Goal: Task Accomplishment & Management: Manage account settings

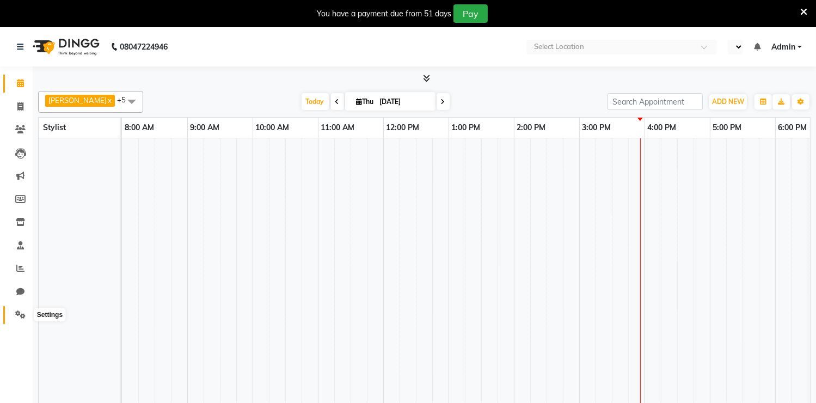
select select "en"
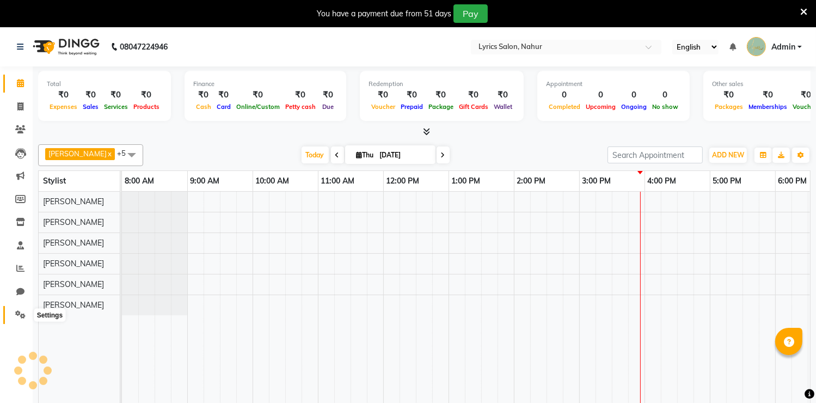
click at [24, 310] on icon at bounding box center [20, 314] width 10 height 8
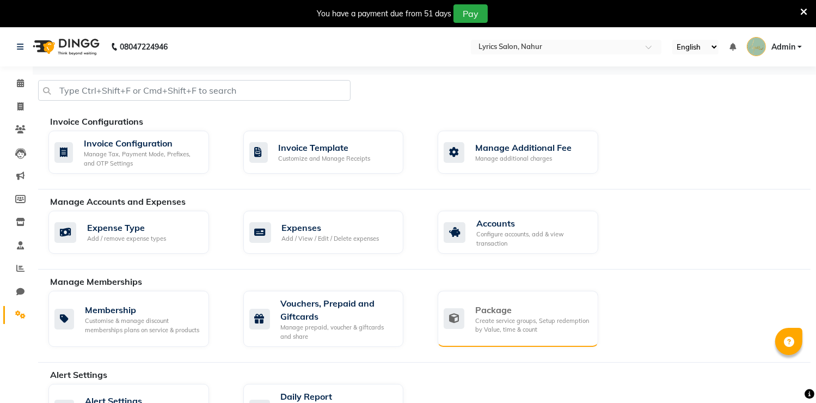
click at [515, 341] on div "Package Create service groups, Setup redemption by Value, time & count" at bounding box center [518, 319] width 161 height 56
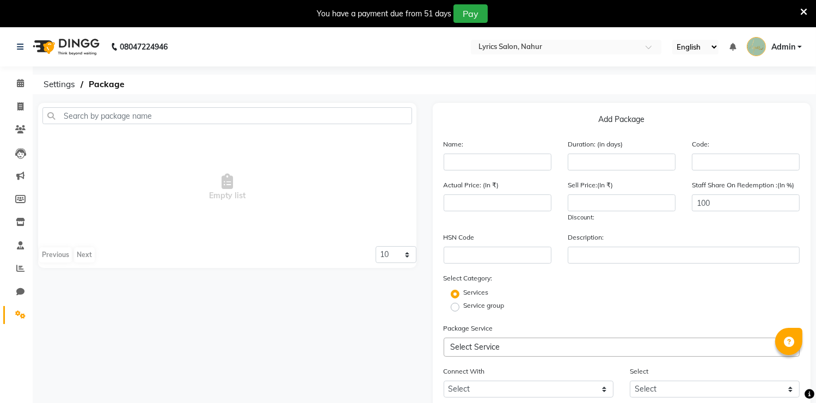
click at [484, 152] on div "Name:" at bounding box center [497, 154] width 124 height 32
click at [483, 157] on input "text" at bounding box center [498, 161] width 108 height 17
click at [24, 312] on icon at bounding box center [20, 314] width 10 height 8
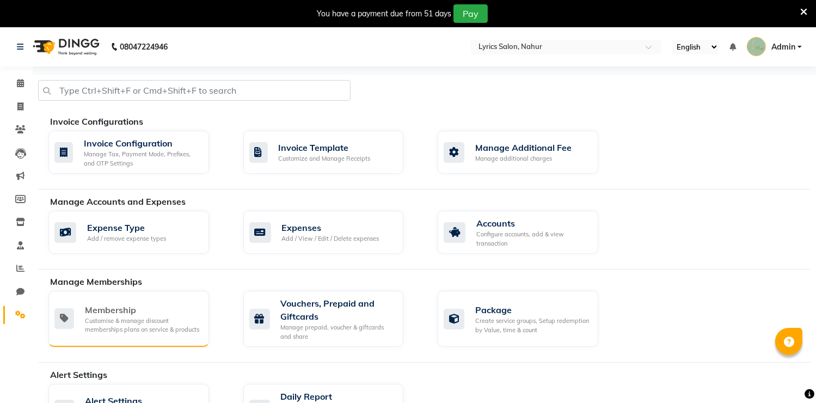
click at [128, 316] on div "Customise & manage discount memberships plans on service & products" at bounding box center [142, 325] width 115 height 18
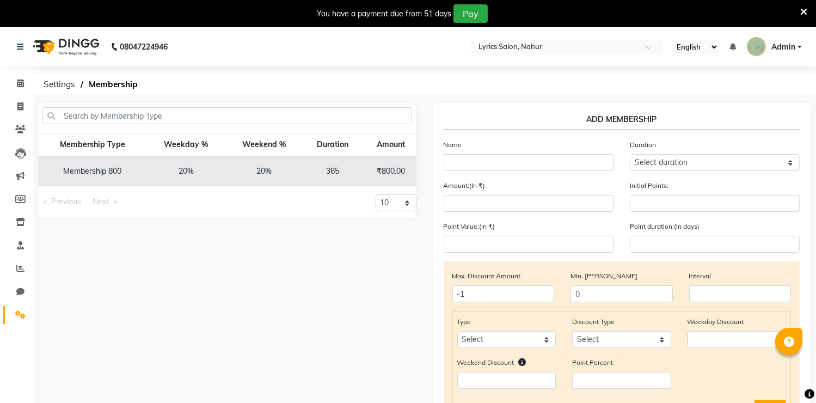
click at [83, 171] on td "Membership 800" at bounding box center [92, 170] width 109 height 29
copy td "Membership 800"
click at [22, 318] on icon at bounding box center [20, 314] width 10 height 8
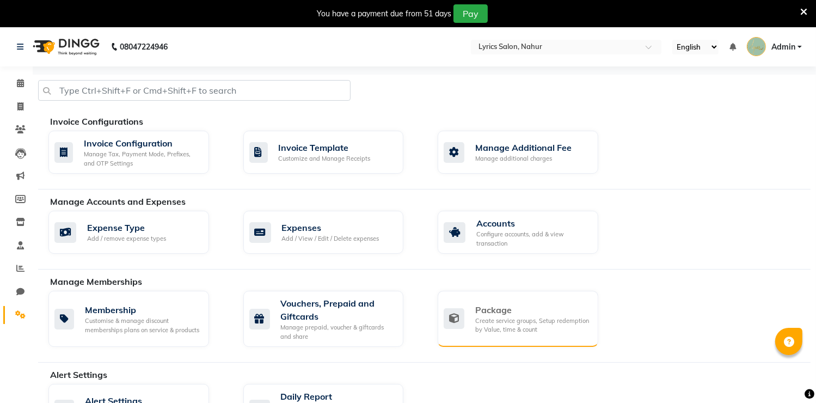
click at [517, 295] on div "Package Create service groups, Setup redemption by Value, time & count" at bounding box center [518, 319] width 161 height 56
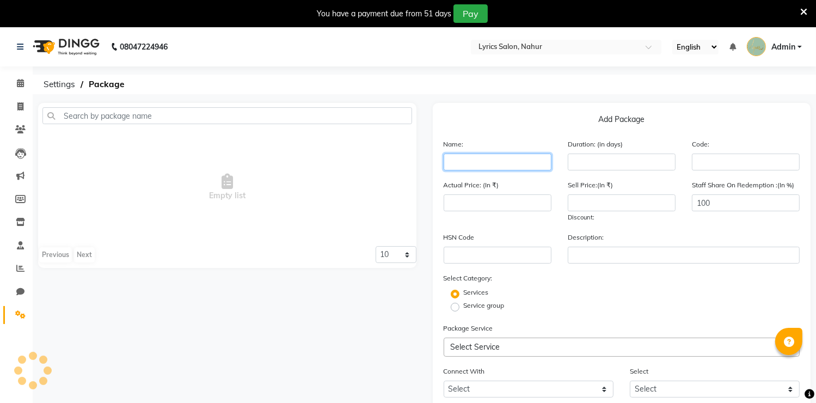
paste input "Membership 800"
click at [529, 165] on input "Membership 800" at bounding box center [498, 161] width 108 height 17
type input "Membership 800"
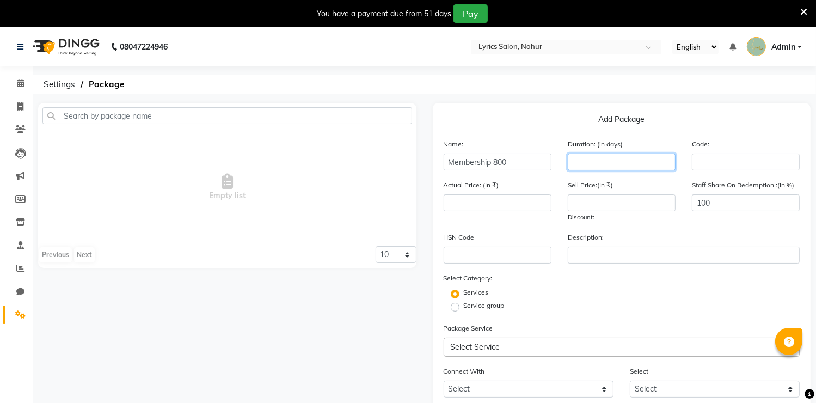
click at [592, 166] on input "number" at bounding box center [622, 161] width 108 height 17
type input "365"
drag, startPoint x: 658, startPoint y: 219, endPoint x: 656, endPoint y: 212, distance: 7.4
click at [656, 212] on div "Sell Price:(In ₹) Discount:" at bounding box center [622, 201] width 124 height 44
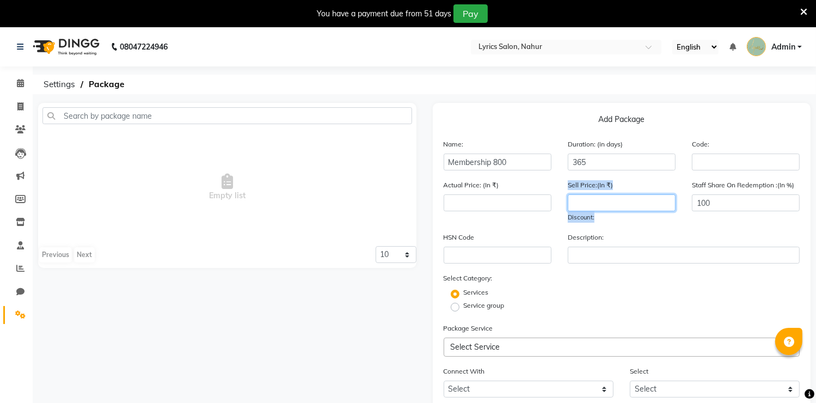
click at [656, 211] on input "number" at bounding box center [622, 202] width 108 height 17
type input "0"
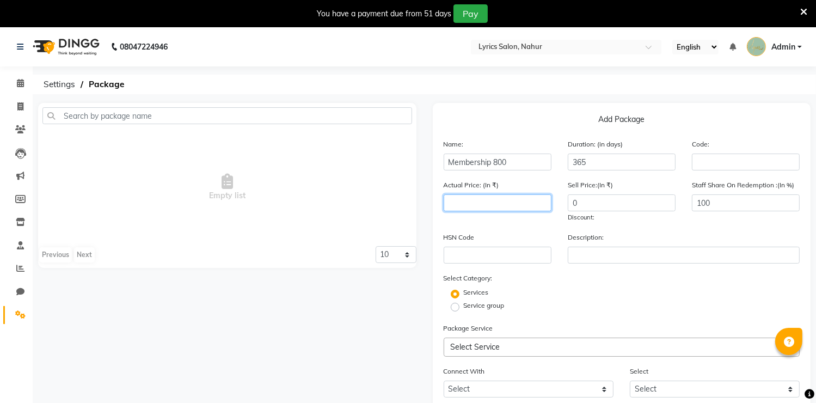
click at [466, 204] on input "number" at bounding box center [498, 202] width 108 height 17
click at [466, 204] on input "800" at bounding box center [498, 202] width 108 height 17
type input "800"
click at [493, 253] on input "text" at bounding box center [498, 255] width 108 height 17
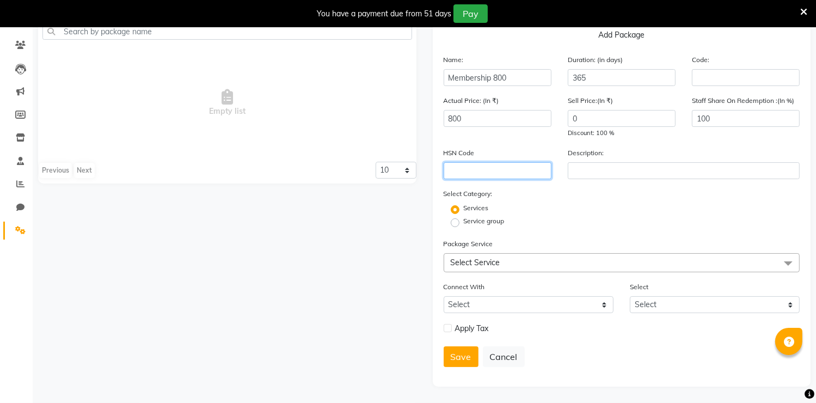
scroll to position [88, 0]
click at [468, 223] on label "Service group" at bounding box center [484, 221] width 41 height 10
click at [462, 223] on input "Service group" at bounding box center [458, 221] width 7 height 7
radio input "true"
radio input "false"
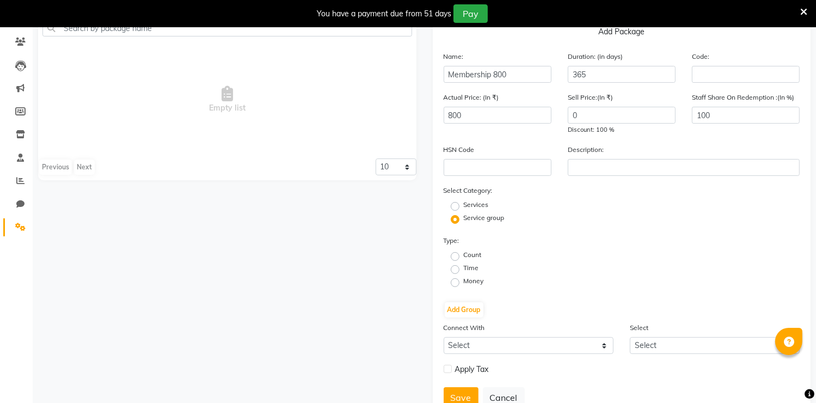
click at [460, 255] on fieldset "Count" at bounding box center [468, 256] width 27 height 13
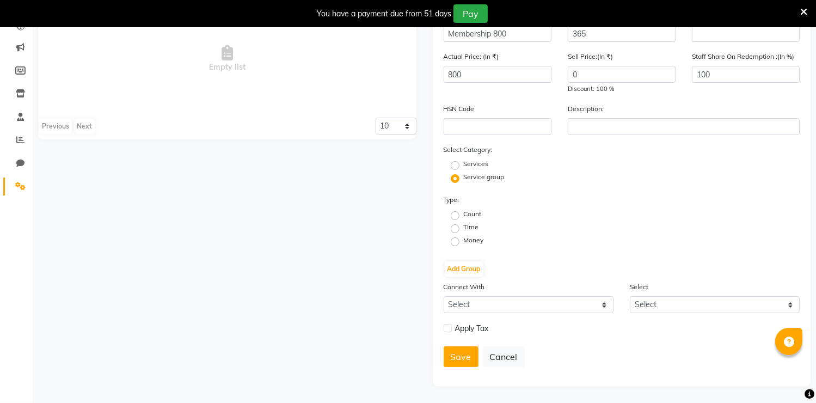
scroll to position [131, 0]
click at [610, 202] on div "Type: Count Time Money" at bounding box center [528, 221] width 186 height 54
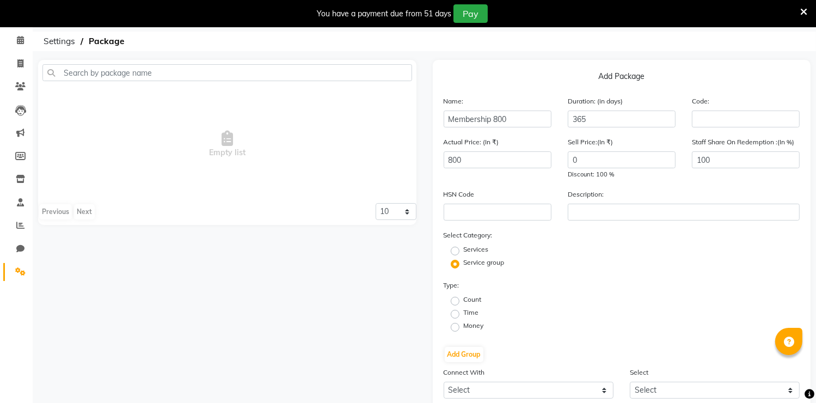
scroll to position [45, 0]
click at [473, 303] on label "Count" at bounding box center [473, 298] width 18 height 10
click at [462, 302] on input "Count" at bounding box center [458, 298] width 7 height 7
radio input "true"
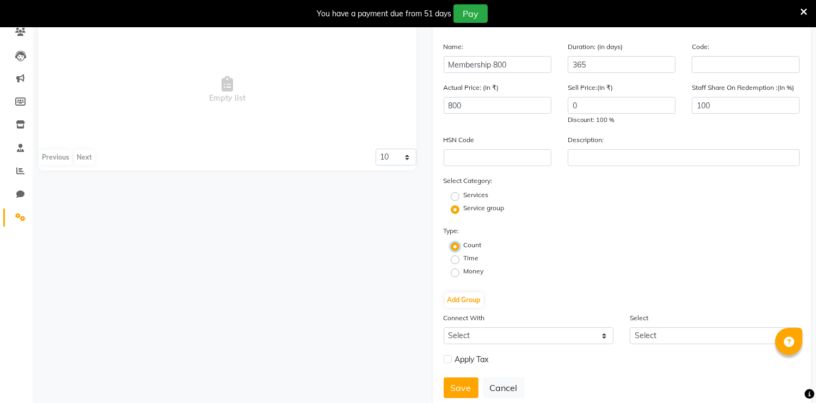
scroll to position [99, 0]
click at [470, 303] on button "Add Group" at bounding box center [464, 298] width 39 height 15
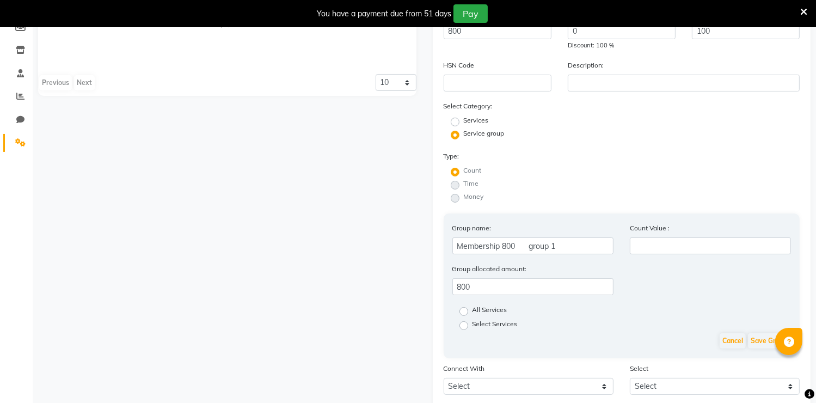
scroll to position [176, 0]
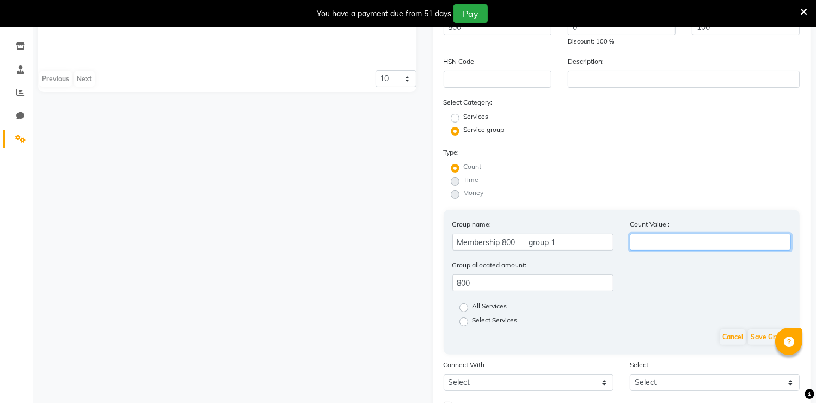
click at [646, 249] on input "number" at bounding box center [710, 242] width 161 height 17
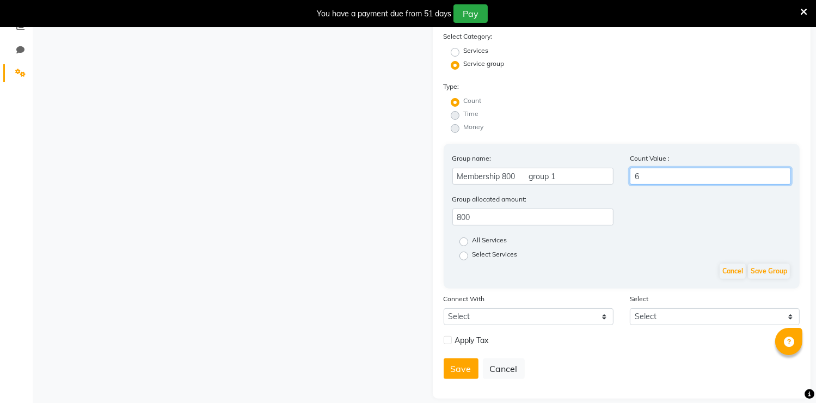
scroll to position [244, 0]
type input "6"
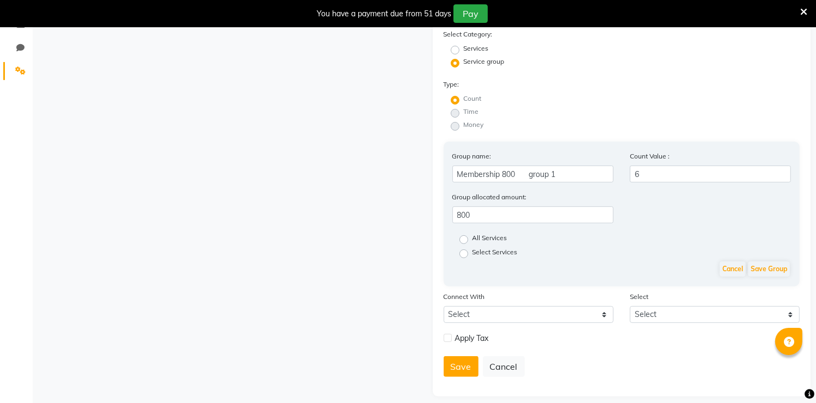
click at [504, 260] on label "Select Services" at bounding box center [494, 253] width 45 height 13
click at [471, 256] on input "Select Services" at bounding box center [467, 252] width 7 height 7
radio input "true"
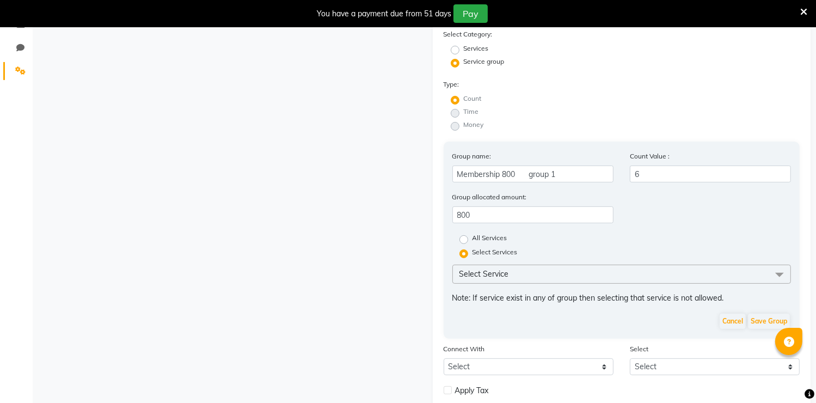
click at [521, 277] on span "Select Service" at bounding box center [621, 274] width 339 height 19
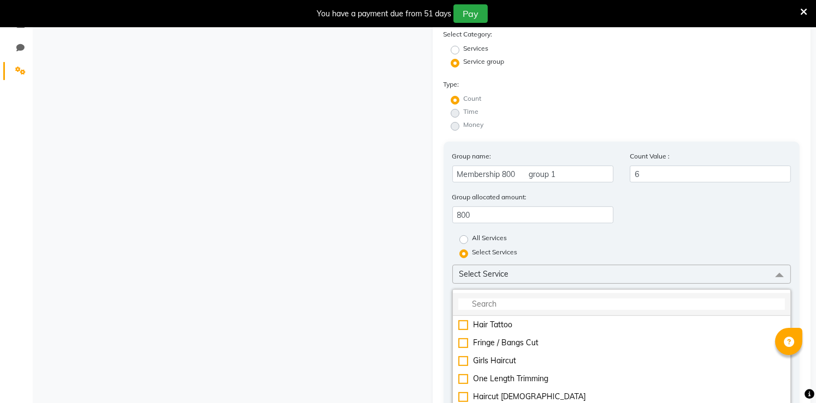
click at [493, 310] on input "multiselect-search" at bounding box center [621, 303] width 327 height 11
type input "h"
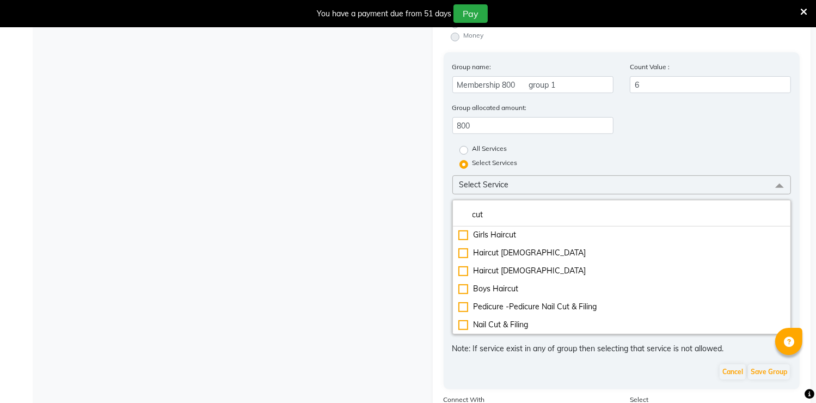
scroll to position [357, 0]
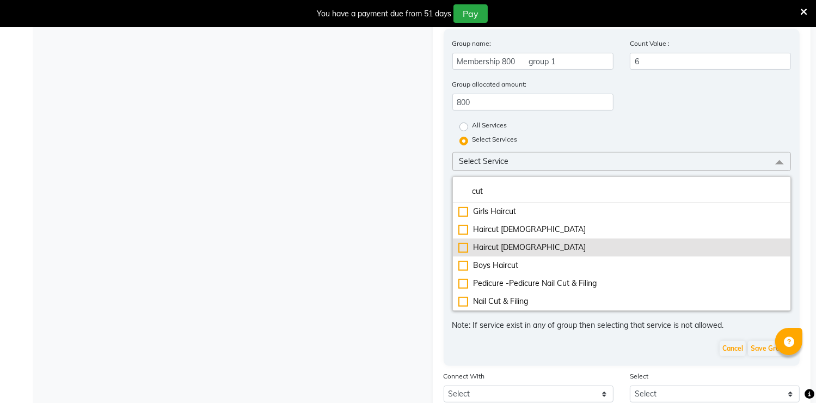
type input "cut"
click at [511, 251] on div "Haircut [DEMOGRAPHIC_DATA]" at bounding box center [621, 247] width 327 height 11
checkbox input "true"
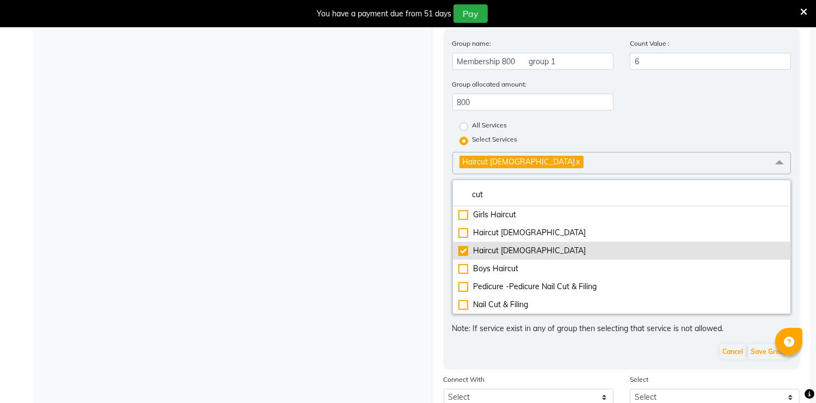
scroll to position [18, 0]
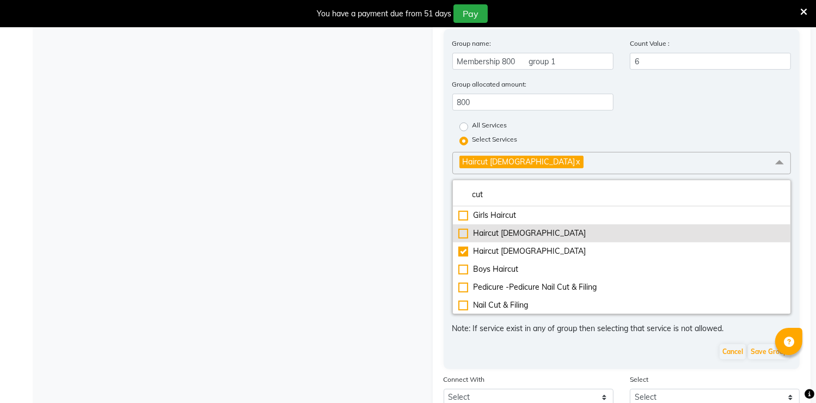
click at [512, 242] on li "Haircut [DEMOGRAPHIC_DATA]" at bounding box center [622, 233] width 338 height 18
checkbox input "true"
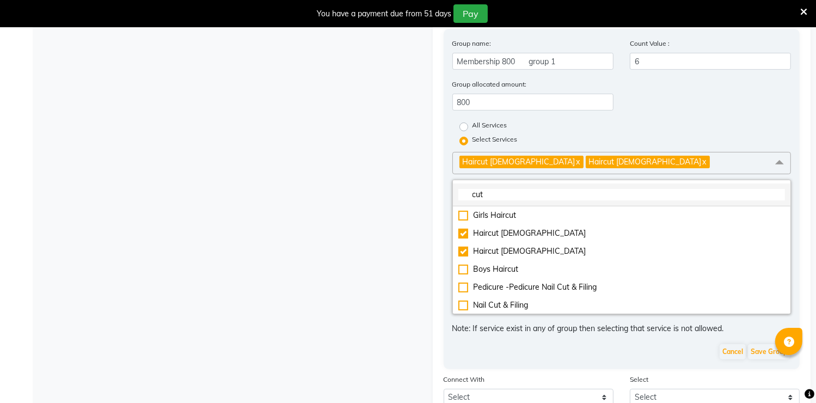
click at [505, 192] on li "cut" at bounding box center [622, 194] width 338 height 23
drag, startPoint x: 505, startPoint y: 192, endPoint x: 486, endPoint y: 202, distance: 20.9
click at [486, 202] on li "cut" at bounding box center [622, 194] width 338 height 23
click at [486, 200] on input "cut" at bounding box center [621, 194] width 327 height 11
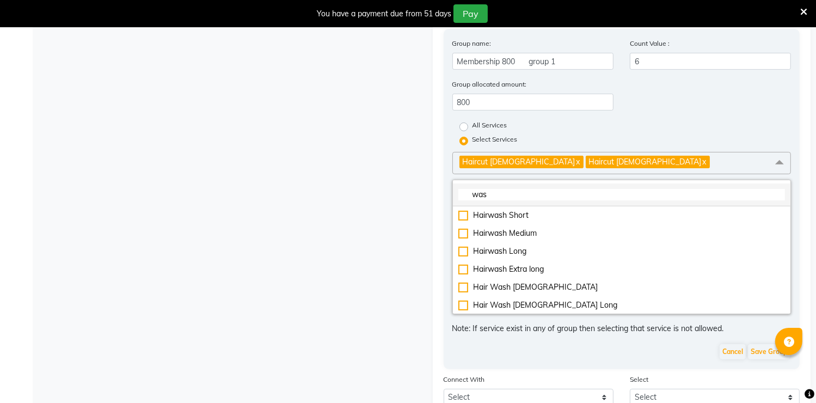
scroll to position [0, 0]
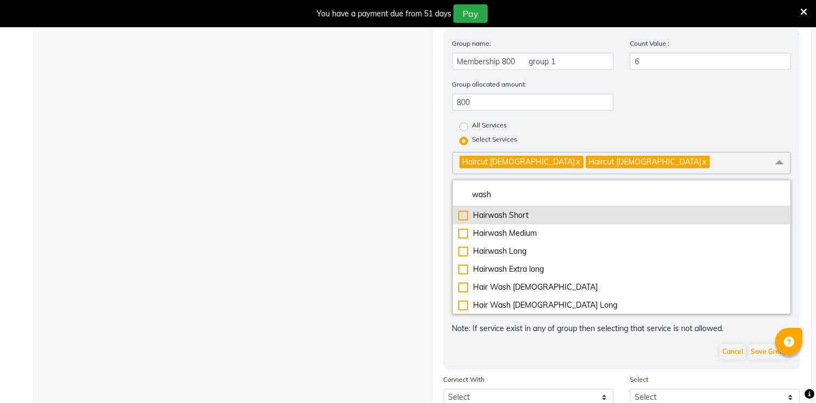
type input "wash"
click at [523, 216] on div "Hairwash Short" at bounding box center [621, 215] width 327 height 11
checkbox input "true"
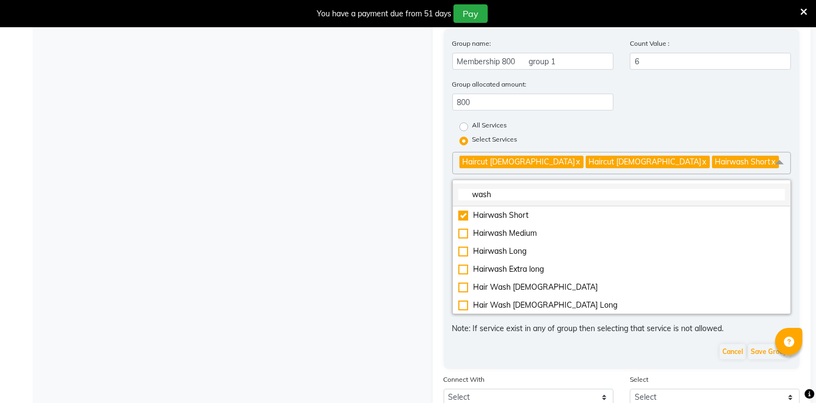
click at [491, 200] on input "wash" at bounding box center [621, 194] width 327 height 11
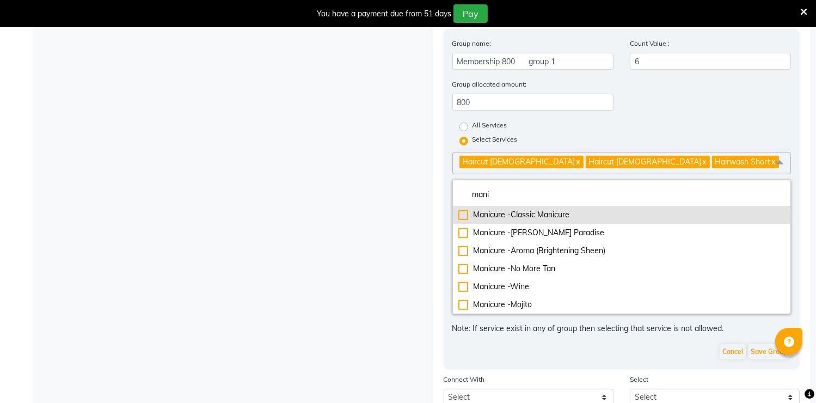
type input "mani"
click at [495, 220] on div "Manicure -Classic Manicure" at bounding box center [621, 214] width 327 height 11
checkbox input "true"
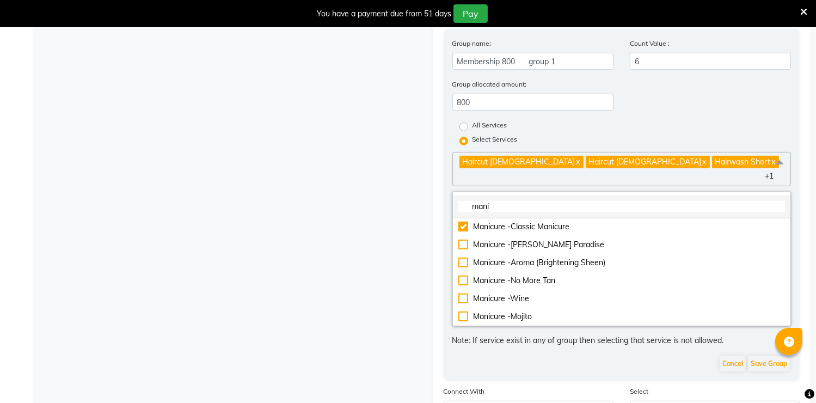
click at [484, 201] on input "mani" at bounding box center [621, 206] width 327 height 11
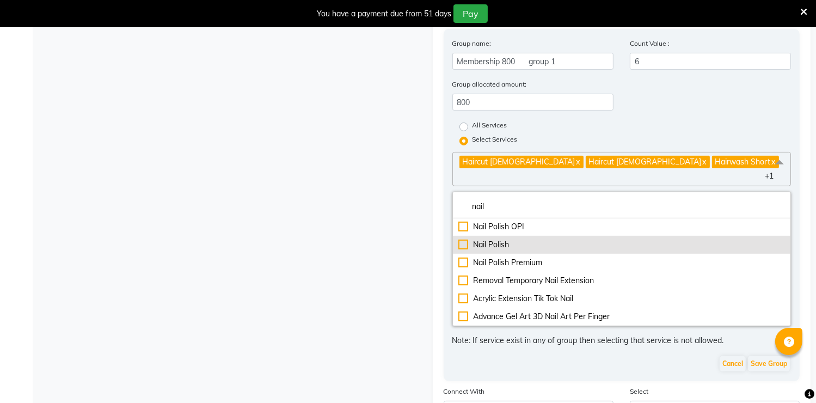
type input "nail"
click at [496, 239] on div "Nail Polish" at bounding box center [621, 244] width 327 height 11
checkbox input "true"
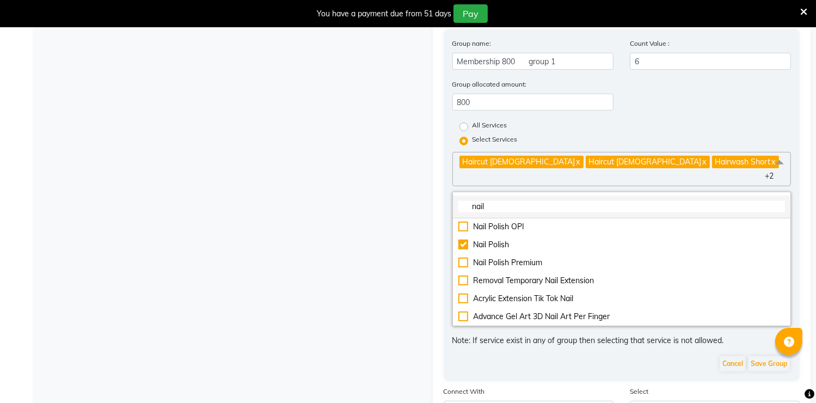
click at [484, 201] on input "nail" at bounding box center [621, 206] width 327 height 11
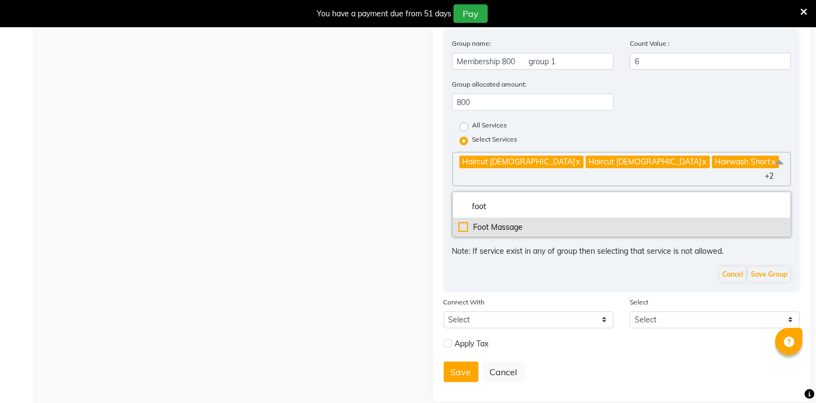
type input "foot"
click at [501, 222] on div "Foot Massage" at bounding box center [621, 227] width 327 height 11
checkbox input "true"
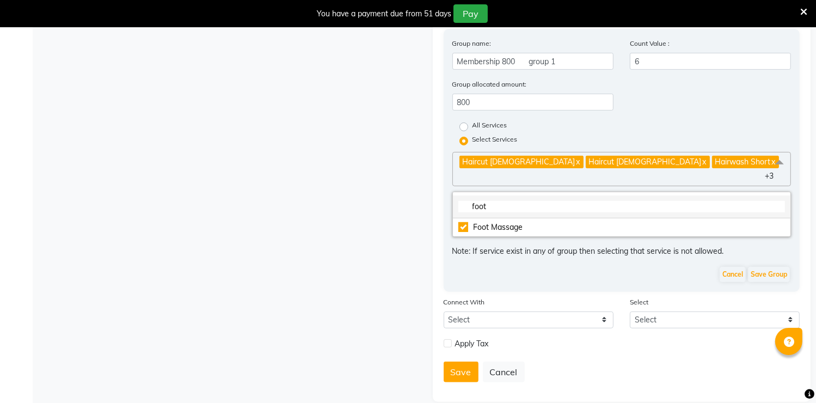
click at [484, 201] on input "foot" at bounding box center [621, 206] width 327 height 11
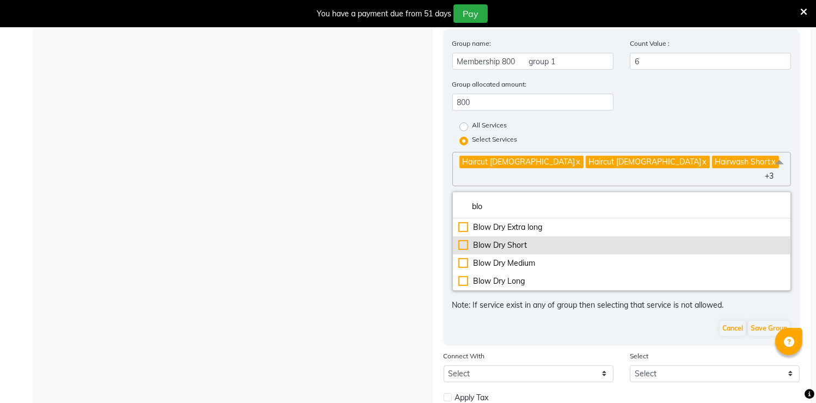
type input "blo"
click at [492, 239] on div "Blow Dry Short" at bounding box center [621, 244] width 327 height 11
checkbox input "true"
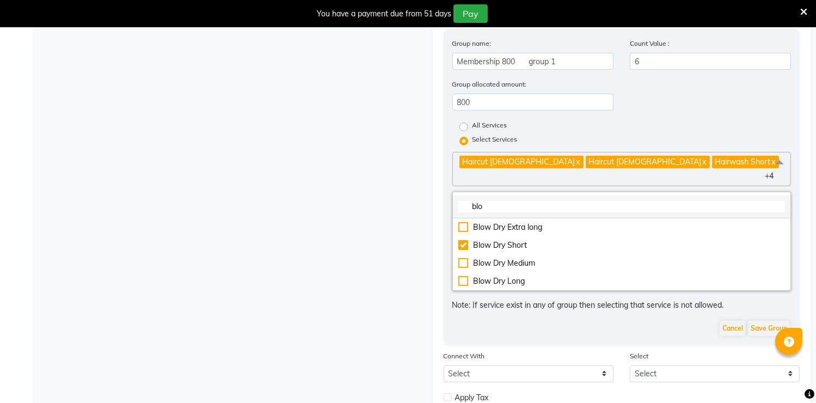
click at [476, 204] on input "blo" at bounding box center [621, 206] width 327 height 11
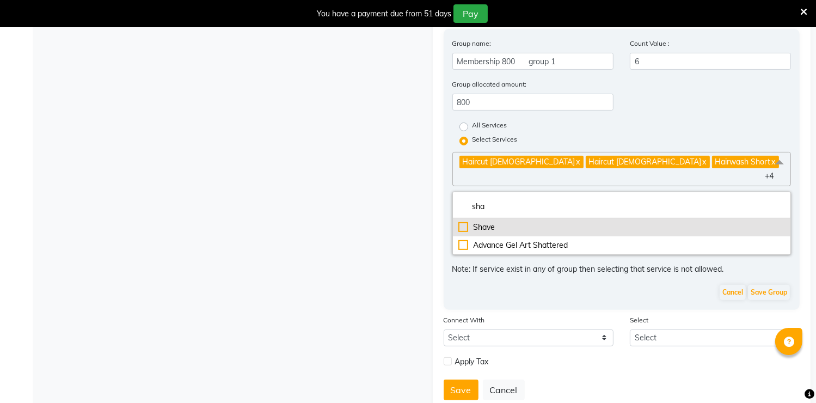
type input "sha"
click at [496, 225] on div "Shave" at bounding box center [621, 227] width 327 height 11
checkbox input "true"
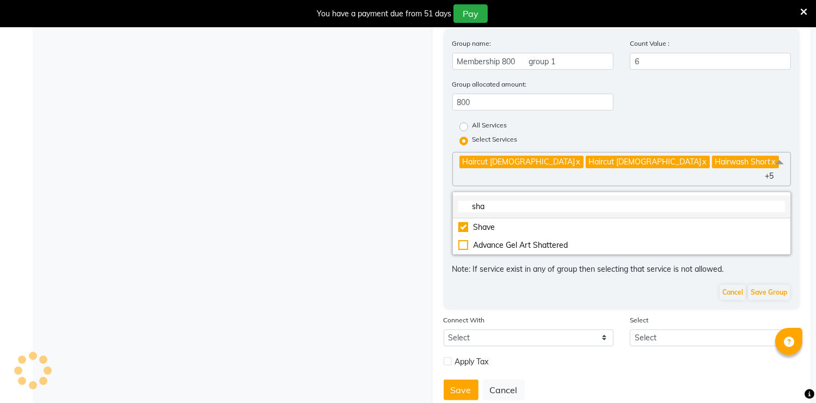
drag, startPoint x: 488, startPoint y: 220, endPoint x: 483, endPoint y: 198, distance: 23.3
click at [483, 198] on div "sha Shave Advance Gel Art Shattered" at bounding box center [621, 223] width 339 height 63
click at [483, 201] on input "sha" at bounding box center [621, 206] width 327 height 11
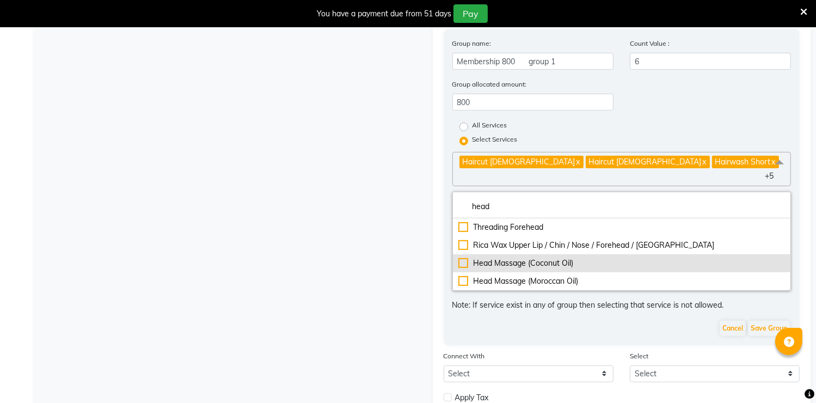
type input "head"
click at [544, 257] on div "Head Massage (Coconut Oil)" at bounding box center [621, 262] width 327 height 11
checkbox input "true"
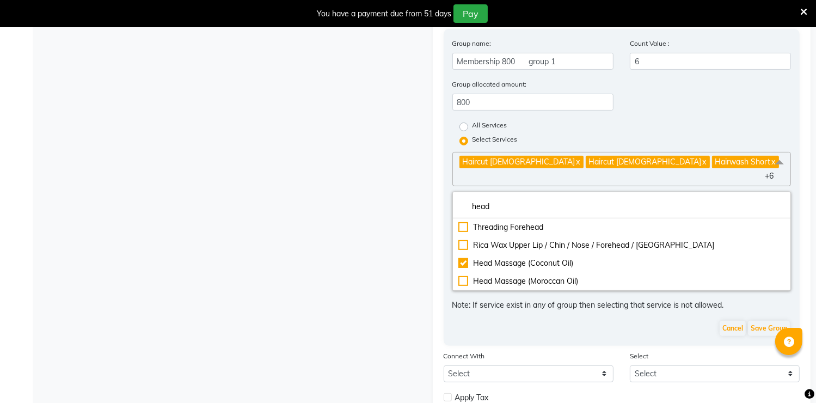
click at [616, 145] on div "Select Services" at bounding box center [621, 140] width 355 height 14
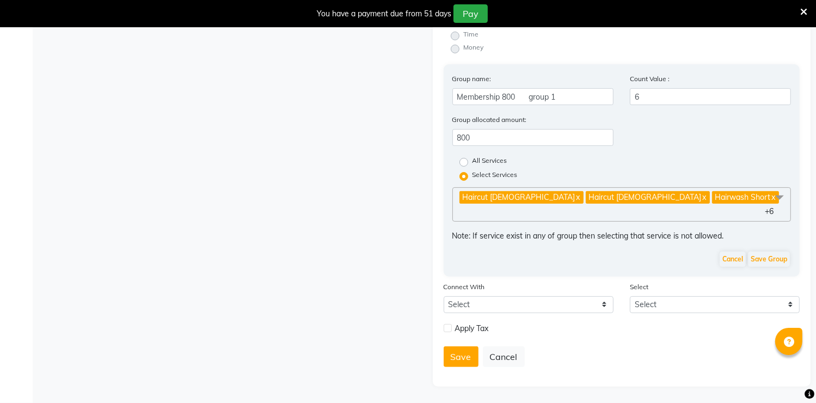
scroll to position [315, 0]
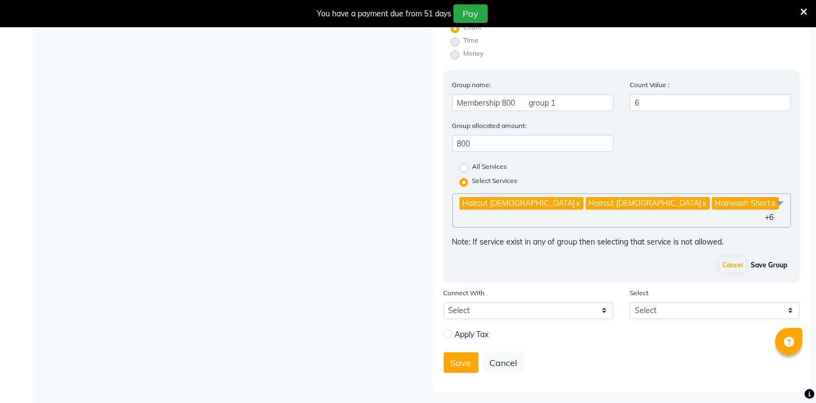
click at [760, 257] on button "Save Group" at bounding box center [769, 264] width 42 height 15
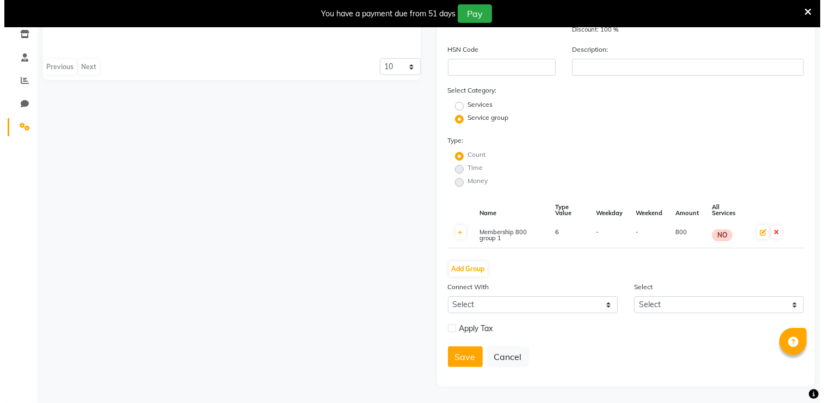
scroll to position [192, 0]
click at [465, 354] on button "Save" at bounding box center [461, 356] width 35 height 21
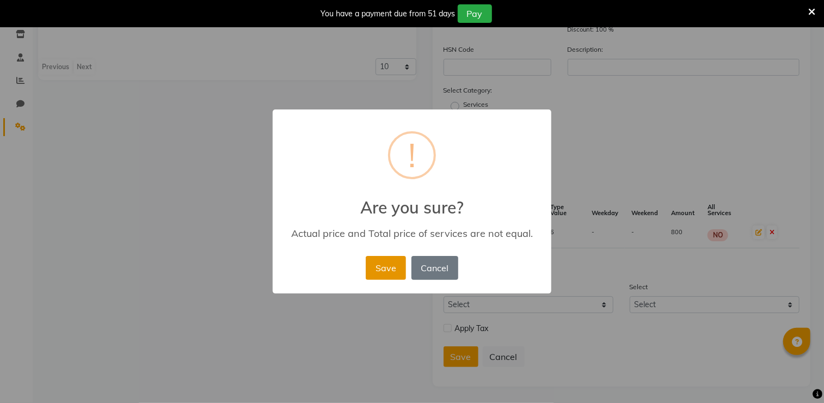
click at [381, 264] on button "Save" at bounding box center [386, 268] width 40 height 24
radio input "true"
radio input "false"
select select
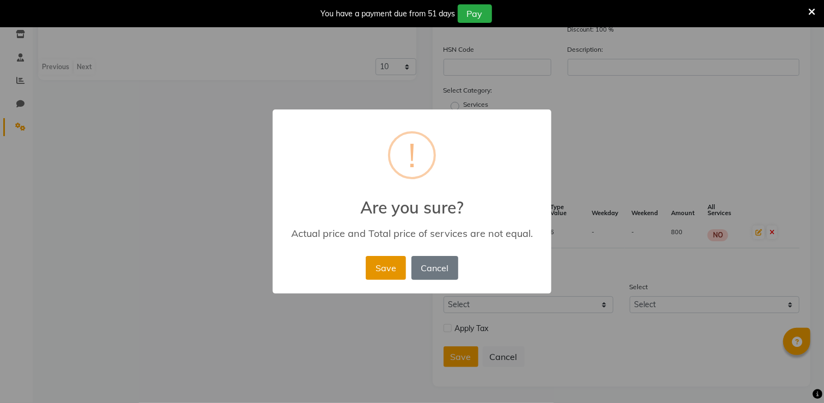
checkbox input "false"
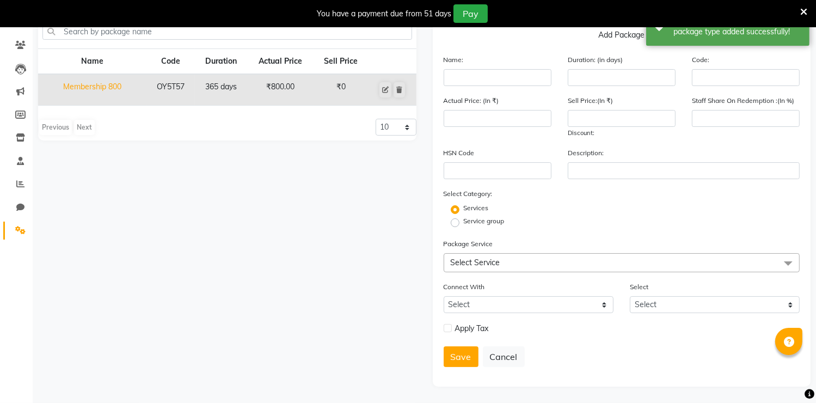
scroll to position [0, 0]
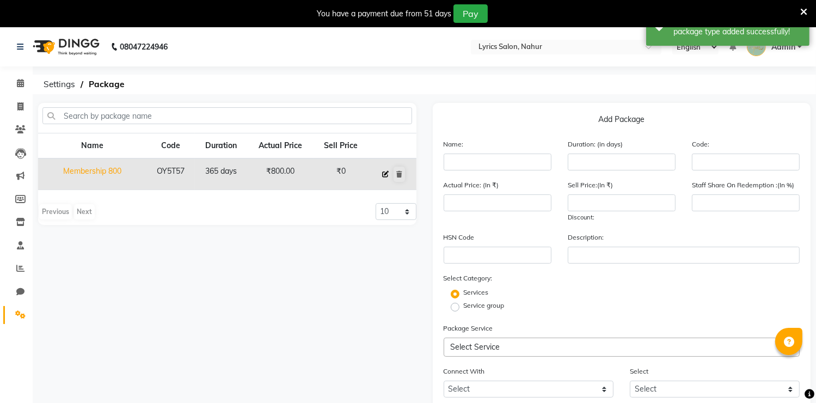
click at [388, 171] on icon at bounding box center [385, 174] width 7 height 7
type input "Membership 800"
type input "365"
type input "OY5T57"
type input "800"
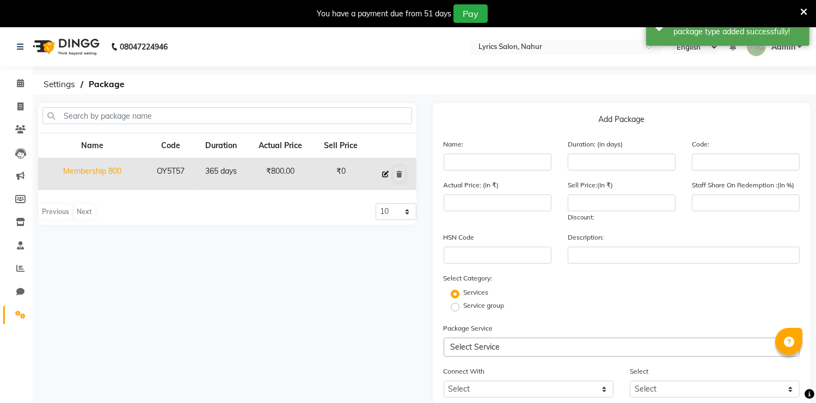
type input "0"
type input "100"
checkbox input "true"
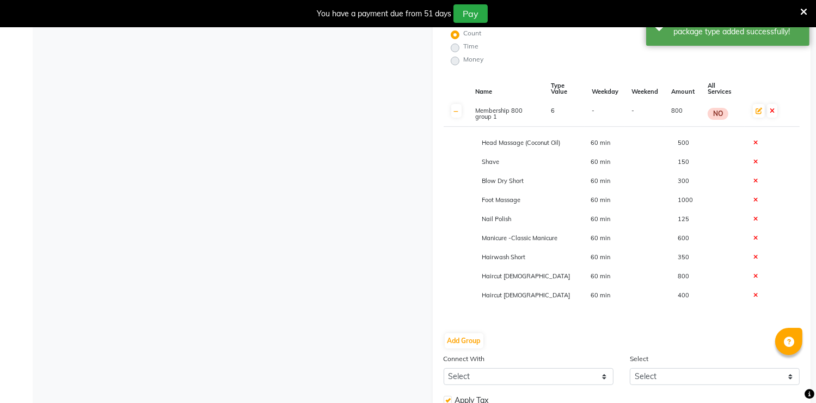
scroll to position [309, 0]
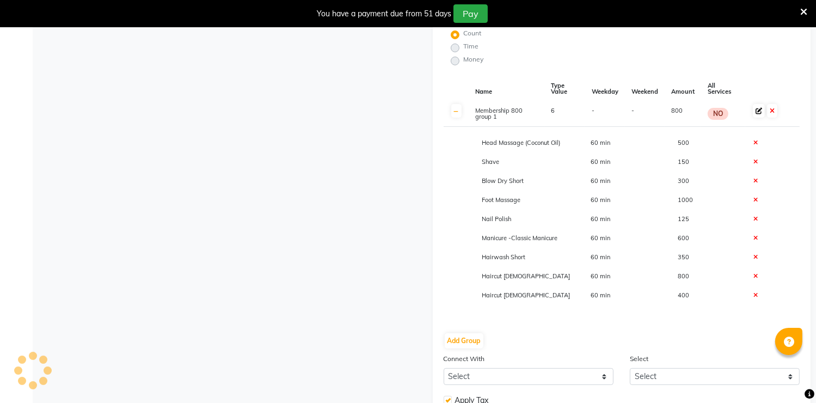
click at [757, 112] on icon at bounding box center [758, 111] width 7 height 7
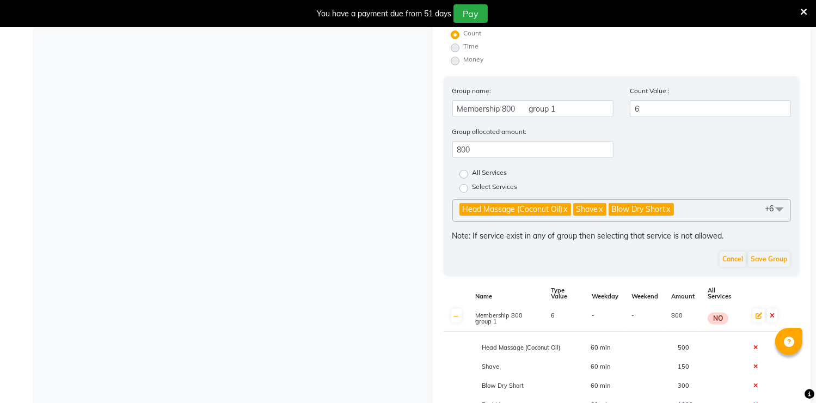
click at [699, 212] on span "Head Massage (Coconut Oil) x Shave x Blow Dry Short x Foot Massage x Nail Polis…" at bounding box center [621, 210] width 339 height 22
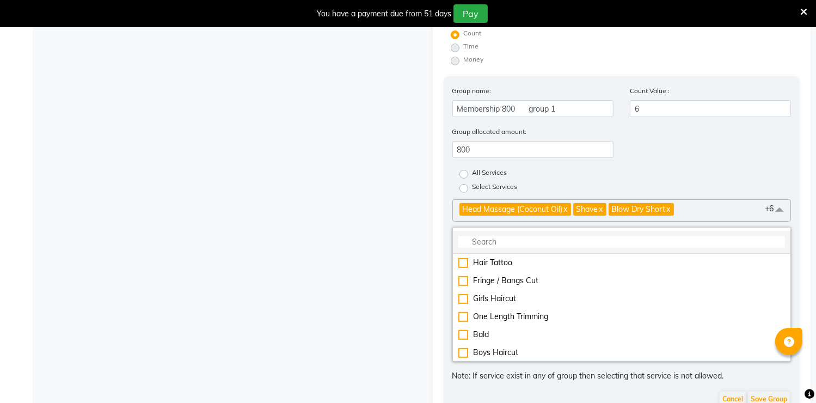
click at [644, 248] on input "multiselect-search" at bounding box center [621, 241] width 327 height 11
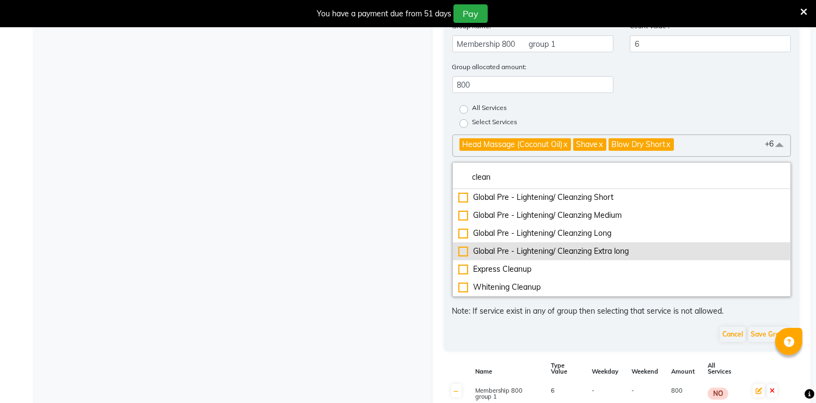
scroll to position [374, 0]
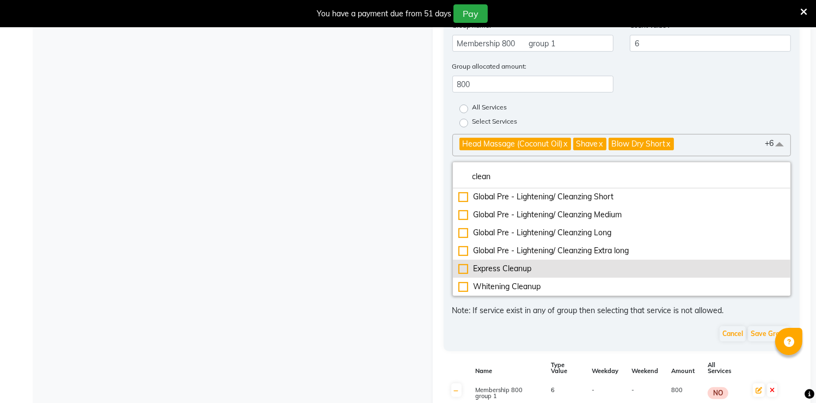
type input "clean"
click at [581, 272] on div "Express Cleanup" at bounding box center [621, 268] width 327 height 11
checkbox input "true"
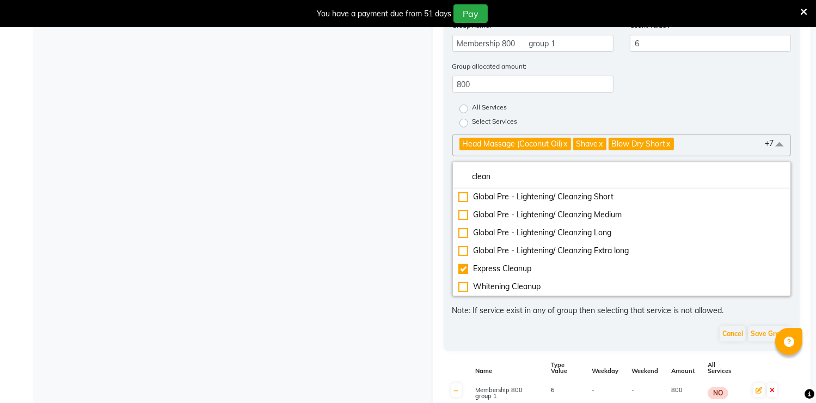
click at [615, 115] on div "All Services" at bounding box center [621, 108] width 355 height 14
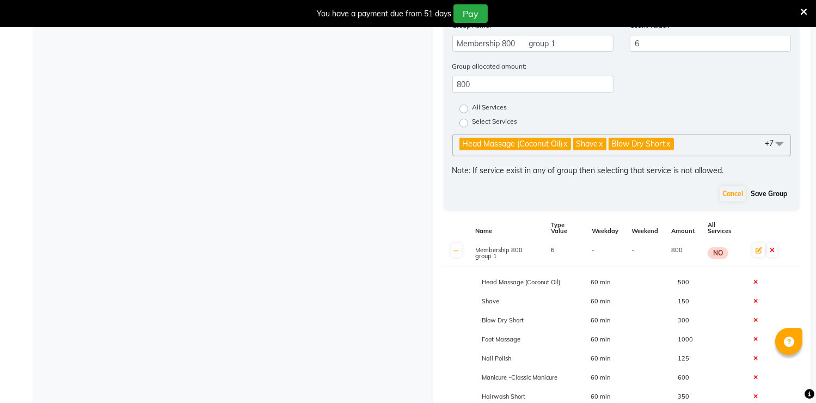
click at [760, 201] on button "Save Group" at bounding box center [769, 193] width 42 height 15
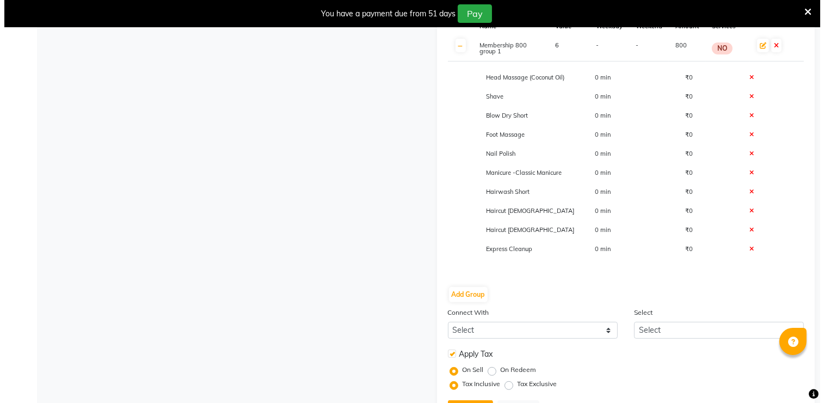
scroll to position [436, 0]
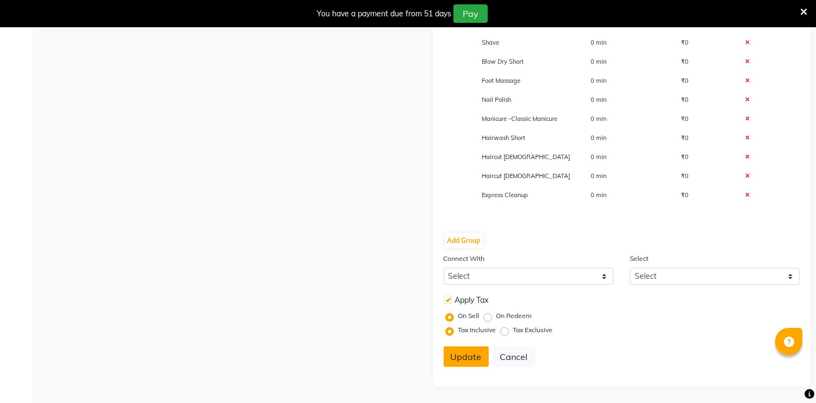
click at [465, 356] on button "Update" at bounding box center [466, 356] width 45 height 21
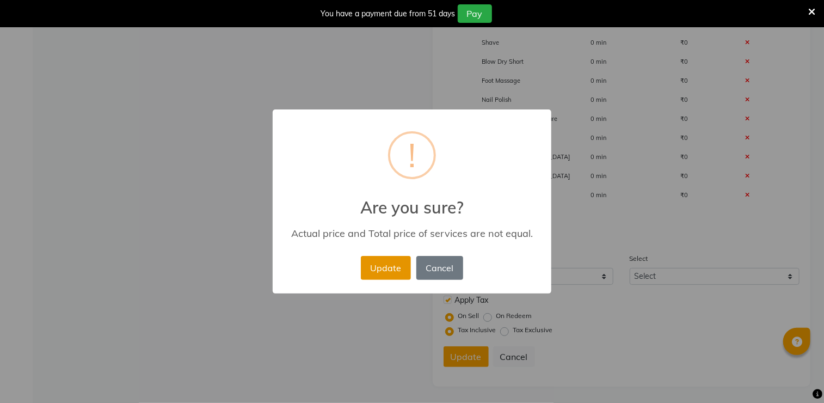
click at [402, 267] on button "Update" at bounding box center [386, 268] width 50 height 24
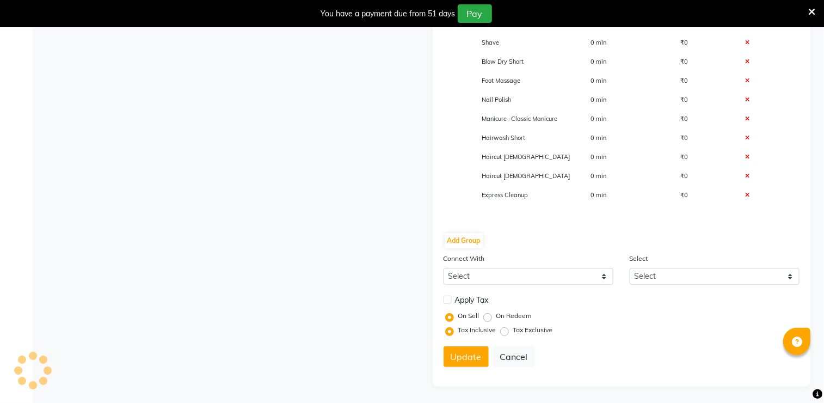
select select
checkbox input "false"
radio input "true"
radio input "false"
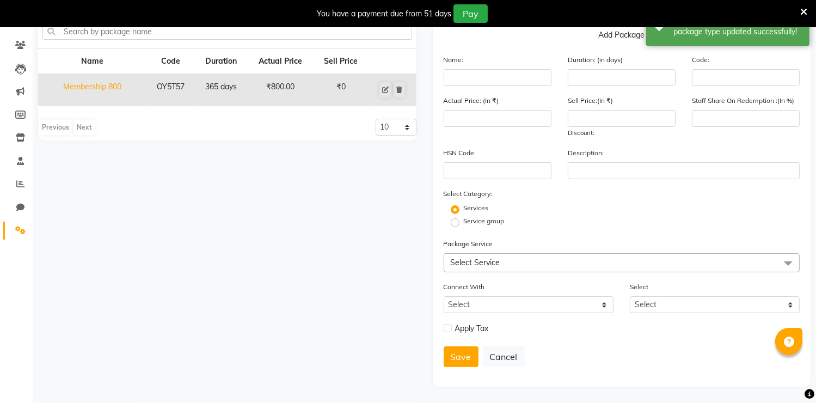
scroll to position [0, 0]
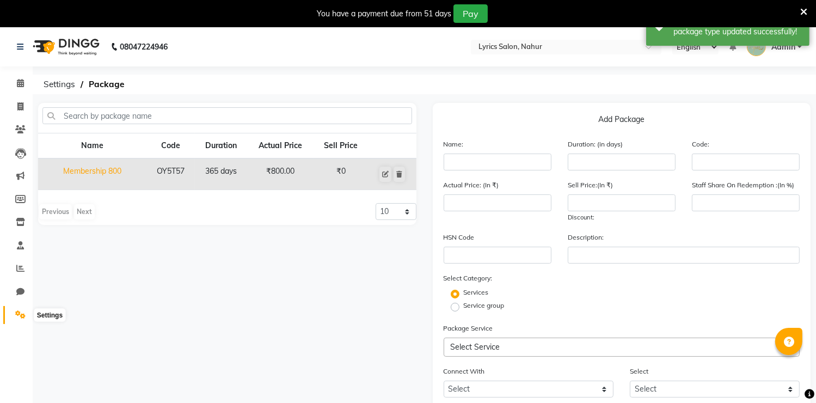
click at [16, 311] on icon at bounding box center [20, 314] width 10 height 8
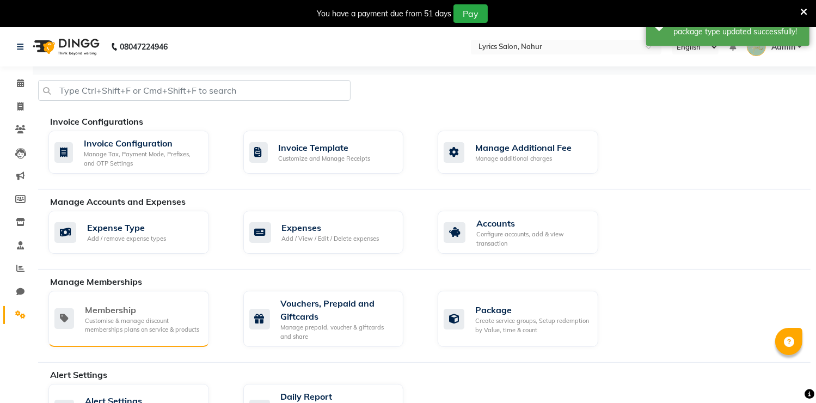
click at [158, 311] on div "Membership" at bounding box center [142, 309] width 115 height 13
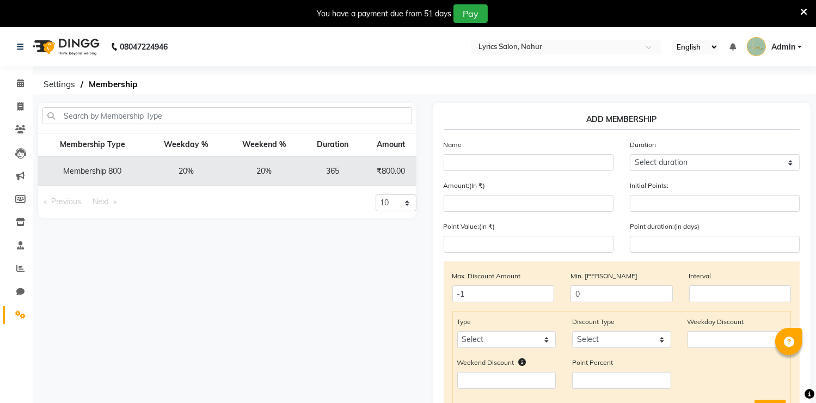
scroll to position [0, 57]
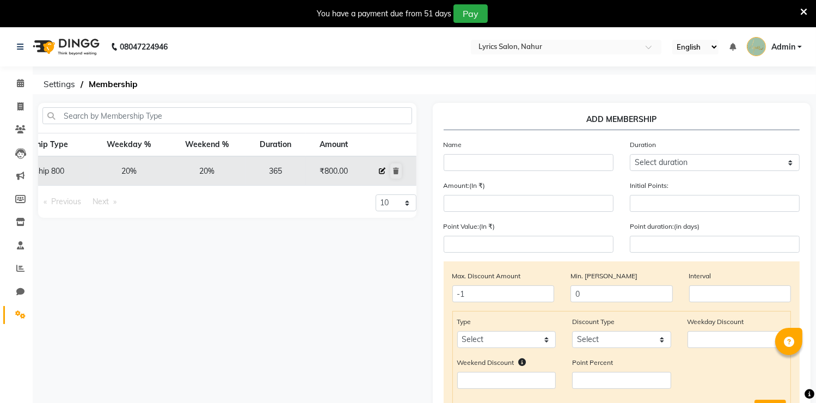
click at [385, 172] on button at bounding box center [382, 170] width 12 height 15
select select
type input "0"
select select
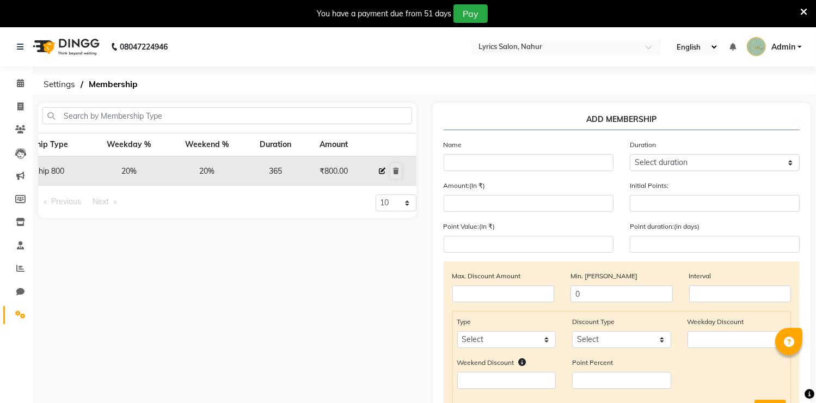
checkbox input "false"
type input "Membership 800"
select select "4: 365"
type input "800"
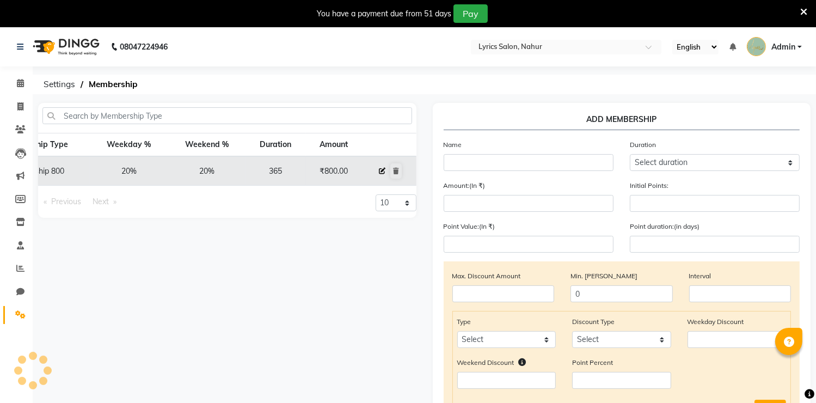
type input "0"
type input "-1"
type input "365"
select select "1: PK"
checkbox input "true"
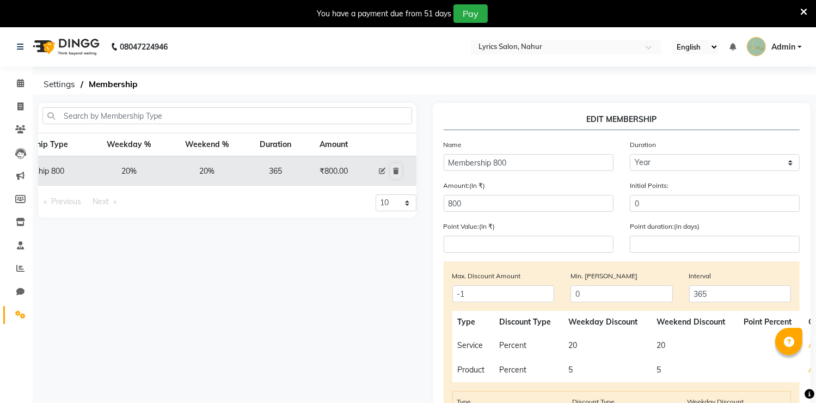
scroll to position [283, 0]
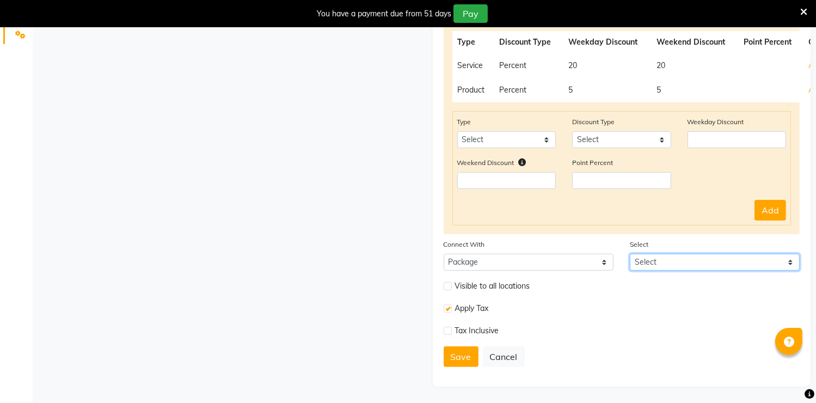
click at [648, 266] on select "Select Membership 800" at bounding box center [715, 262] width 170 height 17
select select "1: 33431"
click at [630, 254] on select "Select Membership 800" at bounding box center [715, 262] width 170 height 17
click at [468, 365] on button "Save" at bounding box center [461, 356] width 35 height 21
select select
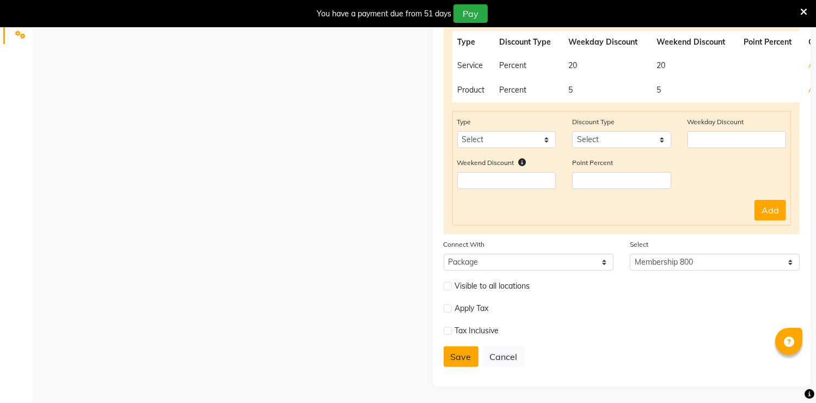
type input "0"
select select
checkbox input "false"
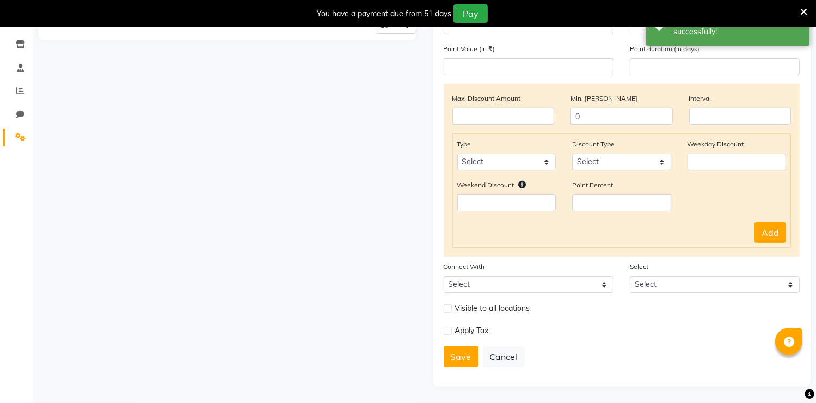
scroll to position [0, 0]
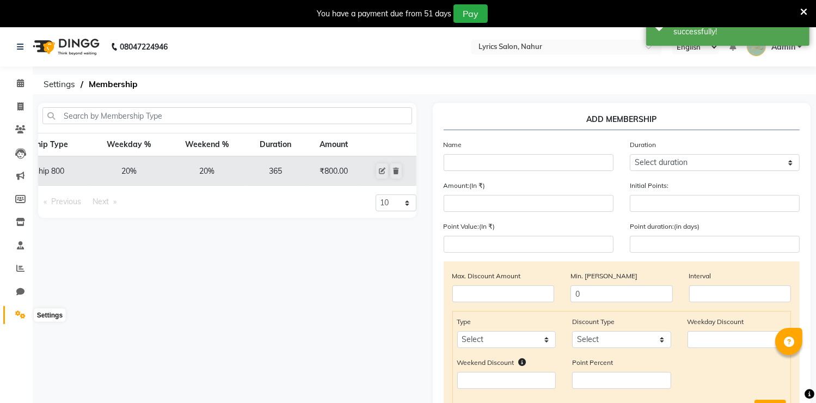
click at [16, 314] on icon at bounding box center [20, 314] width 10 height 8
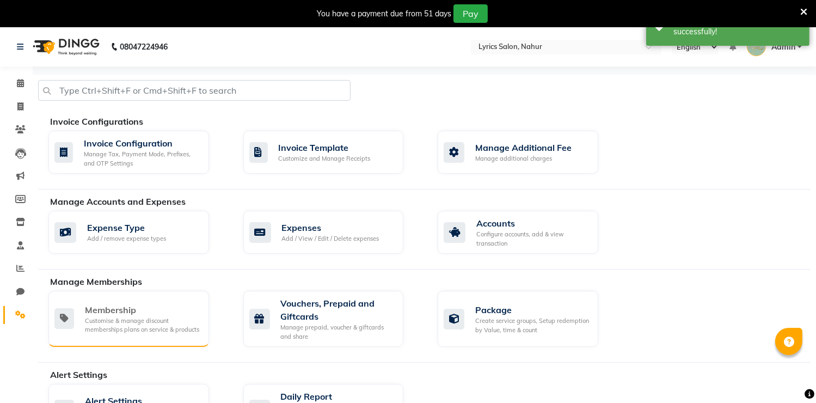
click at [159, 311] on div "Membership" at bounding box center [142, 309] width 115 height 13
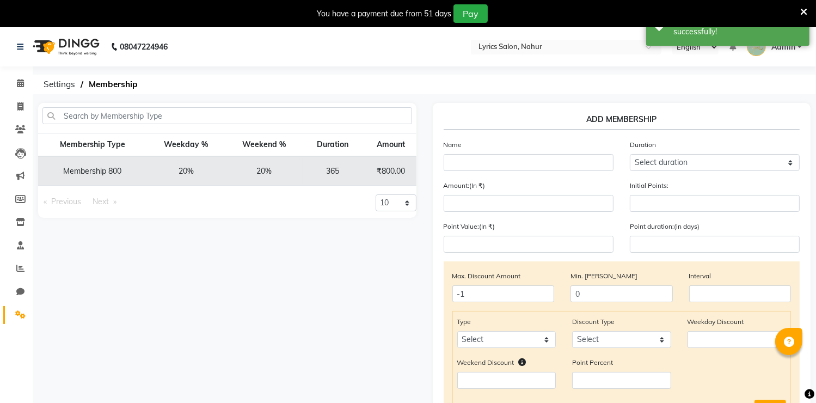
click at [100, 169] on td "Membership 800" at bounding box center [92, 170] width 109 height 29
copy td "Membership 800"
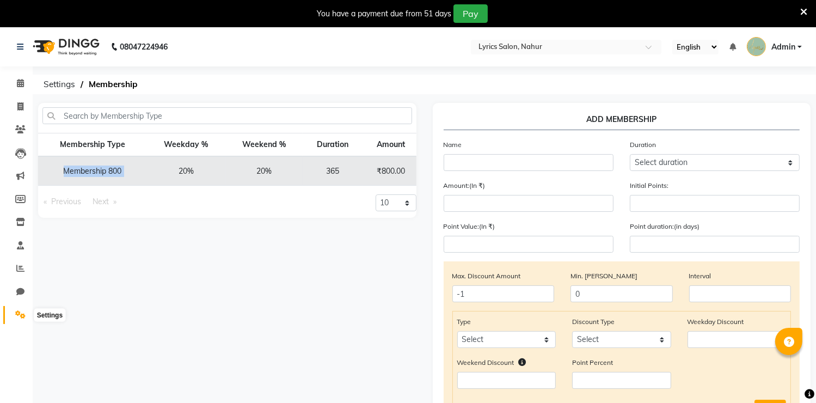
click at [13, 316] on span at bounding box center [20, 315] width 19 height 13
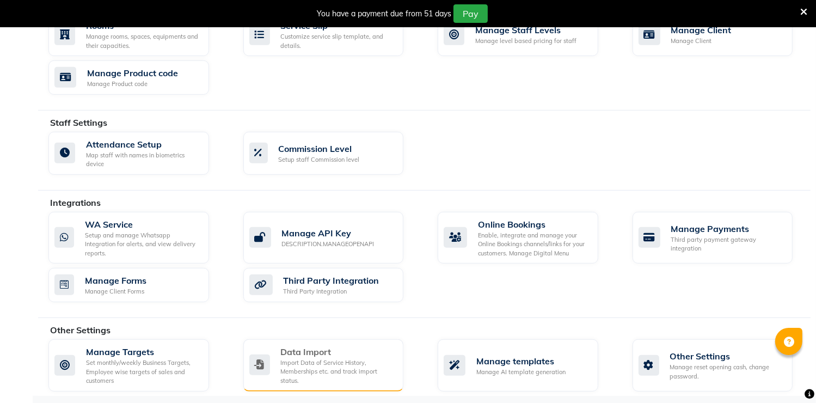
click at [345, 358] on div "Import Data of Service History, Memberships etc. and track import status." at bounding box center [338, 371] width 114 height 27
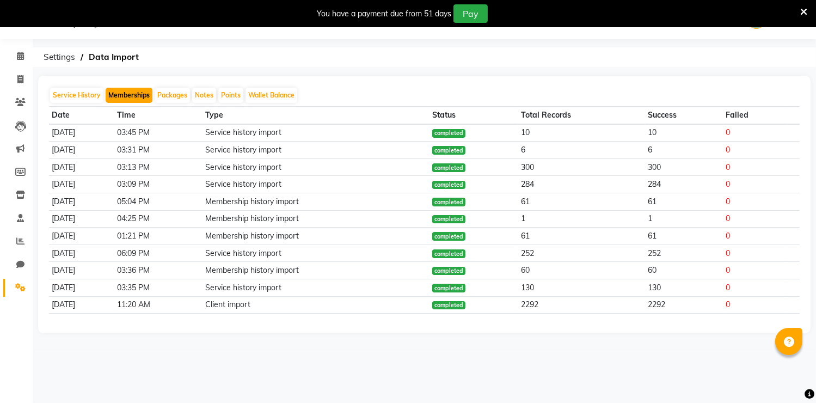
click at [125, 88] on button "Memberships" at bounding box center [129, 95] width 47 height 15
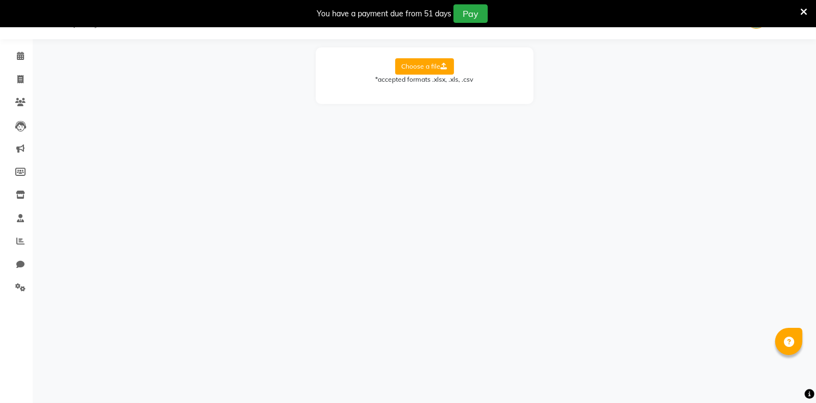
click at [428, 61] on label "Choose a file" at bounding box center [424, 66] width 59 height 16
click at [0, 0] on input "Choose a file" at bounding box center [0, 0] width 0 height 0
click at [435, 72] on label "Choose a file" at bounding box center [424, 66] width 59 height 16
click at [0, 0] on input "Choose a file" at bounding box center [0, 0] width 0 height 0
drag, startPoint x: 455, startPoint y: 98, endPoint x: 455, endPoint y: 106, distance: 8.2
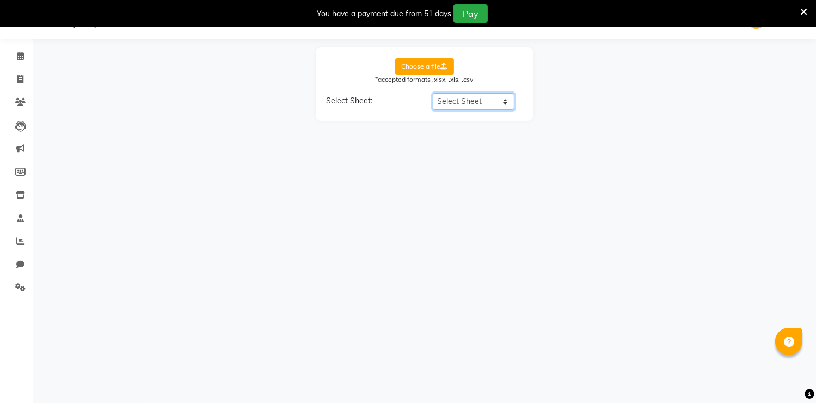
click at [455, 98] on select "Select Sheet Sheet1" at bounding box center [474, 101] width 82 height 17
select select "Sheet1"
click at [433, 93] on select "Select Sheet Sheet1" at bounding box center [474, 101] width 82 height 17
select select "Client Name"
select select "Start Date"
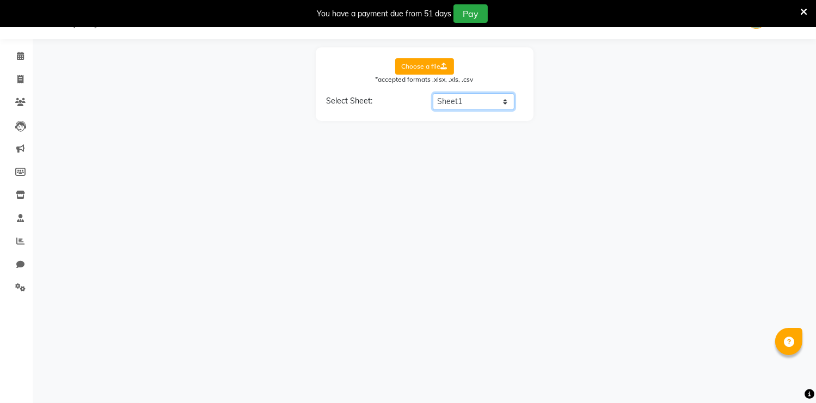
select select "End Date"
select select "Staff Name"
select select "membership name"
select select "Balance"
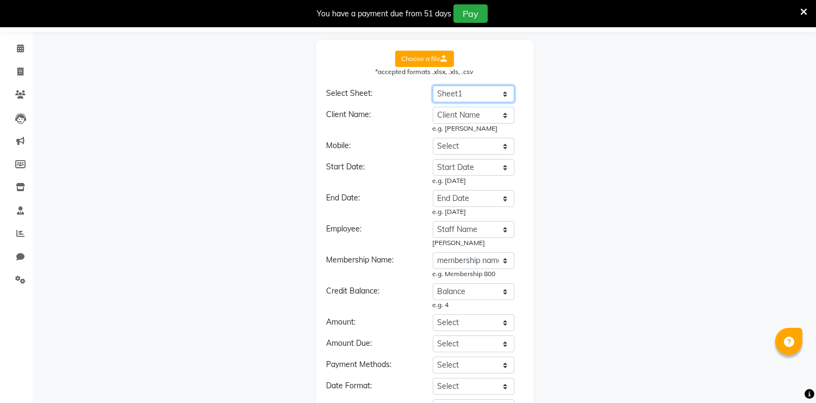
scroll to position [35, 0]
click at [471, 139] on select "Select Client Name Client Number (Mobile) Membership Number Price Paid Start Da…" at bounding box center [474, 145] width 82 height 17
select select "Client Number (Mobile)"
click at [433, 137] on select "Select Client Name Client Number (Mobile) Membership Number Price Paid Start Da…" at bounding box center [474, 145] width 82 height 17
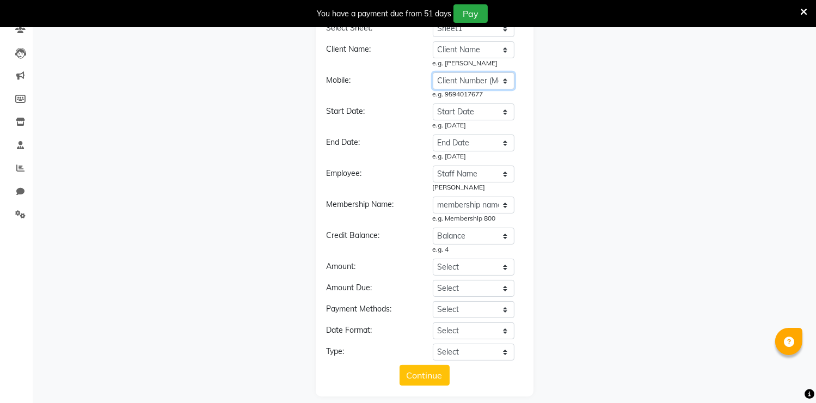
scroll to position [109, 0]
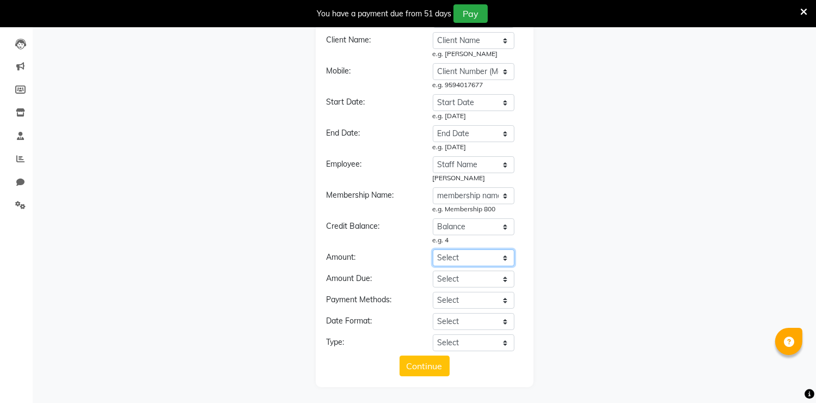
click at [463, 259] on select "Select Client Name Client Number (Mobile) Membership Number Price Paid Start Da…" at bounding box center [474, 257] width 82 height 17
select select "Price Paid"
click at [433, 249] on select "Select Client Name Client Number (Mobile) Membership Number Price Paid Start Da…" at bounding box center [474, 257] width 82 height 17
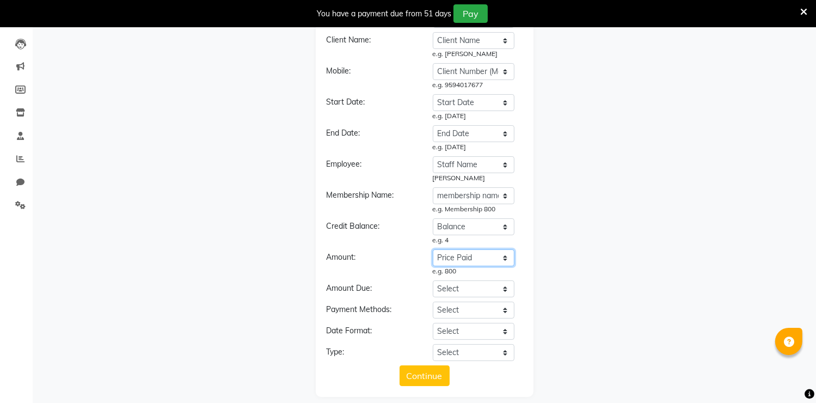
scroll to position [120, 0]
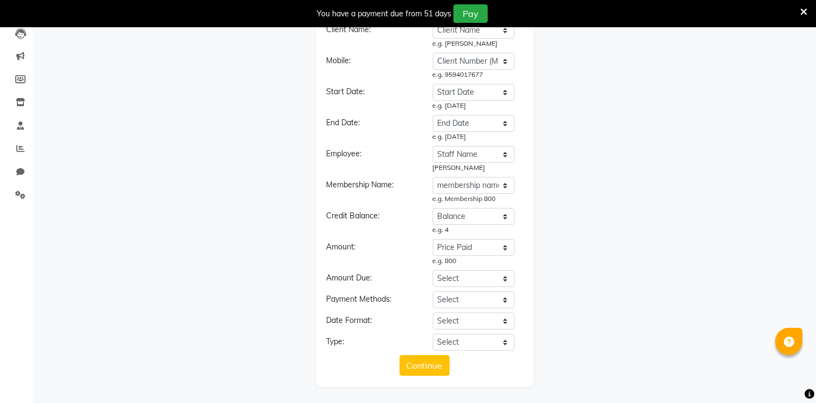
click at [530, 229] on div "Select Client Name Client Number (Mobile) Membership Number Price Paid Start Da…" at bounding box center [478, 221] width 106 height 27
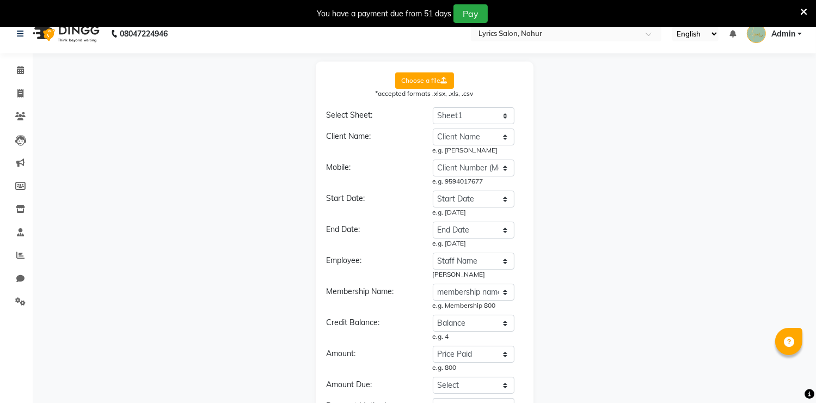
scroll to position [14, 0]
click at [438, 222] on select "Select Client Name Client Number (Mobile) Membership Number Price Paid Start Da…" at bounding box center [474, 228] width 82 height 17
click at [413, 220] on div "End Date: Select Client Name Client Number (Mobile) Membership Number Price Pai…" at bounding box center [424, 233] width 212 height 27
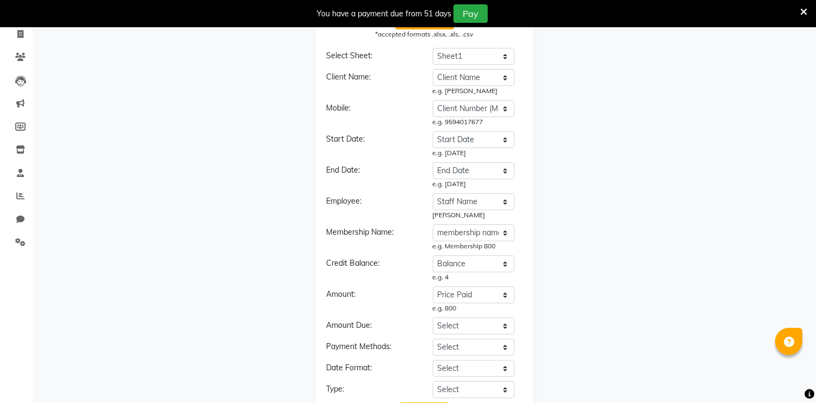
scroll to position [120, 0]
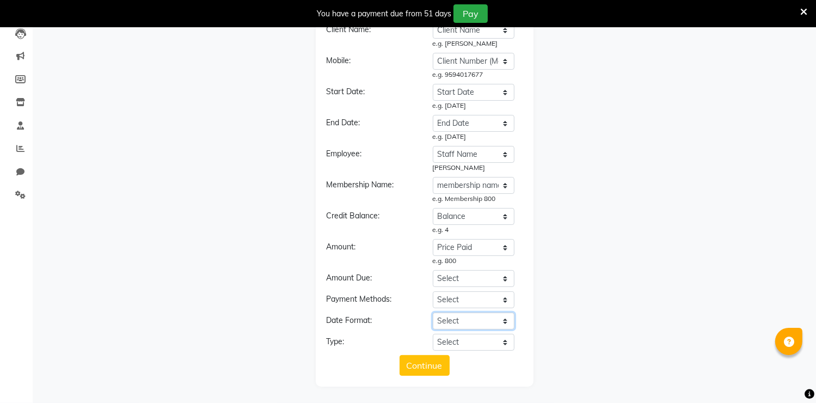
click at [477, 318] on select "Select YYYY-MM-DD MM-DD-YYYY DD-MM-YYYY MMMM Do, YYYY M/D/YYYY D/M/YYYY MMM Do …" at bounding box center [474, 320] width 82 height 17
drag, startPoint x: 452, startPoint y: 227, endPoint x: 427, endPoint y: 233, distance: 25.2
click at [427, 233] on div "Select Client Name Client Number (Mobile) Membership Number Price Paid Start Da…" at bounding box center [478, 221] width 106 height 27
click at [481, 323] on select "Select YYYY-MM-DD MM-DD-YYYY DD-MM-YYYY MMMM Do, YYYY M/D/YYYY D/M/YYYY MMM Do …" at bounding box center [474, 320] width 82 height 17
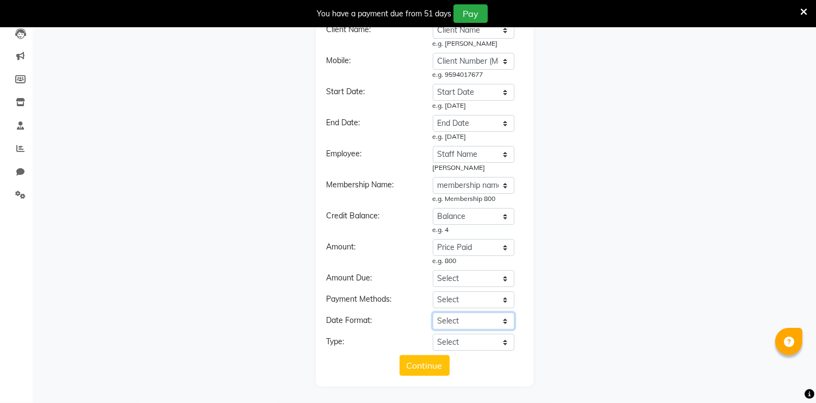
select select "YYYY-MM-DD"
click at [433, 312] on select "Select YYYY-MM-DD MM-DD-YYYY DD-MM-YYYY MMMM Do, YYYY M/D/YYYY D/M/YYYY MMM Do …" at bounding box center [474, 320] width 82 height 17
click at [489, 340] on select "Select Membership Membership + Prepaid Membership + Package Prepaid Package" at bounding box center [474, 342] width 82 height 17
select select "Membership + Package"
click at [433, 334] on select "Select Membership Membership + Prepaid Membership + Package Prepaid Package" at bounding box center [474, 342] width 82 height 17
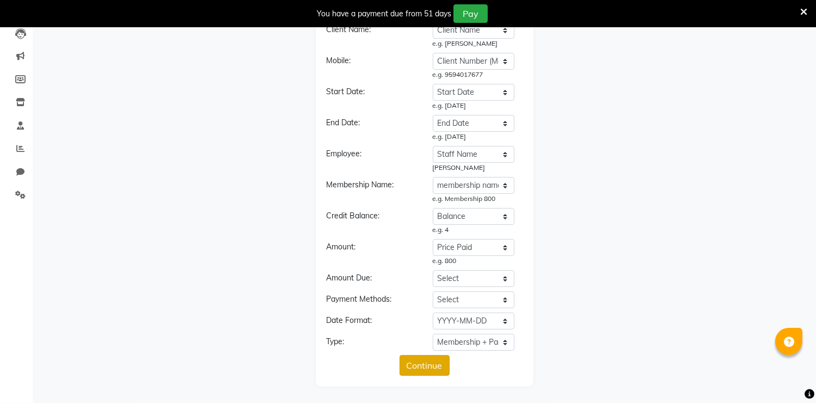
click at [425, 373] on button "Continue" at bounding box center [425, 365] width 50 height 21
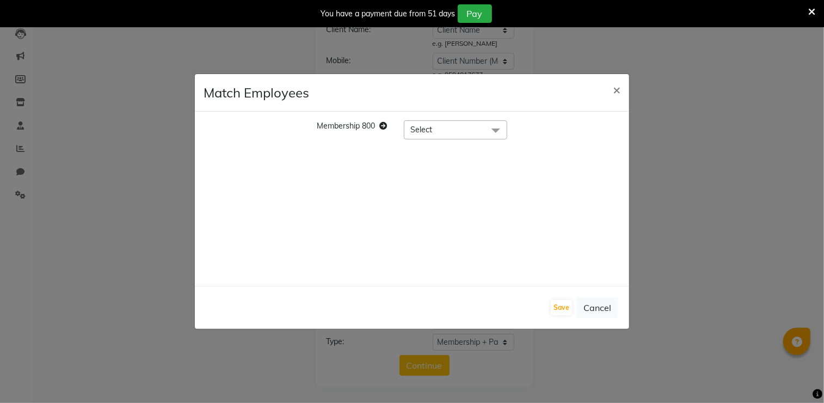
click at [458, 130] on span "Select" at bounding box center [455, 129] width 103 height 19
click at [592, 306] on button "Cancel" at bounding box center [597, 307] width 42 height 21
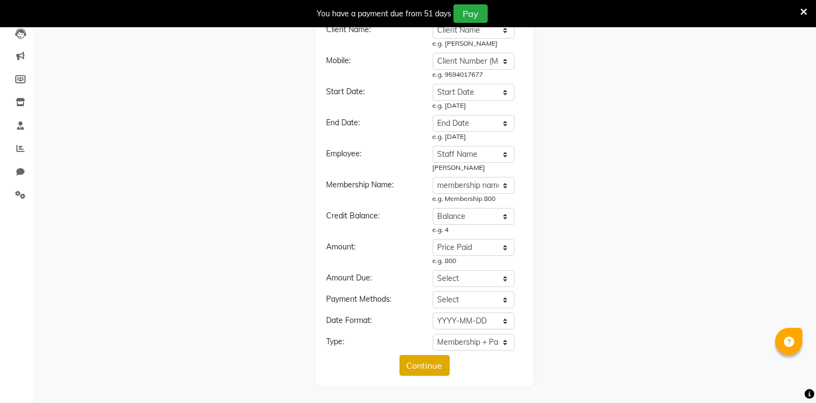
click at [422, 363] on button "Continue" at bounding box center [425, 365] width 50 height 21
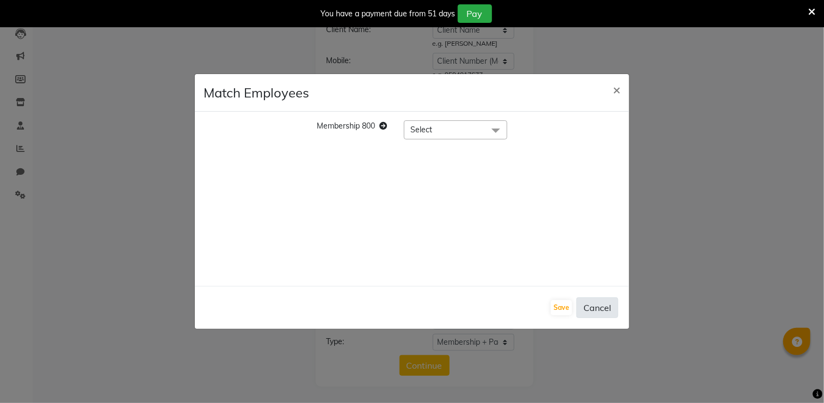
click at [597, 308] on button "Cancel" at bounding box center [597, 307] width 42 height 21
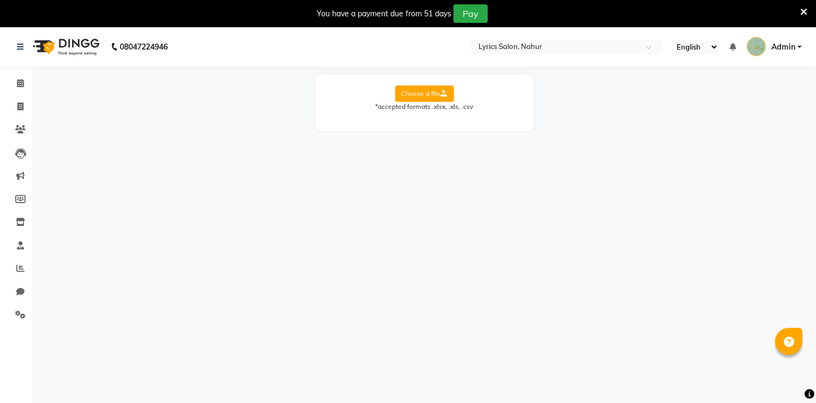
click at [432, 91] on label "Choose a file" at bounding box center [424, 93] width 59 height 16
click at [0, 0] on input "Choose a file" at bounding box center [0, 0] width 0 height 0
click at [485, 123] on select "Select Sheet Sheet1" at bounding box center [474, 128] width 82 height 17
select select "Sheet1"
click at [433, 120] on select "Select Sheet Sheet1" at bounding box center [474, 128] width 82 height 17
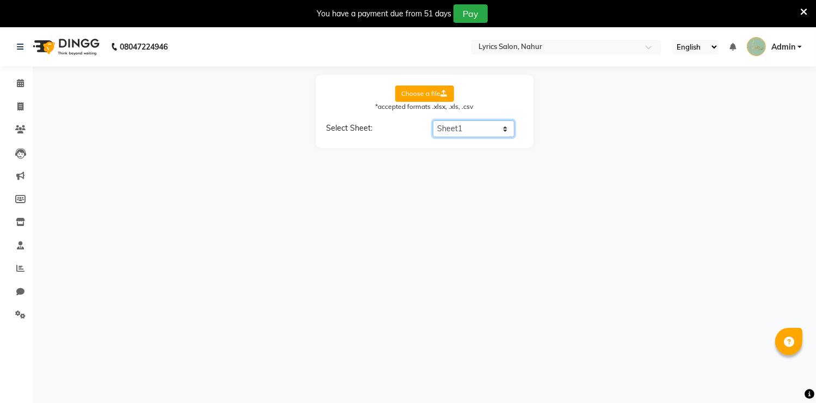
select select "Client Name"
select select "Start Date"
select select "End Date"
select select "Staff Name"
select select "membership name"
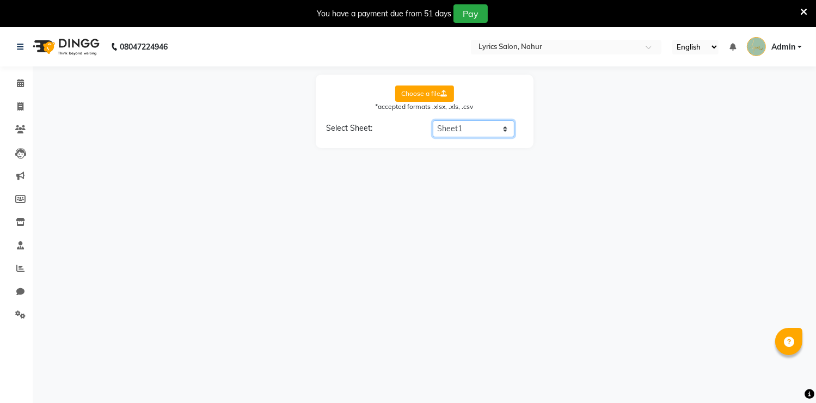
select select "Balance"
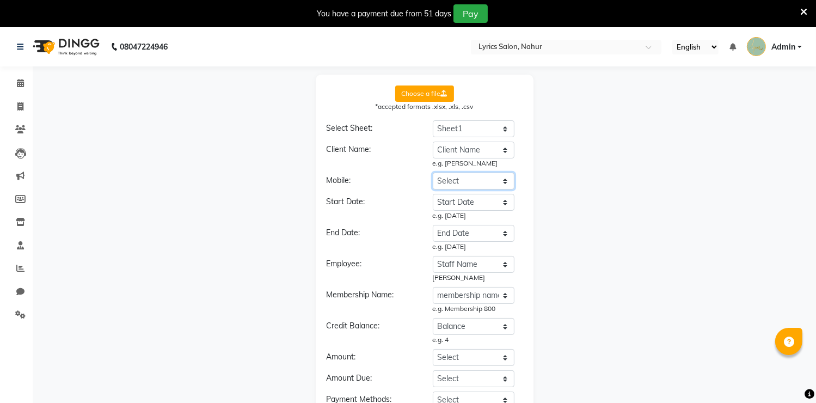
click at [484, 183] on select "Select Client Name Client Number (Mobile) Membership Number Price Paid Start Da…" at bounding box center [474, 181] width 82 height 17
select select "Client Number (Mobile)"
click at [433, 173] on select "Select Client Name Client Number (Mobile) Membership Number Price Paid Start Da…" at bounding box center [474, 181] width 82 height 17
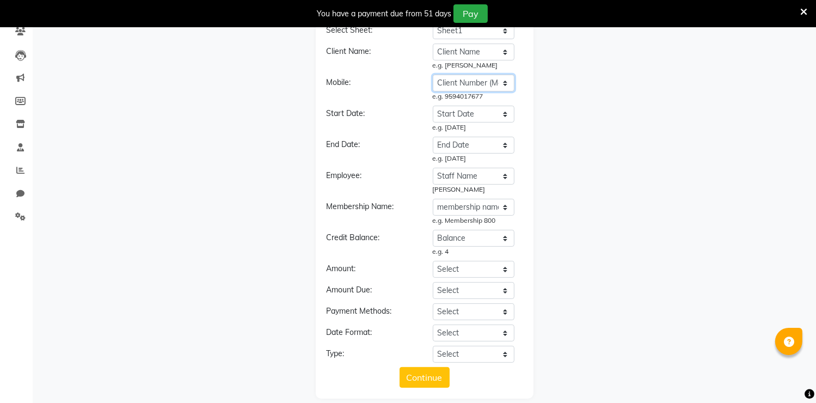
scroll to position [109, 0]
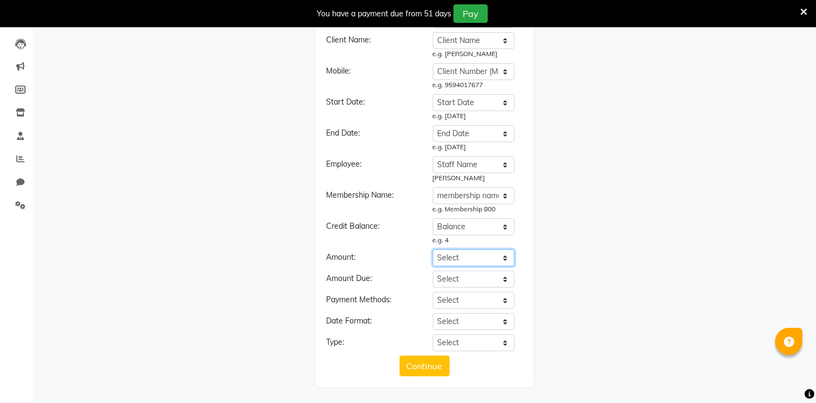
click at [468, 258] on select "Select Client Name Client Number (Mobile) Membership Number Price Paid Start Da…" at bounding box center [474, 257] width 82 height 17
select select "Price Paid"
click at [433, 249] on select "Select Client Name Client Number (Mobile) Membership Number Price Paid Start Da…" at bounding box center [474, 257] width 82 height 17
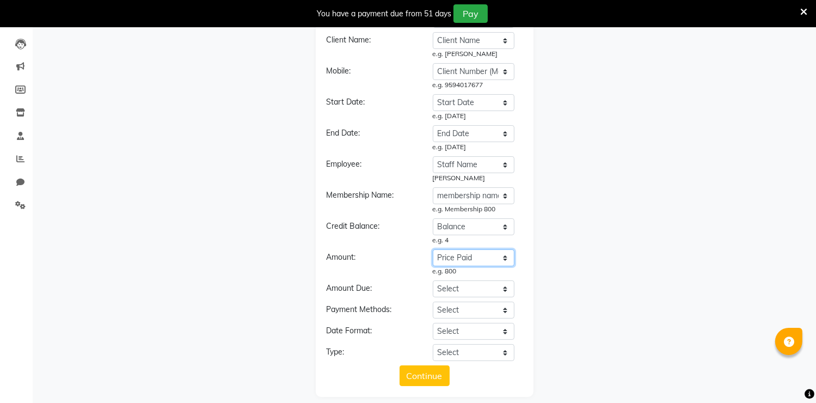
scroll to position [120, 0]
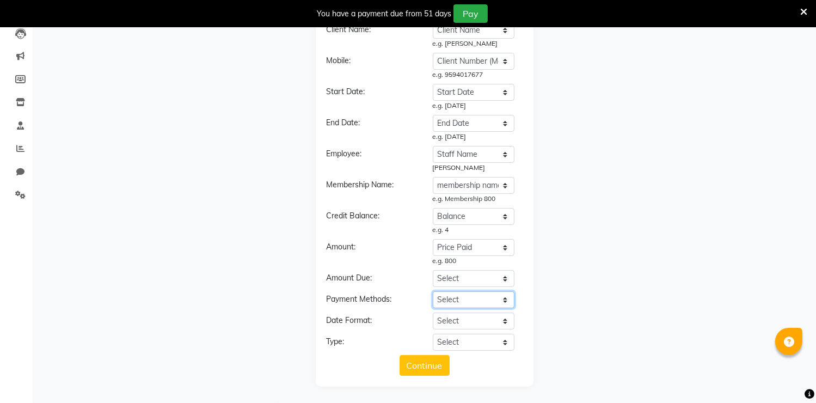
click at [468, 306] on select "Select Client Name Client Number (Mobile) Membership Number Price Paid Start Da…" at bounding box center [474, 299] width 82 height 17
click at [469, 292] on select "Select Client Name Client Number (Mobile) Membership Number Price Paid Start Da…" at bounding box center [474, 299] width 82 height 17
click at [469, 319] on select "Select YYYY-MM-DD MM-DD-YYYY DD-MM-YYYY MMMM Do, YYYY M/D/YYYY D/M/YYYY MMM Do …" at bounding box center [474, 320] width 82 height 17
select select "YYYY-MM-DD"
click at [433, 312] on select "Select YYYY-MM-DD MM-DD-YYYY DD-MM-YYYY MMMM Do, YYYY M/D/YYYY D/M/YYYY MMM Do …" at bounding box center [474, 320] width 82 height 17
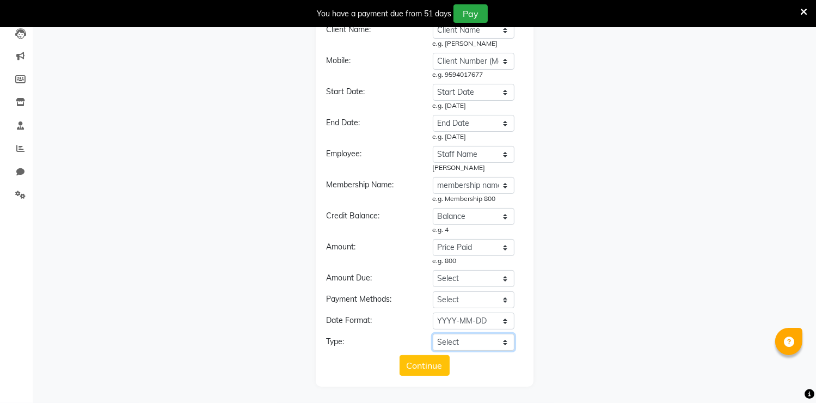
click at [467, 345] on select "Select Membership Membership + Prepaid Membership + Package Prepaid Package" at bounding box center [474, 342] width 82 height 17
click at [391, 308] on div "Payment Methods:" at bounding box center [371, 300] width 106 height 15
click at [457, 304] on select "Select Client Name Client Number (Mobile) Membership Number Price Paid Start Da…" at bounding box center [474, 299] width 82 height 17
select select "MOP"
click at [433, 291] on select "Select Client Name Client Number (Mobile) Membership Number Price Paid Start Da…" at bounding box center [474, 299] width 82 height 17
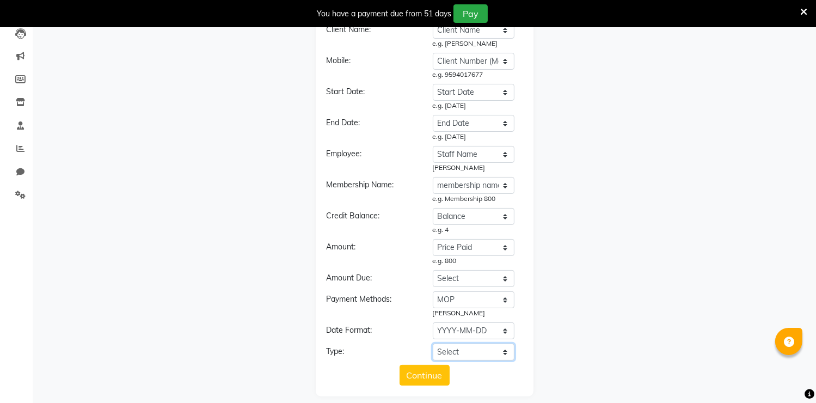
click at [472, 350] on select "Select Membership Membership + Prepaid Membership + Package Prepaid Package" at bounding box center [474, 351] width 82 height 17
select select "Membership + Package"
click at [433, 343] on select "Select Membership Membership + Prepaid Membership + Package Prepaid Package" at bounding box center [474, 351] width 82 height 17
click at [427, 374] on button "Continue" at bounding box center [425, 375] width 50 height 21
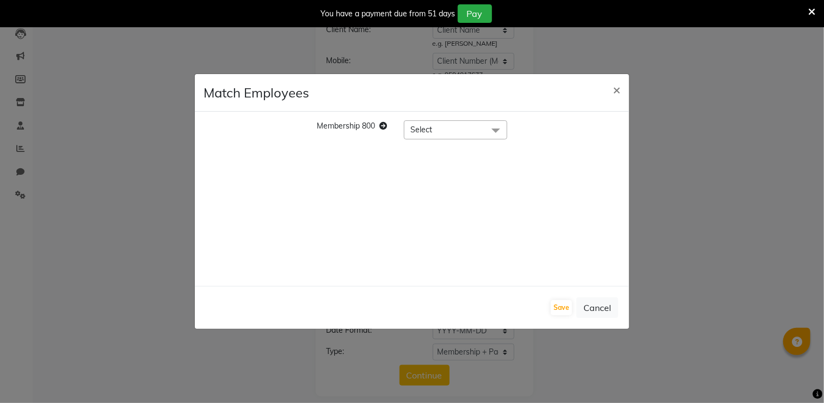
click at [447, 134] on span "Select" at bounding box center [455, 129] width 103 height 19
click at [591, 305] on button "Cancel" at bounding box center [597, 307] width 42 height 21
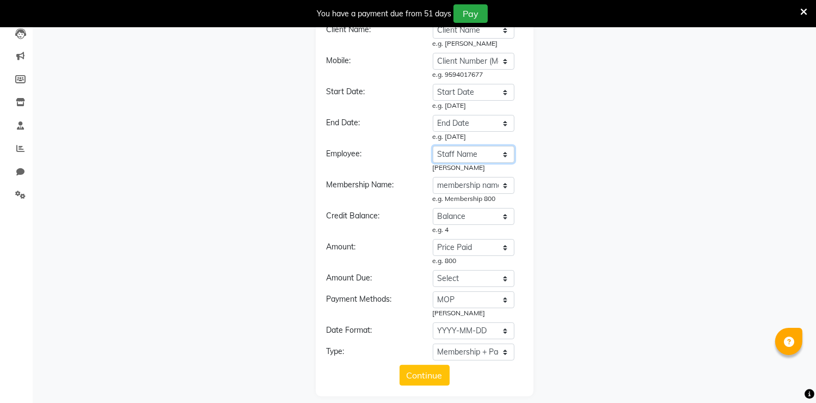
click at [450, 156] on select "Select Client Name Client Number (Mobile) Membership Number Price Paid Start Da…" at bounding box center [474, 154] width 82 height 17
click at [433, 146] on select "Select Client Name Client Number (Mobile) Membership Number Price Paid Start Da…" at bounding box center [474, 154] width 82 height 17
click at [439, 372] on button "Continue" at bounding box center [425, 375] width 50 height 21
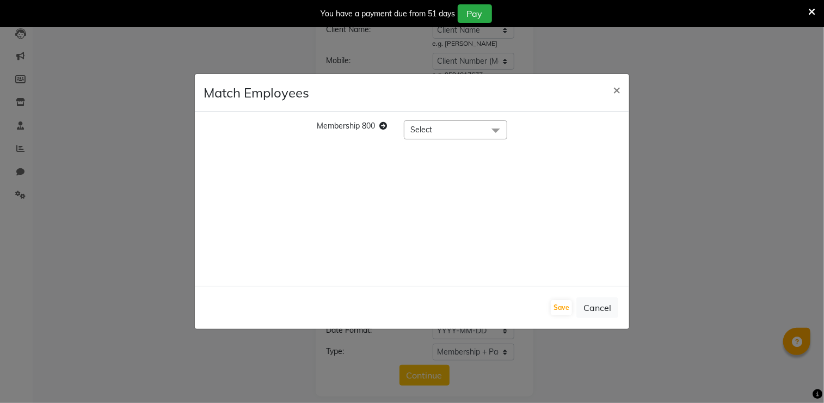
click at [601, 293] on div "Save Cancel" at bounding box center [412, 307] width 434 height 43
click at [601, 301] on button "Cancel" at bounding box center [597, 307] width 42 height 21
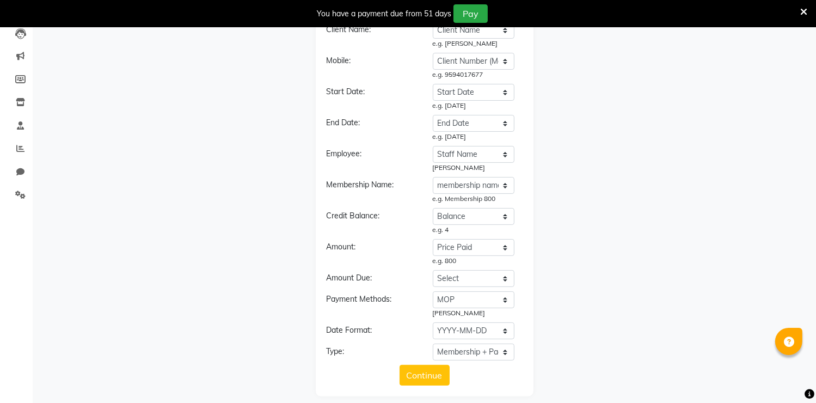
click at [10, 208] on li "Completed InProgress Upcoming Dropped Tentative Check-In Confirm" at bounding box center [16, 209] width 33 height 5
click at [14, 203] on link "Settings" at bounding box center [16, 195] width 26 height 18
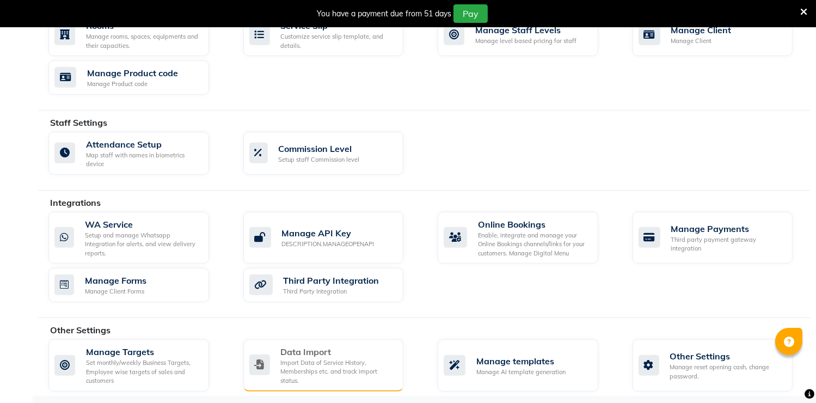
click at [387, 350] on div "Data Import" at bounding box center [338, 351] width 114 height 13
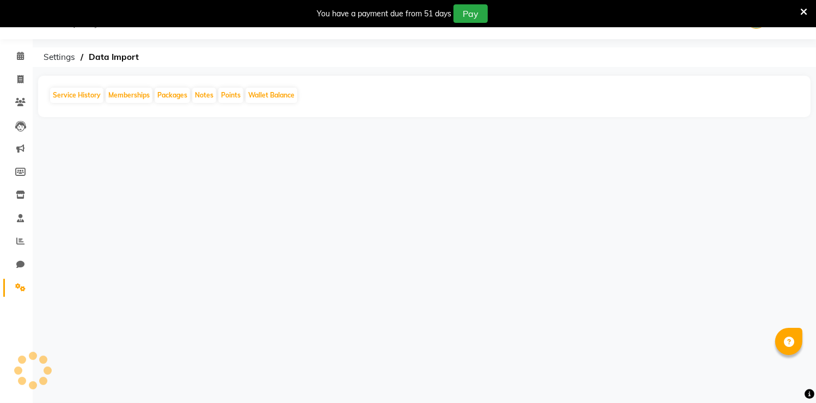
scroll to position [27, 0]
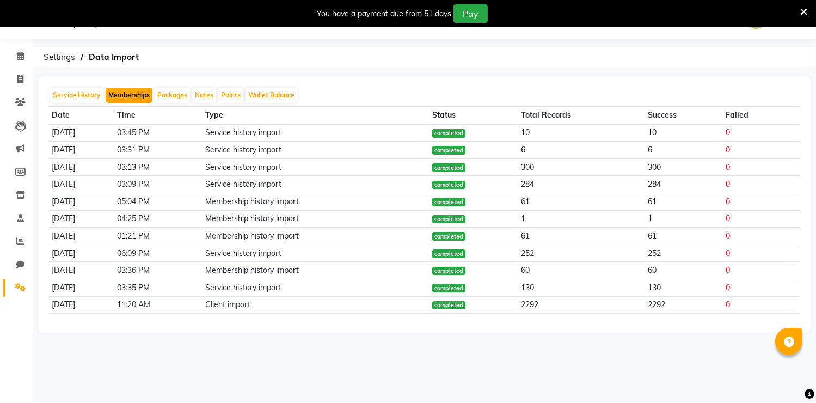
click at [120, 91] on button "Memberships" at bounding box center [129, 95] width 47 height 15
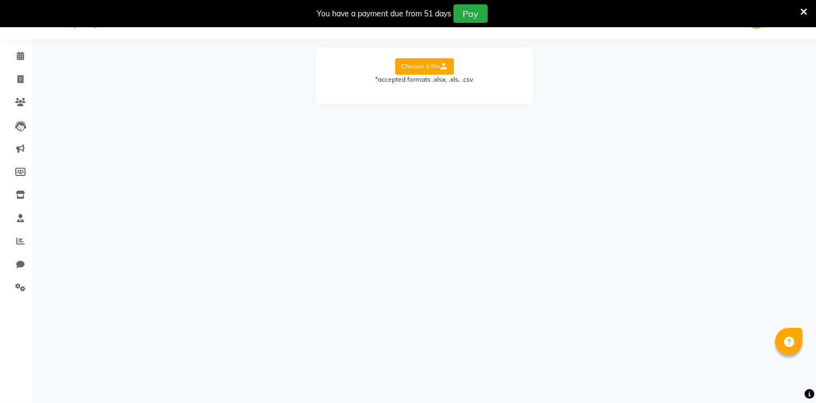
click at [423, 69] on label "Choose a file" at bounding box center [424, 66] width 59 height 16
click at [0, 0] on input "Choose a file" at bounding box center [0, 0] width 0 height 0
drag, startPoint x: 487, startPoint y: 93, endPoint x: 492, endPoint y: 108, distance: 15.5
click at [487, 93] on select "Select Sheet Sheet1" at bounding box center [474, 101] width 82 height 17
select select "Sheet1"
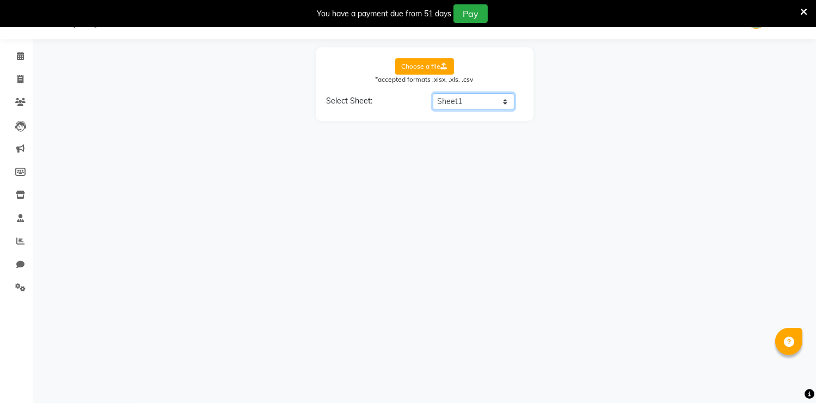
click at [433, 93] on select "Select Sheet Sheet1" at bounding box center [474, 101] width 82 height 17
select select "Client Name"
select select "Start Date"
select select "End Date"
select select "Staff Name"
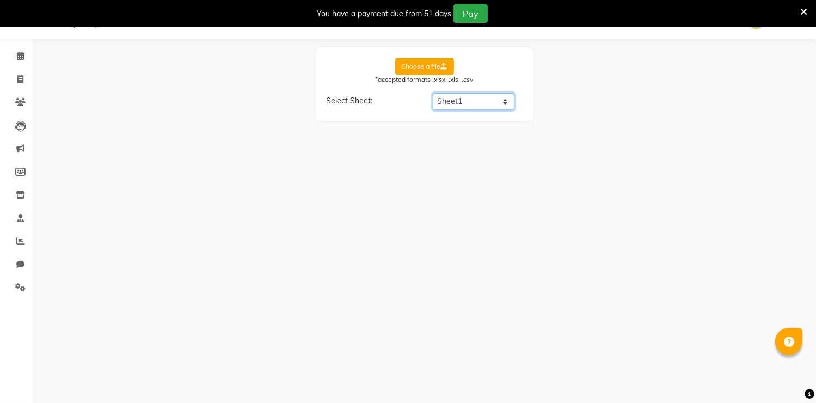
select select "membership name"
select select "Balance"
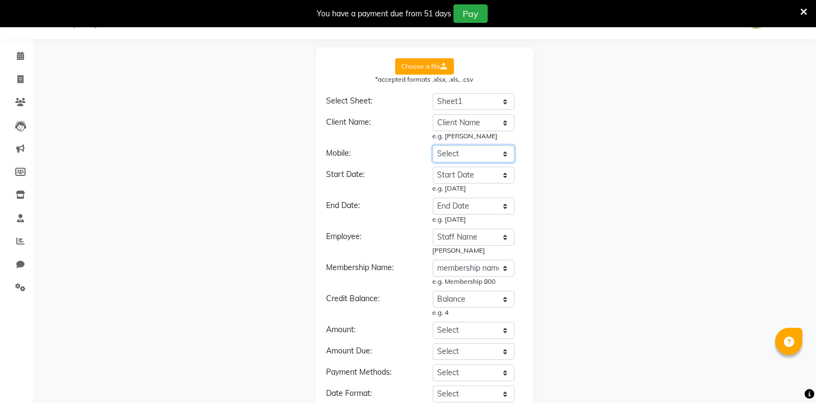
click at [484, 154] on select "Select Client Name Client Number (Mobile) Membership Number Price Paid Start Da…" at bounding box center [474, 153] width 82 height 17
select select "Client Number (Mobile)"
click at [433, 145] on select "Select Client Name Client Number (Mobile) Membership Number Price Paid Start Da…" at bounding box center [474, 153] width 82 height 17
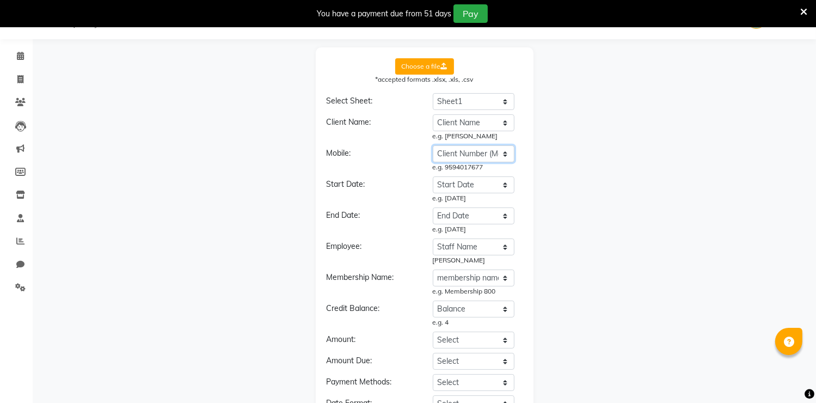
scroll to position [109, 0]
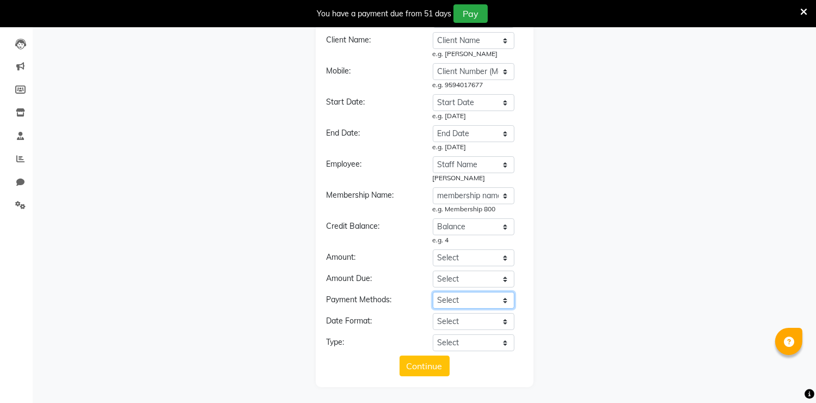
click at [473, 303] on select "Select Client Name Client Number (Mobile) Membership Number Price Paid Start Da…" at bounding box center [474, 300] width 82 height 17
select select "MOP"
click at [433, 292] on select "Select Client Name Client Number (Mobile) Membership Number Price Paid Start Da…" at bounding box center [474, 300] width 82 height 17
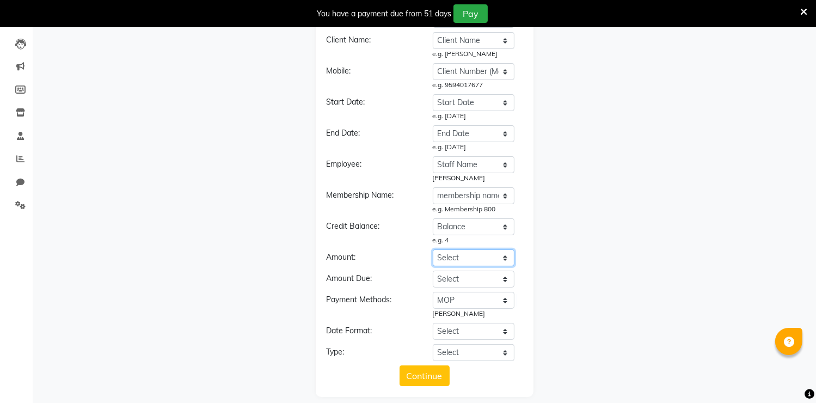
click at [492, 260] on select "Select Client Name Client Number (Mobile) Membership Number Price Paid Start Da…" at bounding box center [474, 257] width 82 height 17
select select "Price Paid"
click at [433, 249] on select "Select Client Name Client Number (Mobile) Membership Number Price Paid Start Da…" at bounding box center [474, 257] width 82 height 17
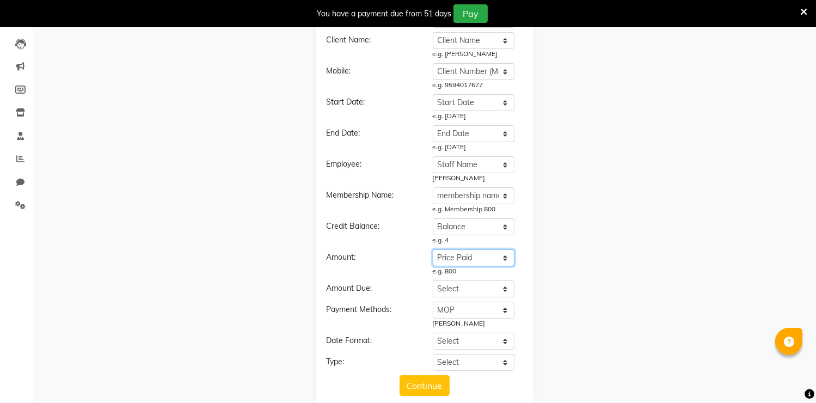
scroll to position [129, 0]
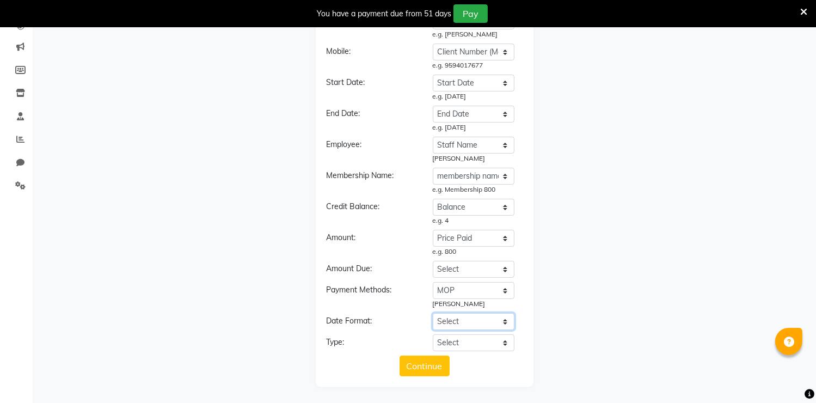
click at [480, 321] on select "Select YYYY-MM-DD MM-DD-YYYY DD-MM-YYYY MMMM Do, YYYY M/D/YYYY D/M/YYYY MMM Do …" at bounding box center [474, 321] width 82 height 17
select select "YYYY-MM-DD"
click at [433, 313] on select "Select YYYY-MM-DD MM-DD-YYYY DD-MM-YYYY MMMM Do, YYYY M/D/YYYY D/M/YYYY MMM Do …" at bounding box center [474, 321] width 82 height 17
drag, startPoint x: 484, startPoint y: 346, endPoint x: 487, endPoint y: 335, distance: 11.2
click at [484, 346] on select "Select Membership Membership + Prepaid Membership + Package Prepaid Package" at bounding box center [474, 342] width 82 height 17
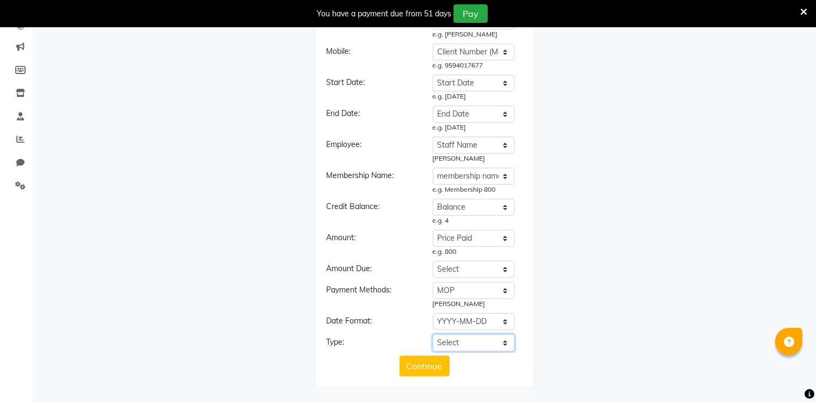
select select "Membership + Package"
click at [433, 334] on select "Select Membership Membership + Prepaid Membership + Package Prepaid Package" at bounding box center [474, 342] width 82 height 17
click at [441, 361] on button "Continue" at bounding box center [425, 365] width 50 height 21
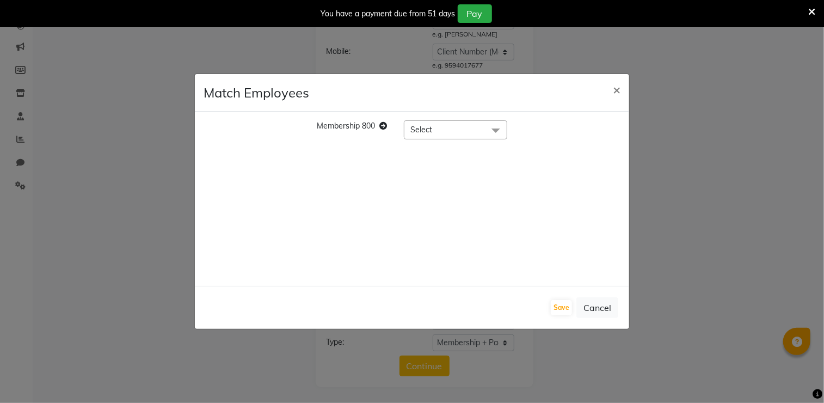
click at [480, 132] on span "Select" at bounding box center [455, 129] width 103 height 19
click at [621, 89] on button "×" at bounding box center [616, 89] width 25 height 30
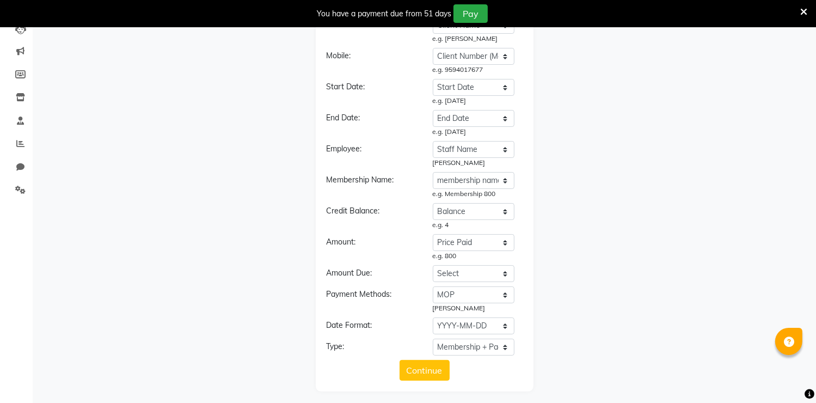
scroll to position [128, 0]
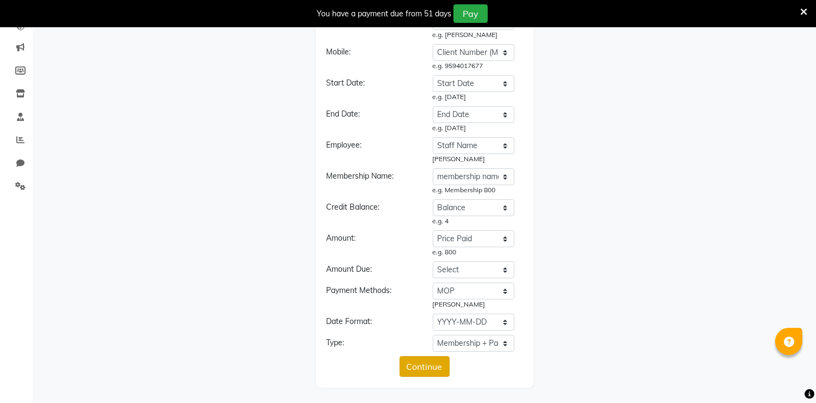
click at [423, 361] on button "Continue" at bounding box center [425, 366] width 50 height 21
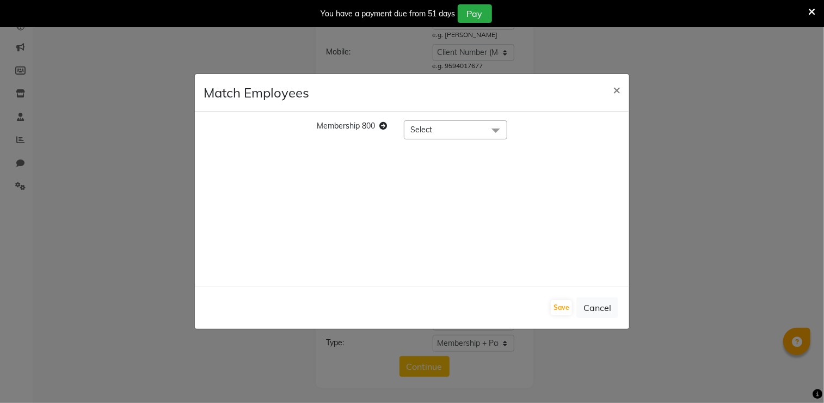
click at [451, 131] on span "Select" at bounding box center [455, 129] width 103 height 19
click at [600, 309] on button "Cancel" at bounding box center [597, 307] width 42 height 21
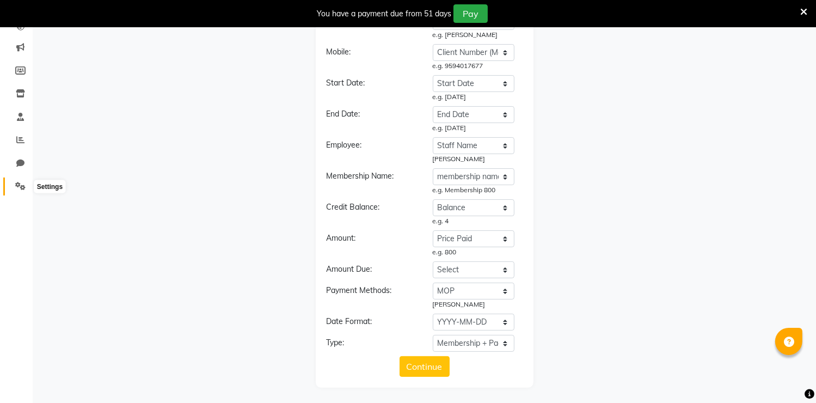
click at [22, 184] on icon at bounding box center [20, 186] width 10 height 8
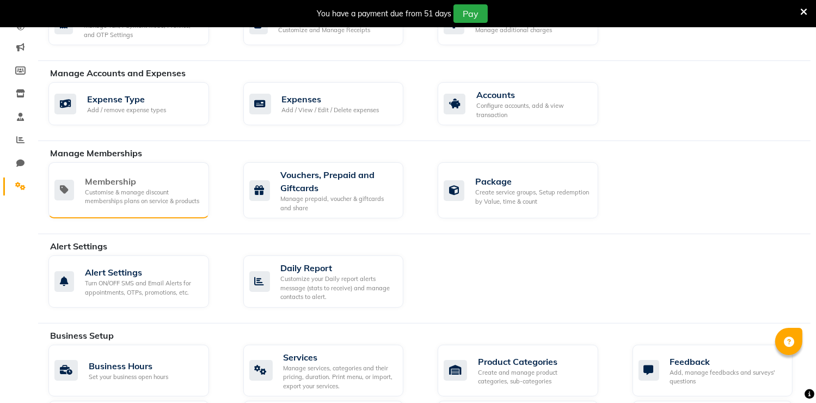
click at [172, 196] on div "Customise & manage discount memberships plans on service & products" at bounding box center [142, 197] width 115 height 18
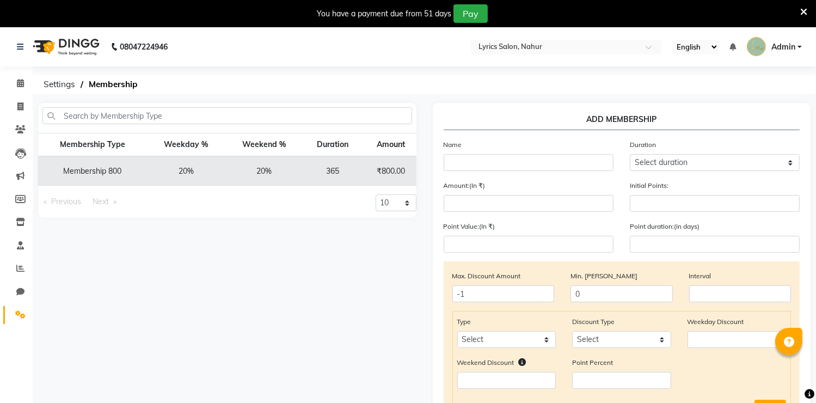
click at [107, 170] on td "Membership 800" at bounding box center [92, 170] width 109 height 29
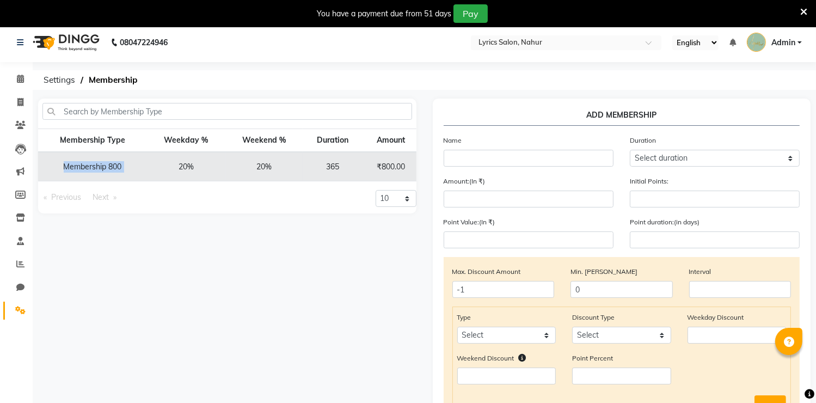
scroll to position [0, 57]
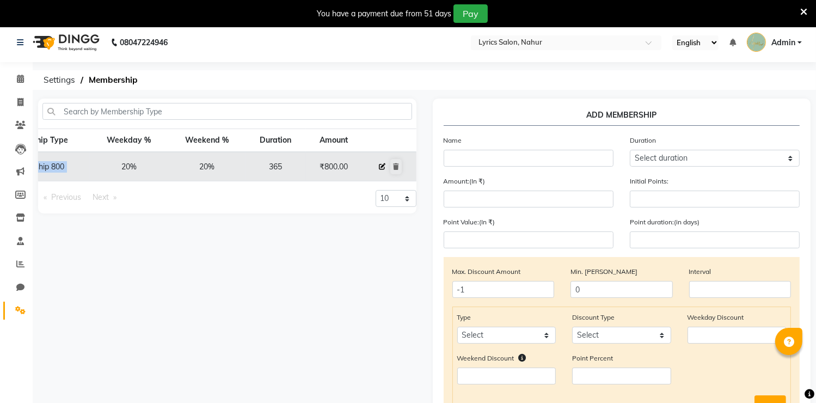
click at [383, 169] on icon at bounding box center [382, 166] width 7 height 7
select select
type input "0"
select select
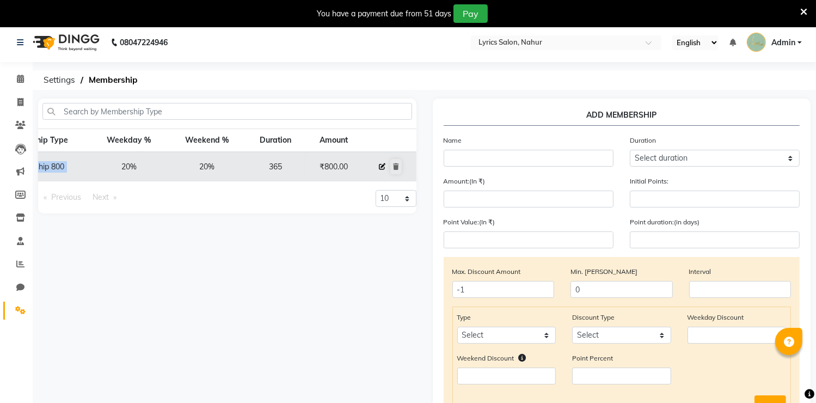
checkbox input "false"
type input "Membership 800"
select select "4: 365"
type input "800"
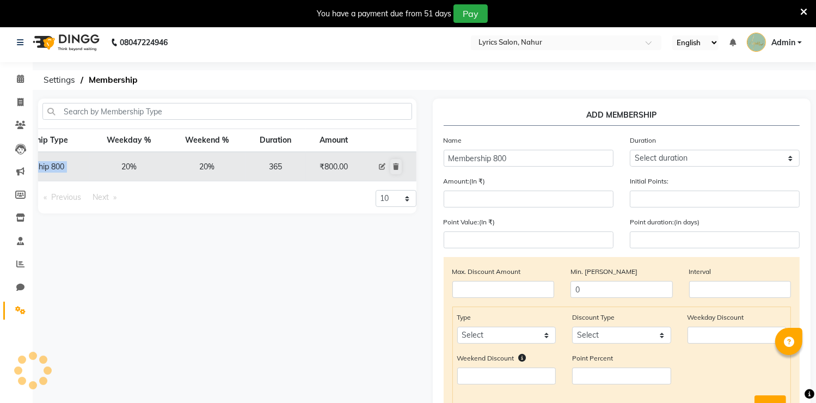
type input "0"
type input "-1"
type input "365"
select select "1: PK"
checkbox input "true"
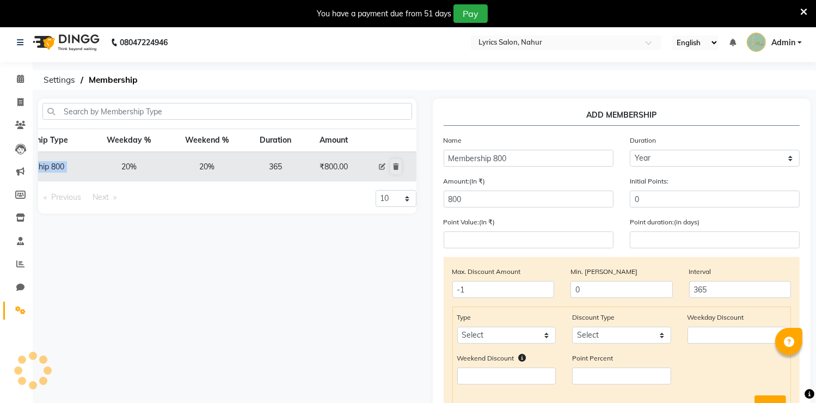
select select "1: 33431"
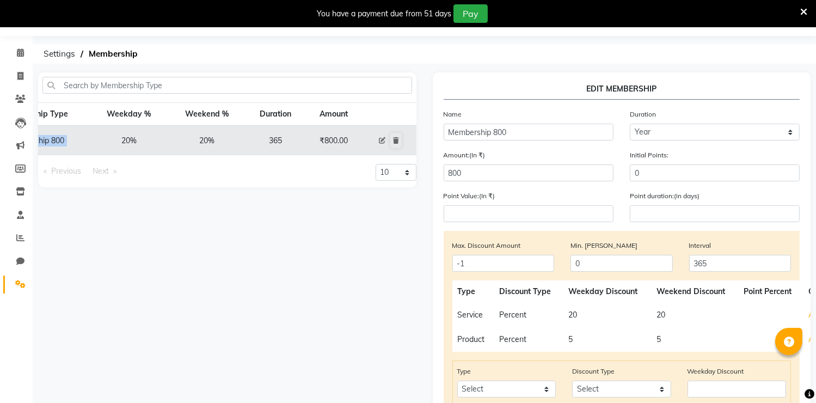
scroll to position [30, 0]
click at [549, 132] on input "Membership 800" at bounding box center [529, 132] width 170 height 17
click at [493, 132] on input "Membership 800" at bounding box center [529, 132] width 170 height 17
click at [447, 128] on input "Membership 800" at bounding box center [529, 132] width 170 height 17
drag, startPoint x: 447, startPoint y: 128, endPoint x: 507, endPoint y: 132, distance: 60.5
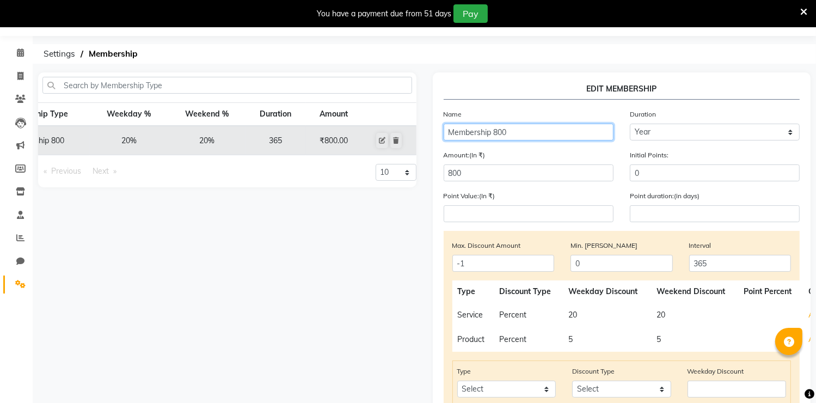
click at [507, 132] on input "Membership 800" at bounding box center [529, 132] width 170 height 17
click at [20, 278] on span at bounding box center [20, 284] width 19 height 13
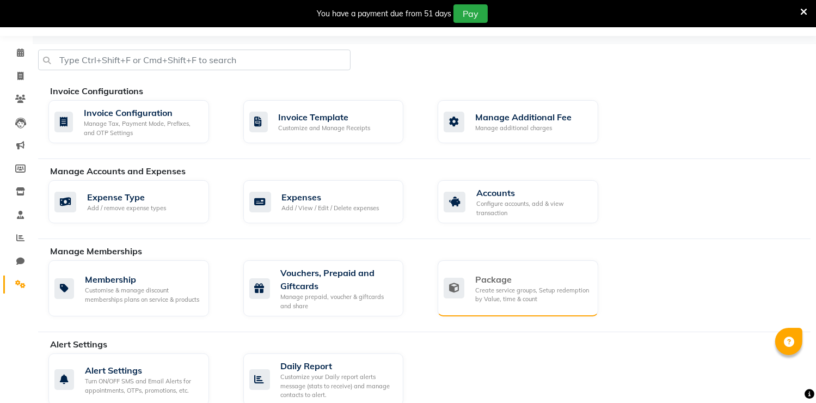
click at [475, 279] on div "Package Create service groups, Setup redemption by Value, time & count" at bounding box center [517, 288] width 146 height 31
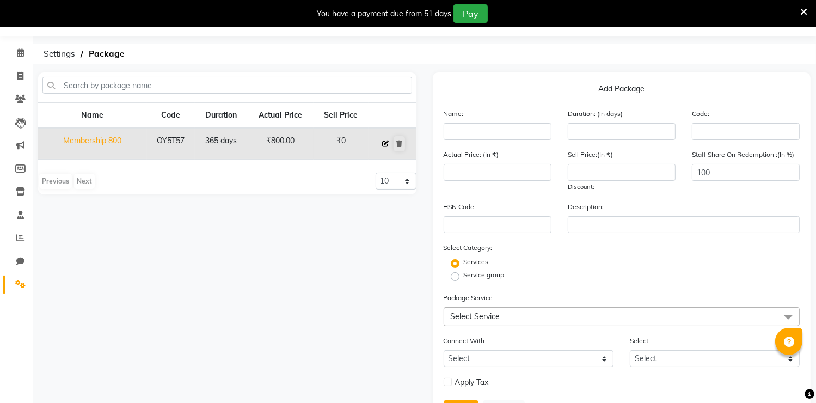
click at [384, 143] on icon at bounding box center [385, 143] width 7 height 7
type input "Membership 800"
type input "365"
type input "OY5T57"
type input "800"
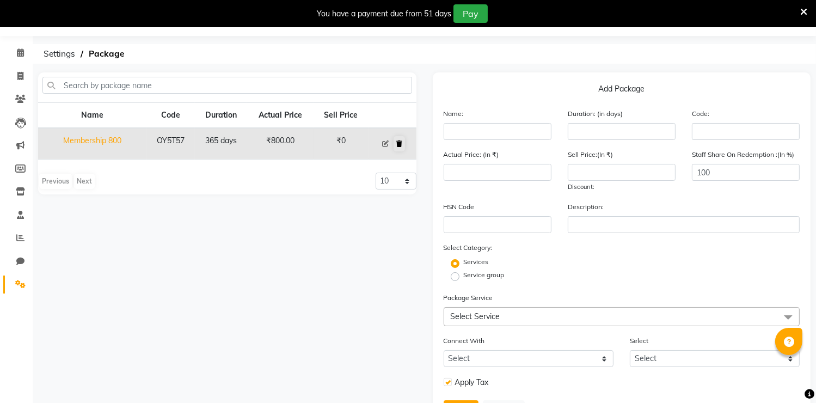
type input "0"
checkbox input "true"
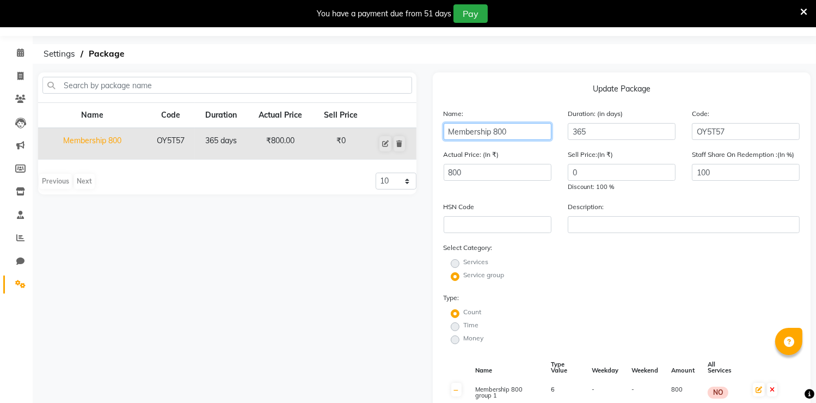
click at [516, 132] on input "Membership 800" at bounding box center [498, 131] width 108 height 17
drag, startPoint x: 511, startPoint y: 130, endPoint x: 334, endPoint y: 126, distance: 176.9
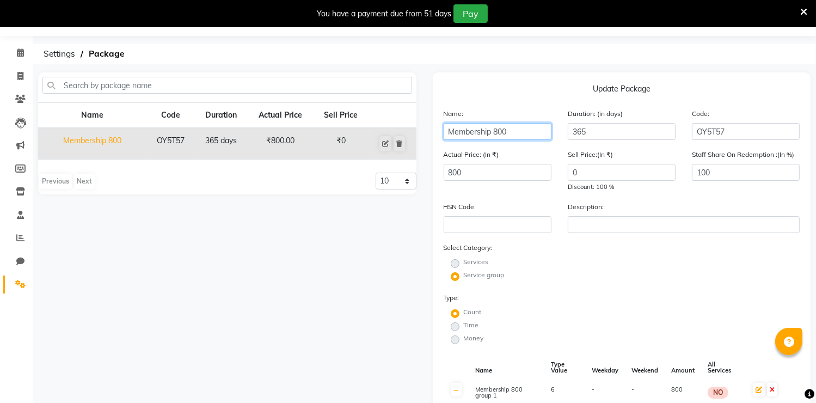
type input "Membership 800"
click at [552, 246] on div "Select Category: Services Service group" at bounding box center [622, 262] width 357 height 41
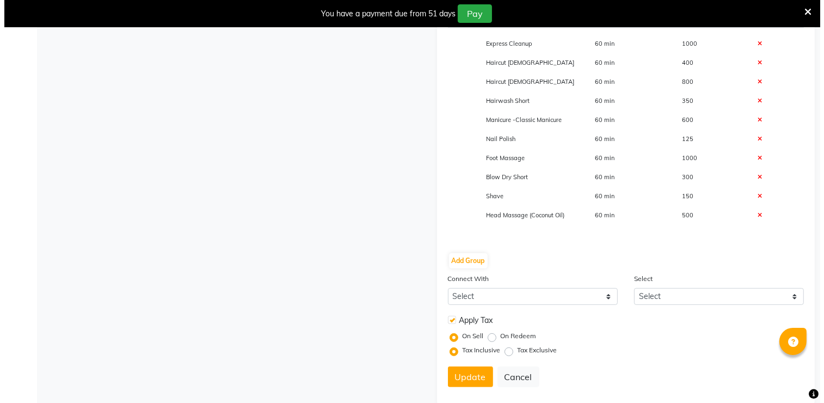
scroll to position [422, 0]
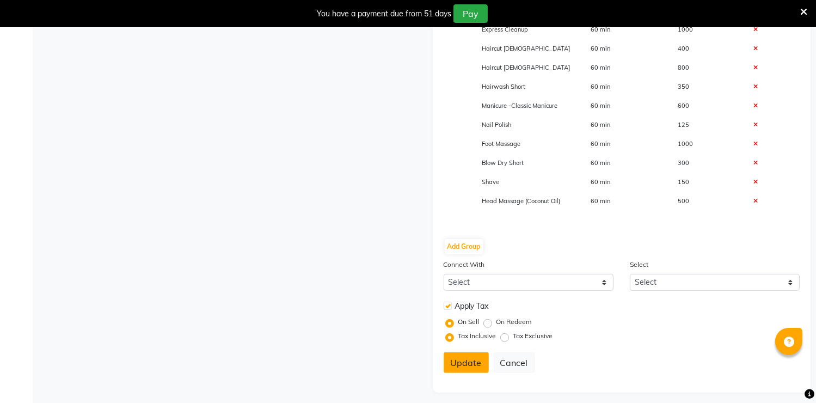
click at [479, 373] on button "Update" at bounding box center [466, 362] width 45 height 21
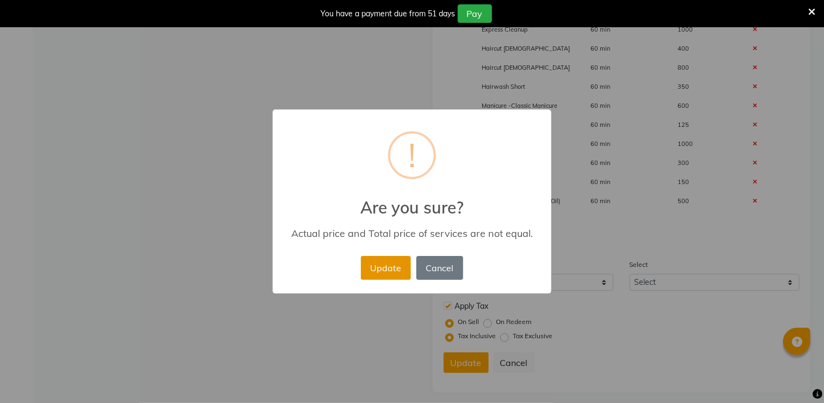
click at [381, 259] on button "Update" at bounding box center [386, 268] width 50 height 24
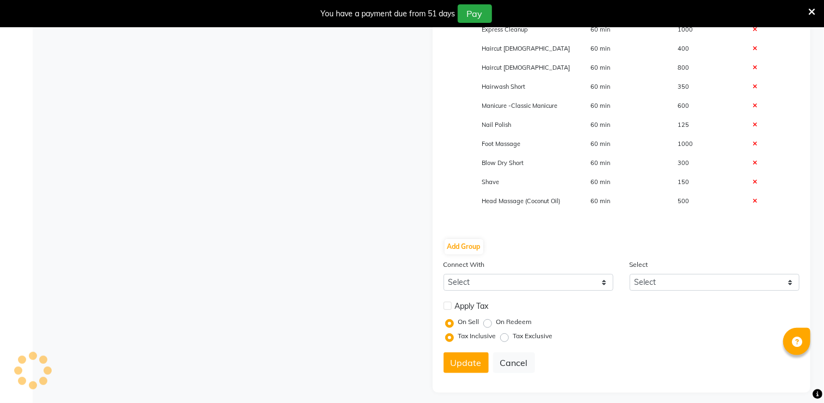
select select
checkbox input "false"
radio input "true"
radio input "false"
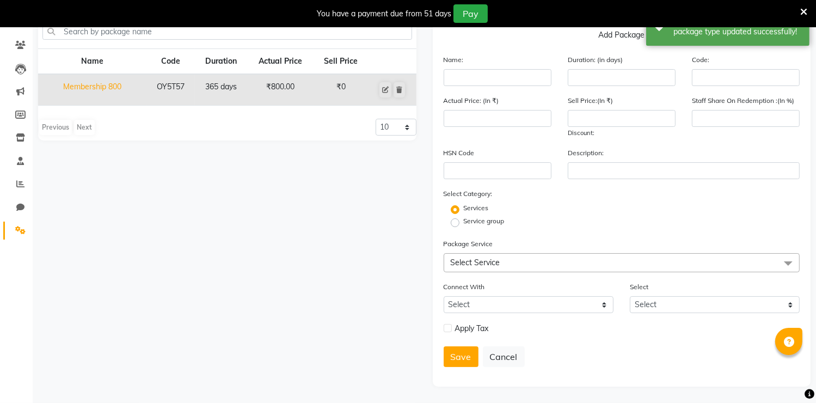
scroll to position [0, 0]
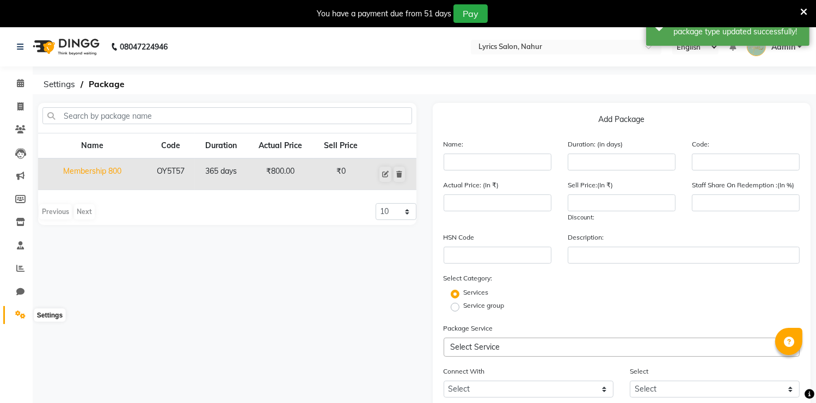
click at [19, 309] on span at bounding box center [20, 315] width 19 height 13
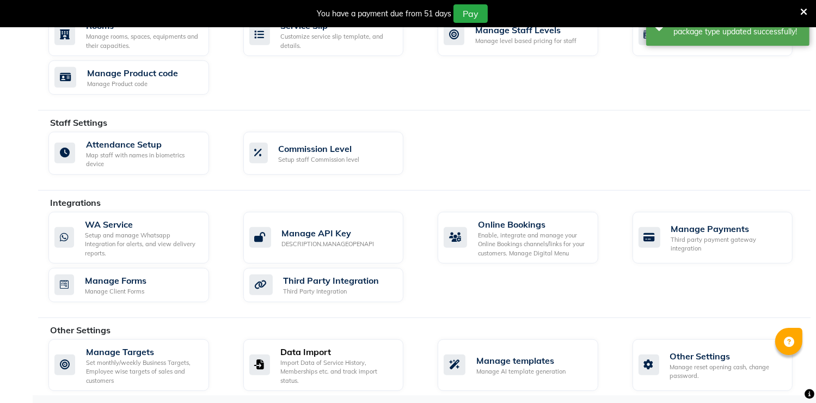
click at [306, 365] on div "Import Data of Service History, Memberships etc. and track import status." at bounding box center [338, 371] width 114 height 27
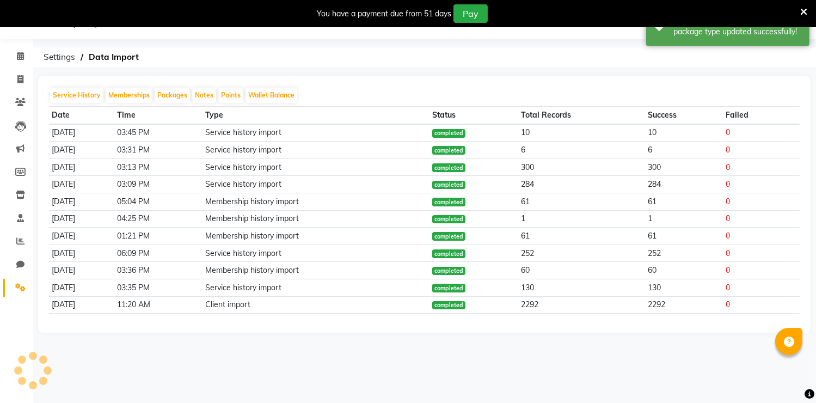
scroll to position [27, 0]
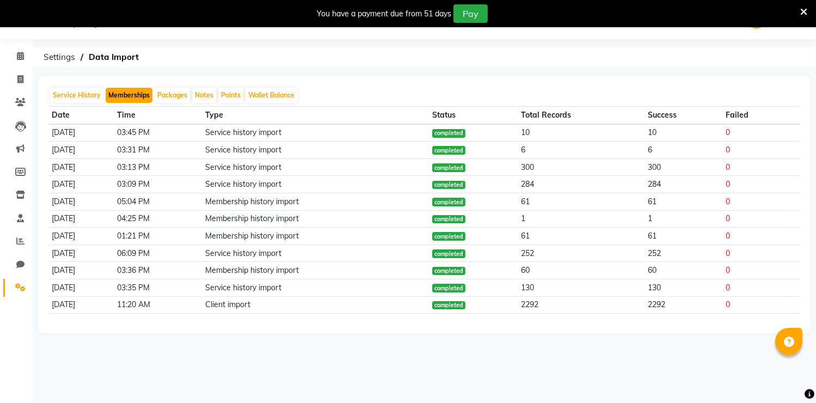
click at [141, 92] on button "Memberships" at bounding box center [129, 95] width 47 height 15
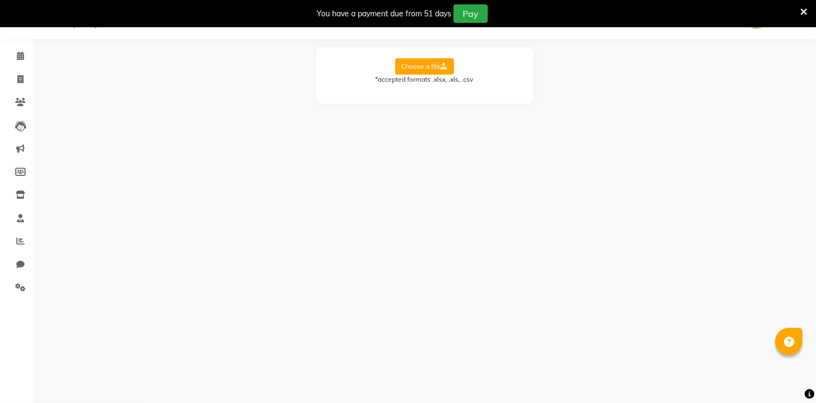
click at [402, 67] on label "Choose a file" at bounding box center [424, 66] width 59 height 16
click at [0, 0] on input "Choose a file" at bounding box center [0, 0] width 0 height 0
click at [457, 109] on select "Select Sheet Sheet1" at bounding box center [474, 101] width 82 height 17
select select "Sheet1"
click at [433, 93] on select "Select Sheet Sheet1" at bounding box center [474, 101] width 82 height 17
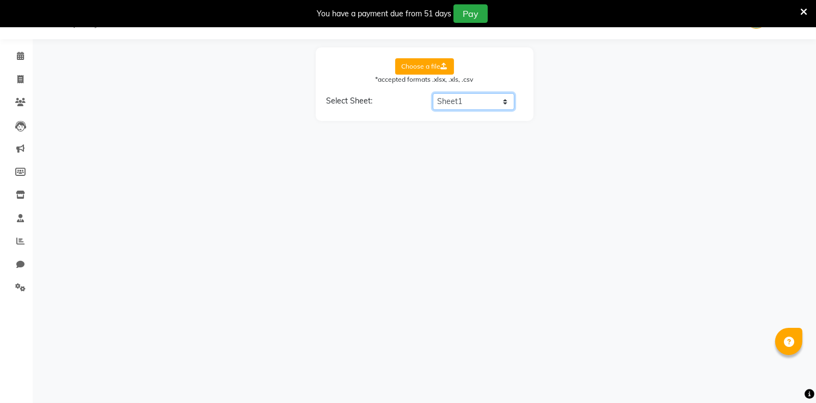
select select "Client Name"
select select "Start Date"
select select "End Date"
select select "Staff Name"
select select "membership name"
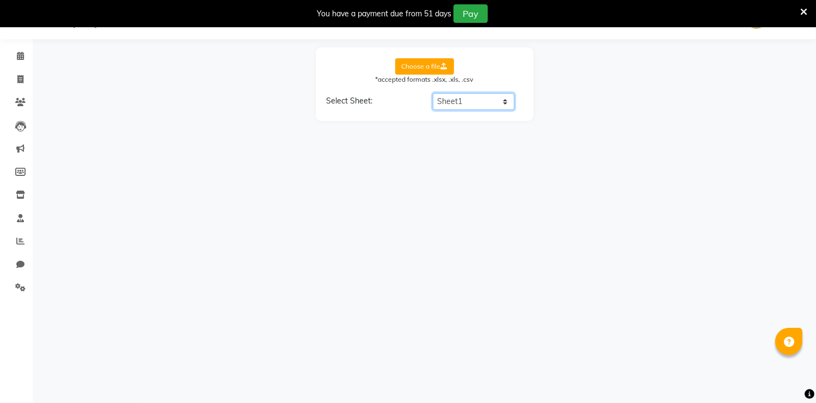
select select "Balance"
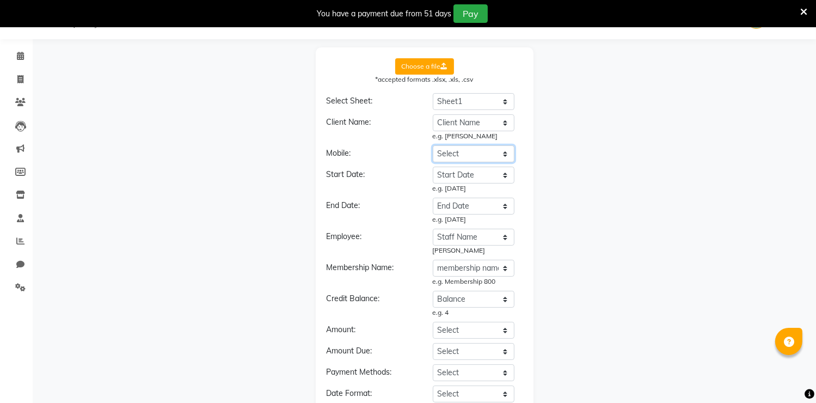
click at [474, 153] on select "Select Client Name Client Number (Mobile) Membership Number Price Paid Start Da…" at bounding box center [474, 153] width 82 height 17
select select "Client Number (Mobile)"
click at [433, 145] on select "Select Client Name Client Number (Mobile) Membership Number Price Paid Start Da…" at bounding box center [474, 153] width 82 height 17
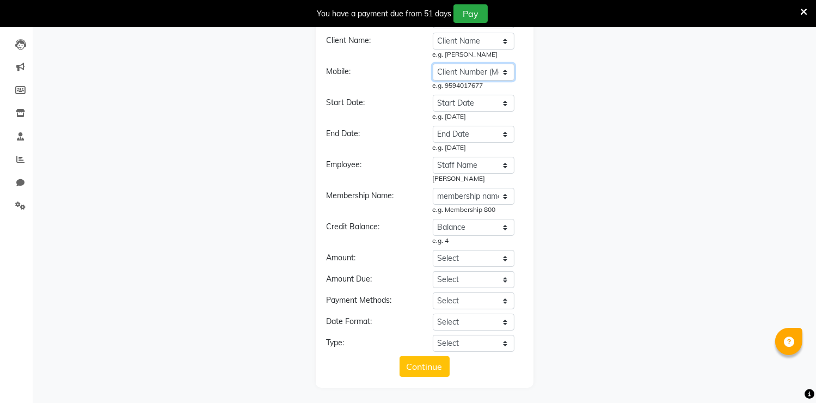
scroll to position [109, 0]
click at [454, 262] on select "Select Client Name Client Number (Mobile) Membership Number Price Paid Start Da…" at bounding box center [474, 257] width 82 height 17
select select "Price Paid"
click at [433, 249] on select "Select Client Name Client Number (Mobile) Membership Number Price Paid Start Da…" at bounding box center [474, 257] width 82 height 17
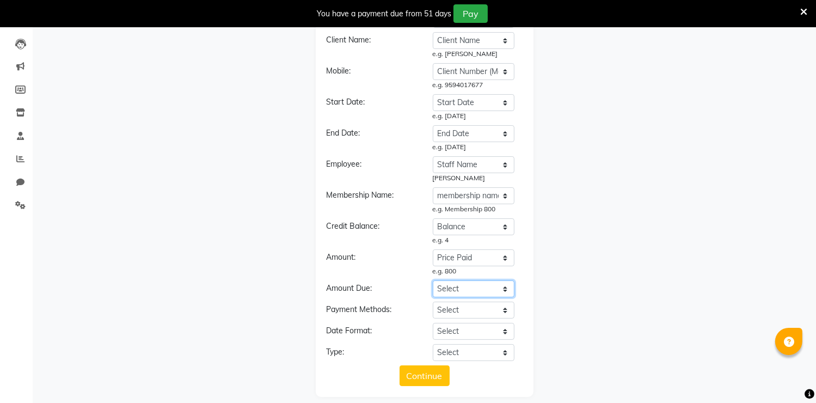
click at [475, 284] on select "Select Client Name Client Number (Mobile) Membership Number Price Paid Start Da…" at bounding box center [474, 288] width 82 height 17
click at [477, 314] on select "Select Client Name Client Number (Mobile) Membership Number Price Paid Start Da…" at bounding box center [474, 310] width 82 height 17
select select "MOP"
click at [433, 302] on select "Select Client Name Client Number (Mobile) Membership Number Price Paid Start Da…" at bounding box center [474, 310] width 82 height 17
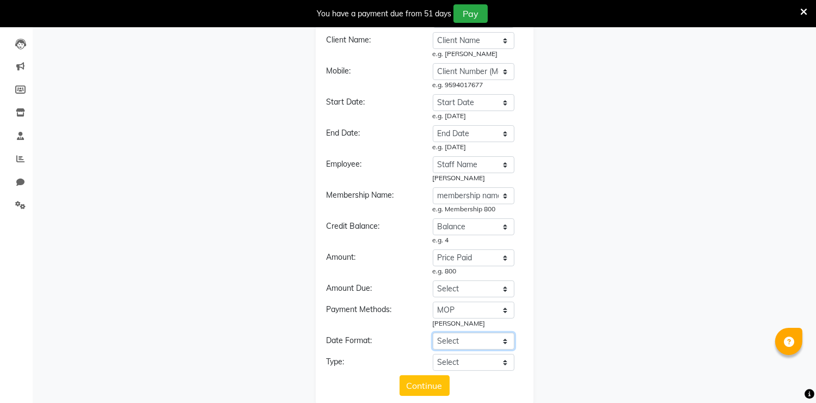
click at [445, 338] on select "Select YYYY-MM-DD MM-DD-YYYY DD-MM-YYYY MMMM Do, YYYY M/D/YYYY D/M/YYYY MMM Do …" at bounding box center [474, 341] width 82 height 17
select select "YYYY-MM-DD"
click at [433, 333] on select "Select YYYY-MM-DD MM-DD-YYYY DD-MM-YYYY MMMM Do, YYYY M/D/YYYY D/M/YYYY MMM Do …" at bounding box center [474, 341] width 82 height 17
click at [453, 358] on select "Select Membership Membership + Prepaid Membership + Package Prepaid Package" at bounding box center [474, 362] width 82 height 17
select select "Membership + Package"
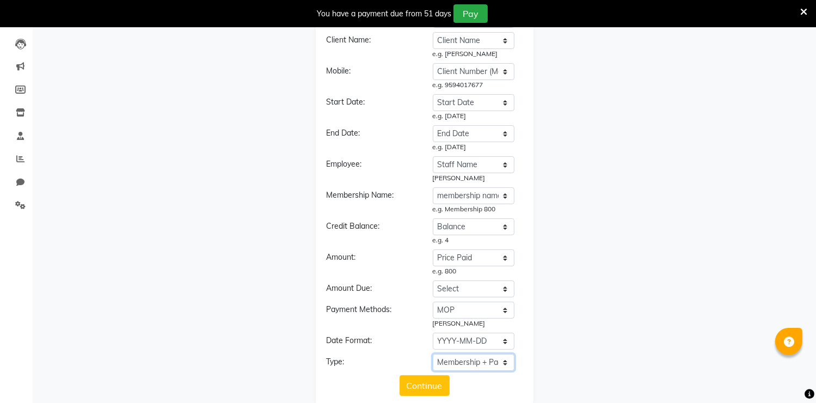
click at [433, 354] on select "Select Membership Membership + Prepaid Membership + Package Prepaid Package" at bounding box center [474, 362] width 82 height 17
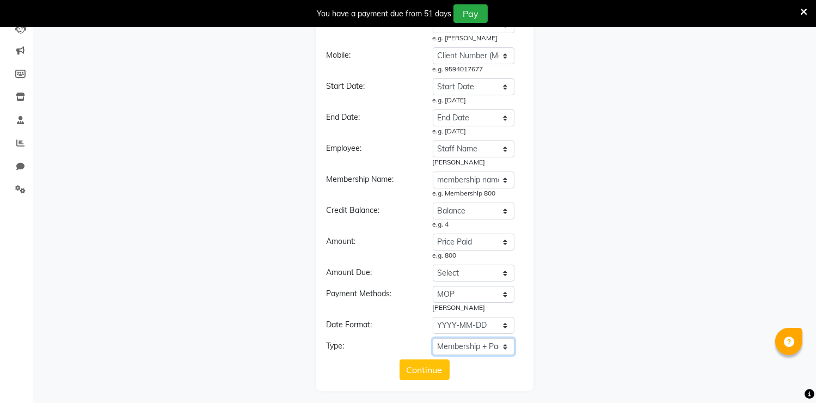
scroll to position [129, 0]
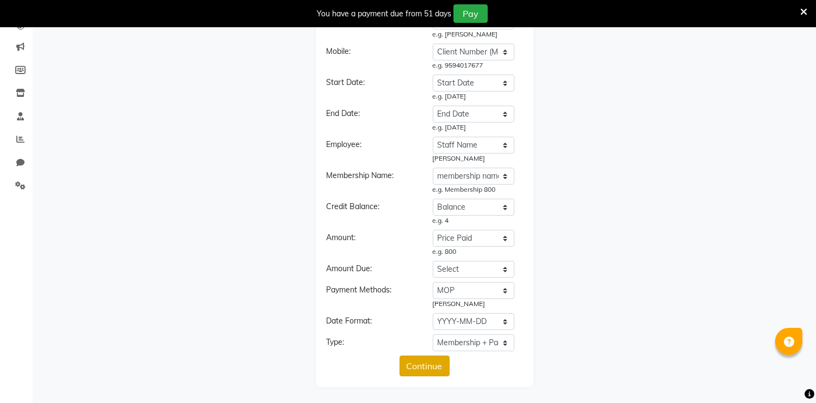
click at [409, 361] on button "Continue" at bounding box center [425, 365] width 50 height 21
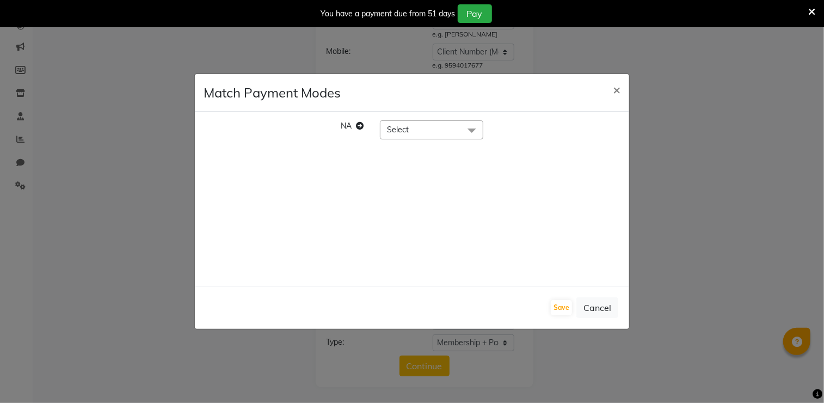
click at [416, 132] on span "Select" at bounding box center [431, 129] width 103 height 19
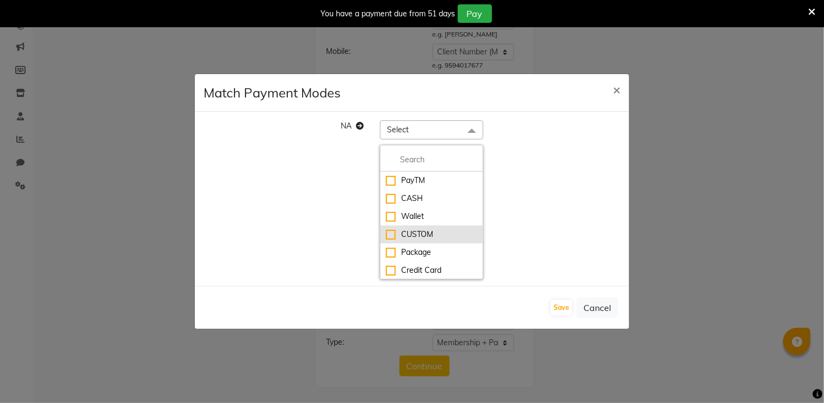
click at [425, 236] on div "CUSTOM" at bounding box center [431, 234] width 91 height 11
checkbox input "true"
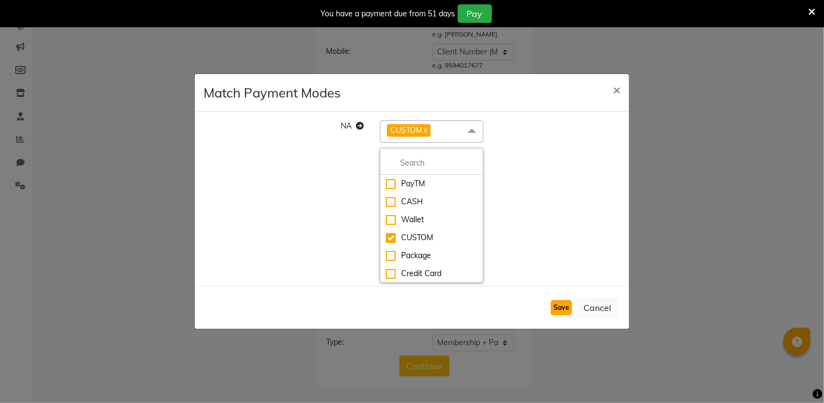
click at [557, 304] on button "Save" at bounding box center [561, 307] width 21 height 15
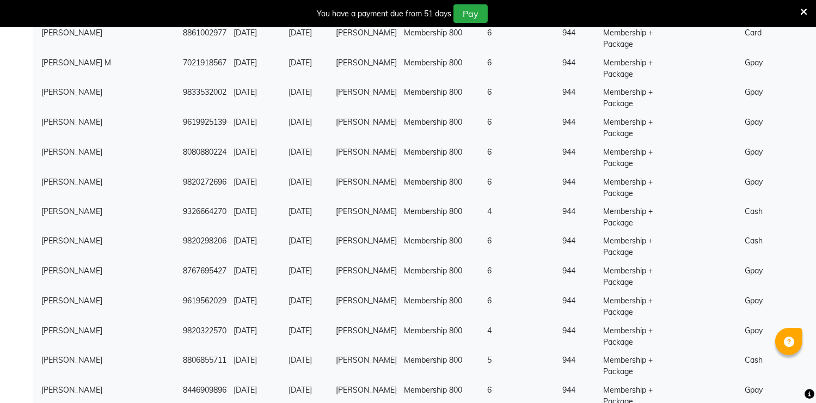
scroll to position [1865, 0]
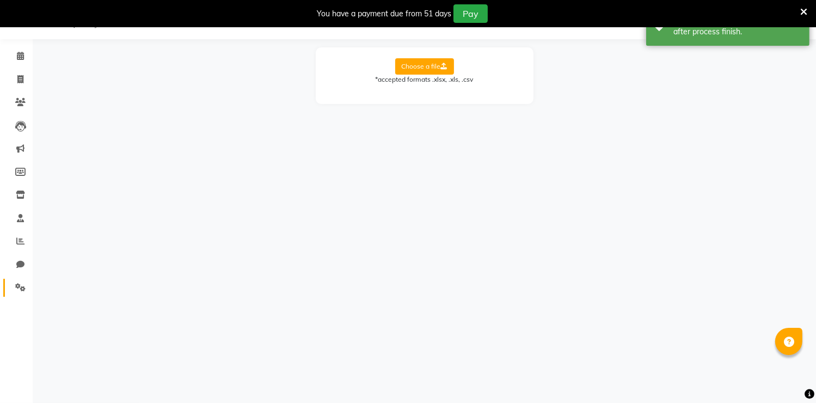
click at [15, 289] on icon at bounding box center [20, 287] width 10 height 8
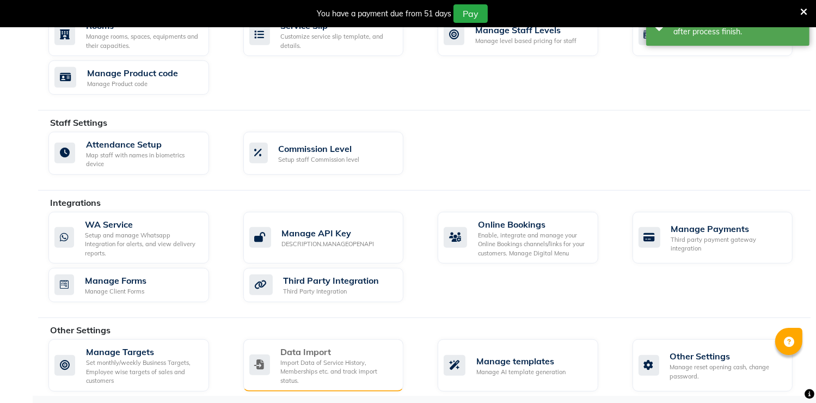
click at [306, 351] on div "Data Import" at bounding box center [338, 351] width 114 height 13
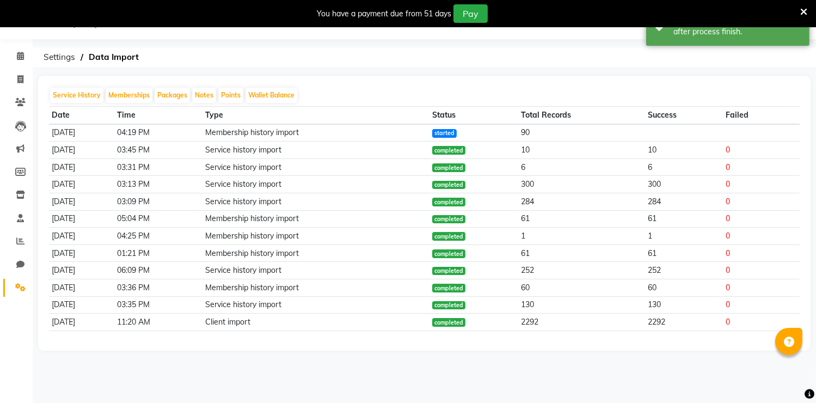
scroll to position [27, 0]
click at [23, 97] on span at bounding box center [20, 102] width 19 height 13
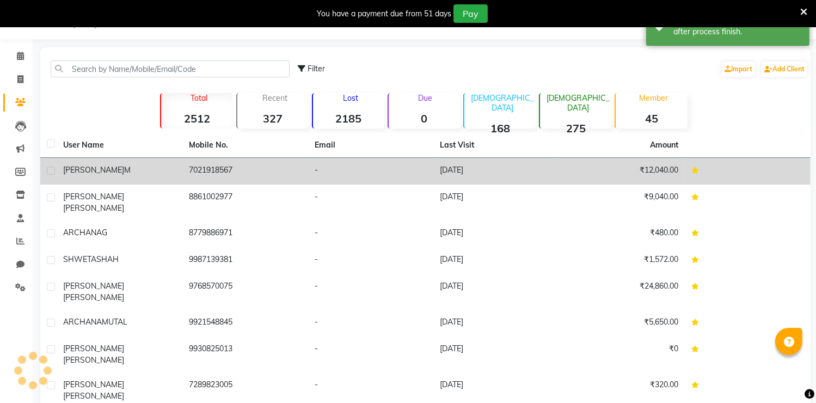
click at [127, 168] on div "[PERSON_NAME] M" at bounding box center [119, 169] width 113 height 11
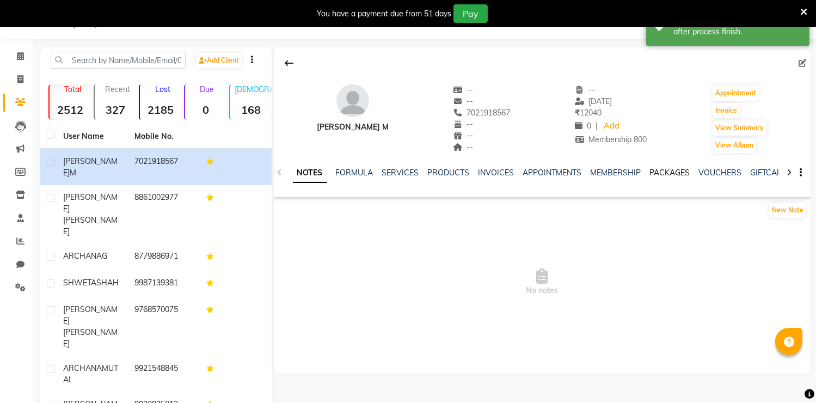
click at [658, 173] on link "PACKAGES" at bounding box center [670, 173] width 40 height 10
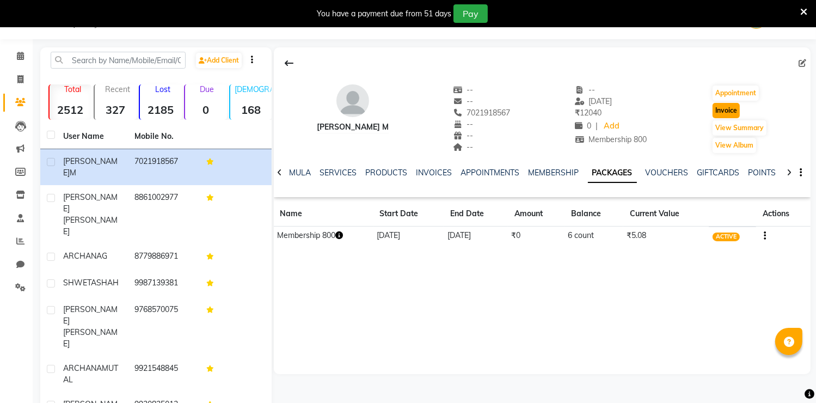
click at [726, 113] on button "Invoice" at bounding box center [725, 110] width 27 height 15
select select "service"
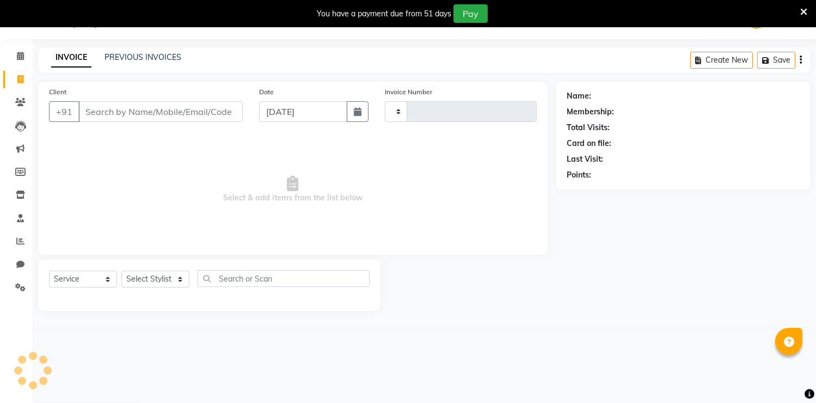
type input "0675"
select select "8608"
type input "7021918567"
select select "product"
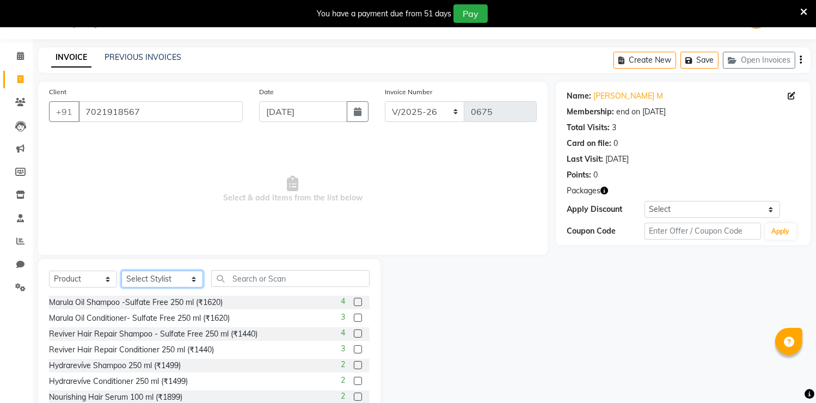
click at [163, 279] on select "Select Stylist [PERSON_NAME] [PERSON_NAME] [PERSON_NAME] [PERSON_NAME] Kajal [P…" at bounding box center [162, 279] width 82 height 17
select select "90845"
click at [121, 271] on select "Select Stylist [PERSON_NAME] [PERSON_NAME] [PERSON_NAME] [PERSON_NAME] Kajal [P…" at bounding box center [162, 279] width 82 height 17
click at [102, 284] on select "Select Service Product Membership Package Voucher Prepaid Gift Card" at bounding box center [83, 279] width 68 height 17
select select "service"
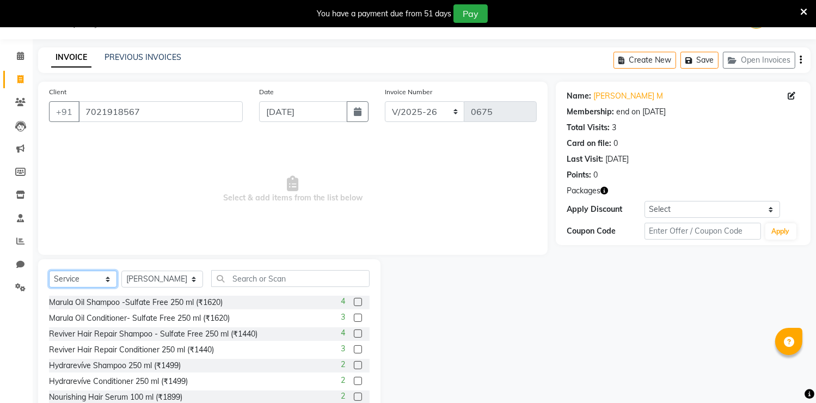
click at [49, 271] on select "Select Service Product Membership Package Voucher Prepaid Gift Card" at bounding box center [83, 279] width 68 height 17
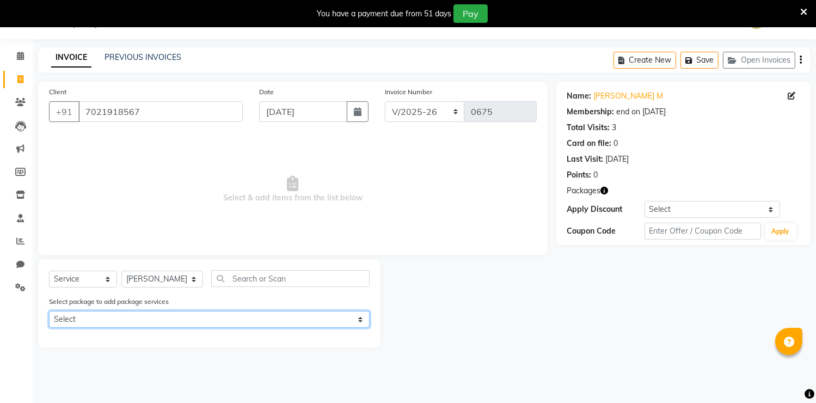
drag, startPoint x: 126, startPoint y: 315, endPoint x: 127, endPoint y: 330, distance: 14.7
click at [126, 315] on select "Select Membership 800" at bounding box center [209, 319] width 321 height 17
select select "1: Object"
click at [49, 311] on select "Select Membership 800" at bounding box center [209, 319] width 321 height 17
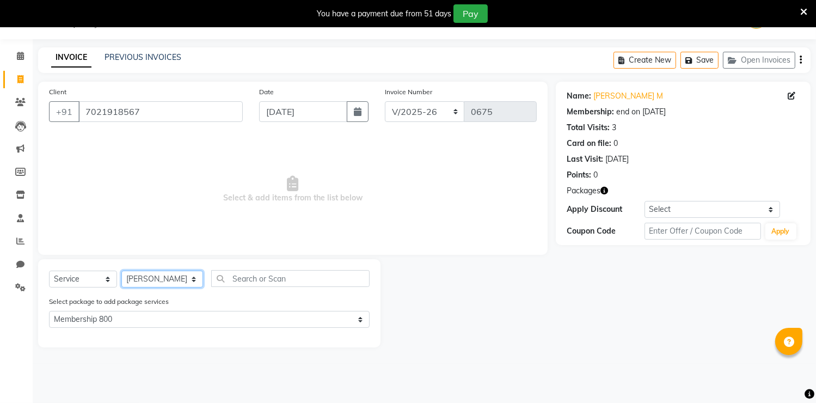
click at [147, 282] on select "Select Stylist [PERSON_NAME] [PERSON_NAME] [PERSON_NAME] [PERSON_NAME] Kajal [P…" at bounding box center [162, 279] width 82 height 17
click at [121, 271] on select "Select Stylist [PERSON_NAME] [PERSON_NAME] [PERSON_NAME] [PERSON_NAME] Kajal [P…" at bounding box center [162, 279] width 82 height 17
click at [164, 275] on select "Select Stylist [PERSON_NAME] [PERSON_NAME] [PERSON_NAME] [PERSON_NAME] Kajal [P…" at bounding box center [162, 279] width 82 height 17
click at [121, 271] on select "Select Stylist [PERSON_NAME] [PERSON_NAME] [PERSON_NAME] [PERSON_NAME] Kajal [P…" at bounding box center [162, 279] width 82 height 17
drag, startPoint x: 163, startPoint y: 275, endPoint x: 148, endPoint y: -2, distance: 277.4
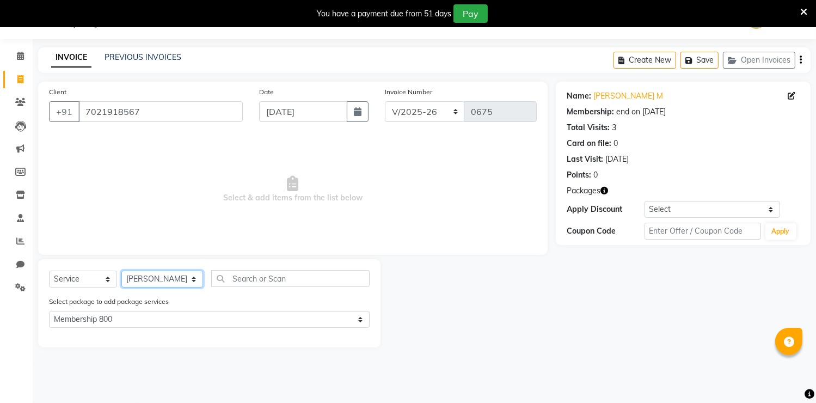
click at [148, 0] on html "08047224946 Select Location × Lyrics Salon, Nahur English ENGLISH Español العرب…" at bounding box center [408, 174] width 816 height 403
click at [121, 271] on select "Select Stylist [PERSON_NAME] [PERSON_NAME] [PERSON_NAME] [PERSON_NAME] Kajal [P…" at bounding box center [162, 279] width 82 height 17
click at [156, 275] on select "Select Stylist [PERSON_NAME] [PERSON_NAME] [PERSON_NAME] [PERSON_NAME] Kajal [P…" at bounding box center [162, 279] width 82 height 17
click at [121, 271] on select "Select Stylist [PERSON_NAME] [PERSON_NAME] [PERSON_NAME] [PERSON_NAME] Kajal [P…" at bounding box center [162, 279] width 82 height 17
click at [159, 278] on select "Select Stylist [PERSON_NAME] [PERSON_NAME] [PERSON_NAME] [PERSON_NAME] Kajal [P…" at bounding box center [162, 279] width 82 height 17
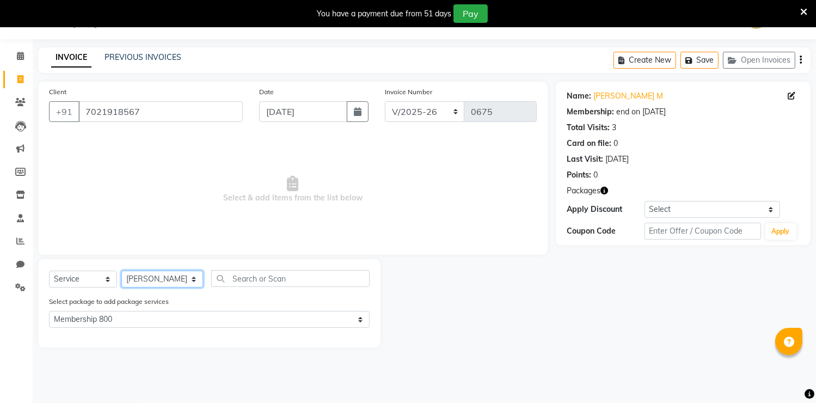
select select "85843"
click at [121, 271] on select "Select Stylist [PERSON_NAME] [PERSON_NAME] [PERSON_NAME] [PERSON_NAME] Kajal [P…" at bounding box center [162, 279] width 82 height 17
click at [164, 279] on select "Select Stylist [PERSON_NAME] [PERSON_NAME] [PERSON_NAME] [PERSON_NAME] Kajal [P…" at bounding box center [162, 279] width 82 height 17
click at [21, 221] on icon at bounding box center [20, 218] width 7 height 8
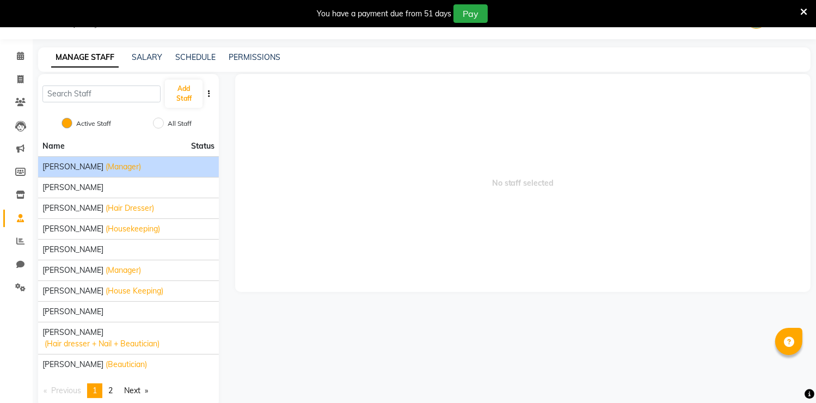
click at [95, 168] on span "[PERSON_NAME]" at bounding box center [72, 166] width 61 height 11
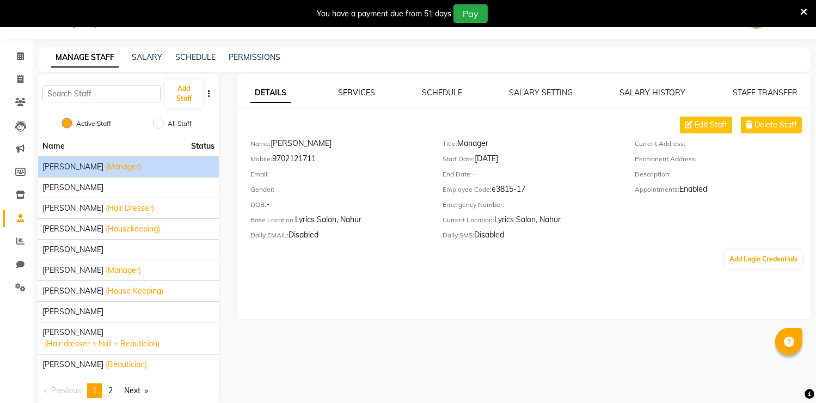
click at [358, 94] on link "SERVICES" at bounding box center [356, 93] width 37 height 10
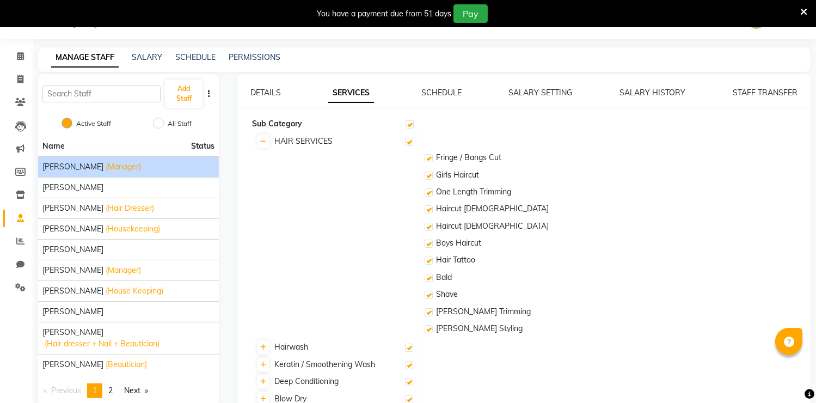
checkbox input "true"
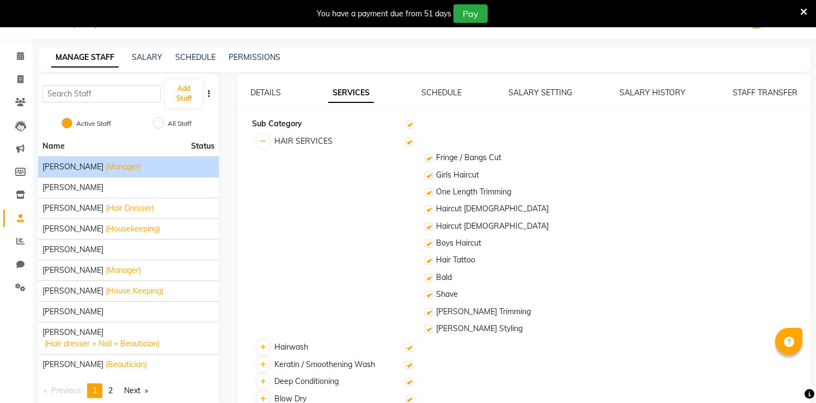
checkbox input "true"
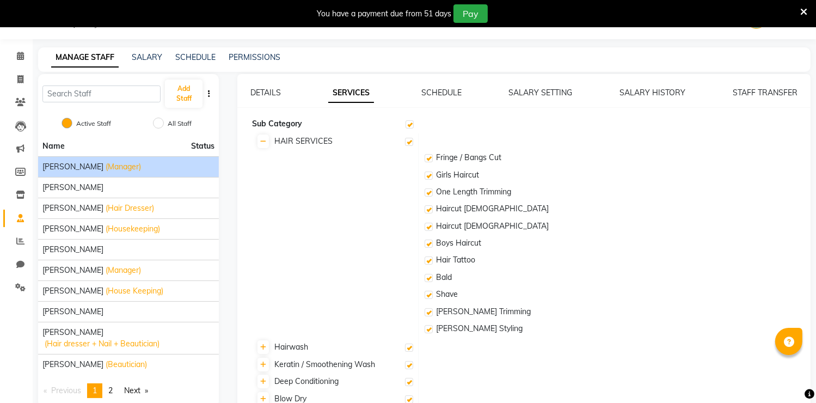
checkbox input "true"
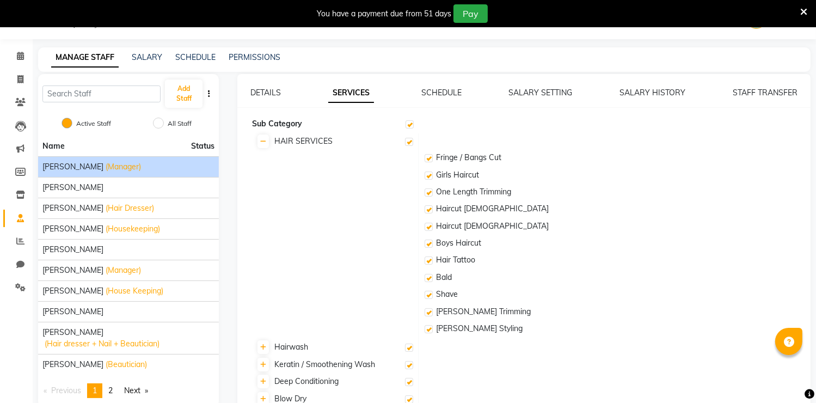
checkbox input "true"
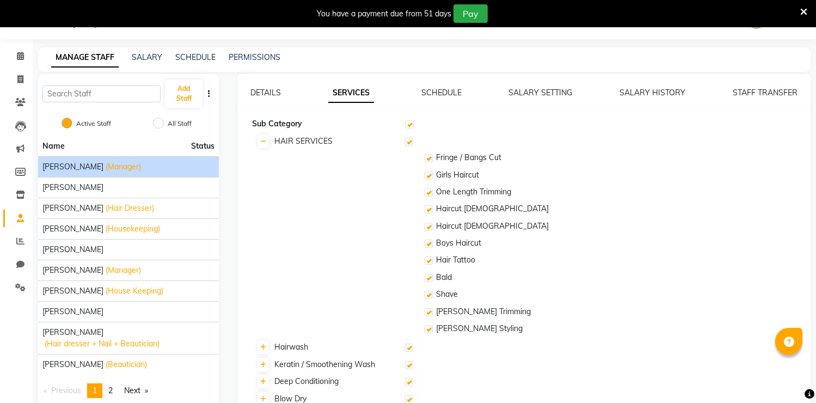
checkbox input "true"
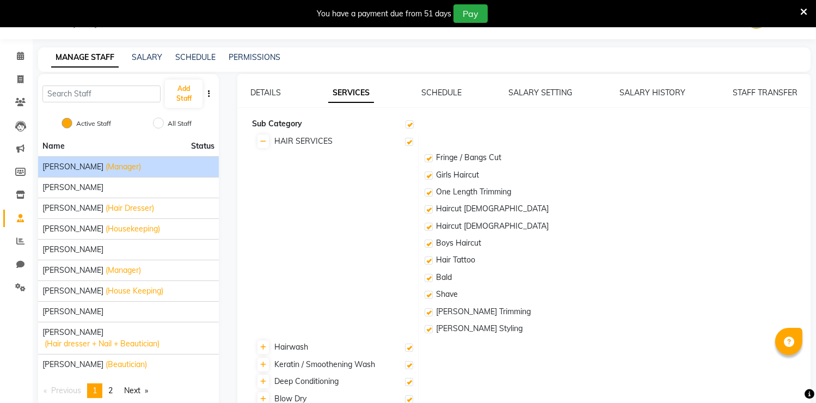
checkbox input "true"
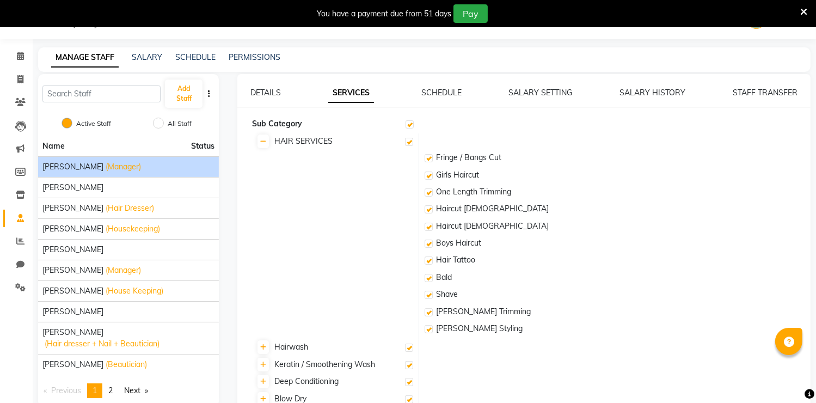
checkbox input "true"
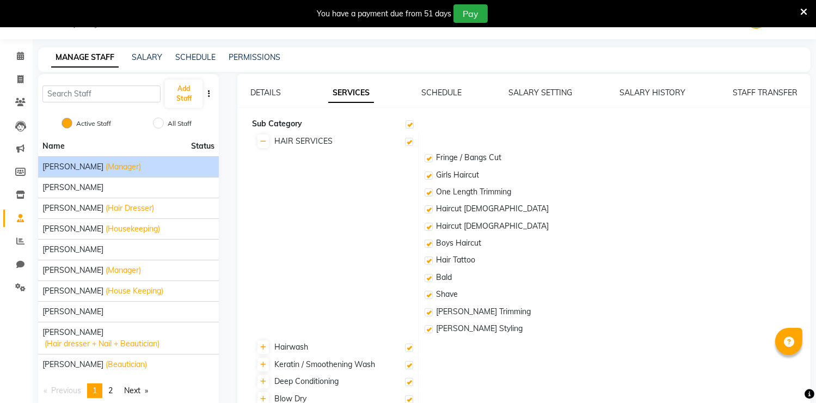
checkbox input "true"
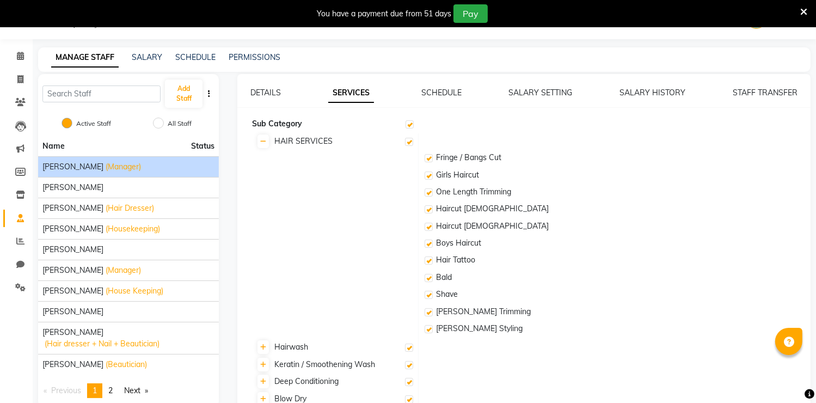
checkbox input "true"
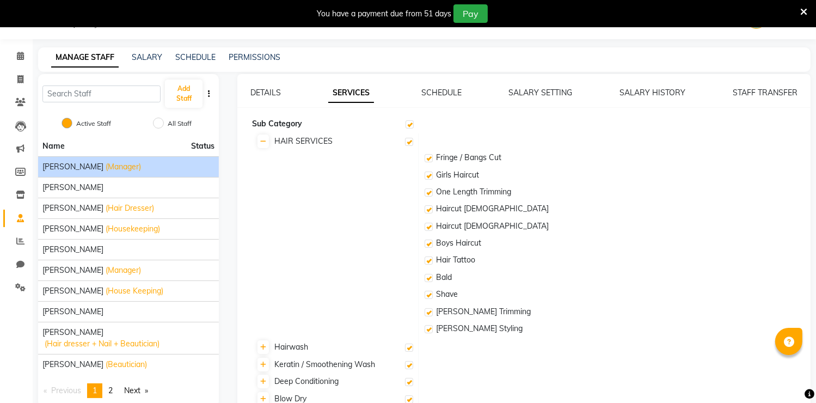
checkbox input "true"
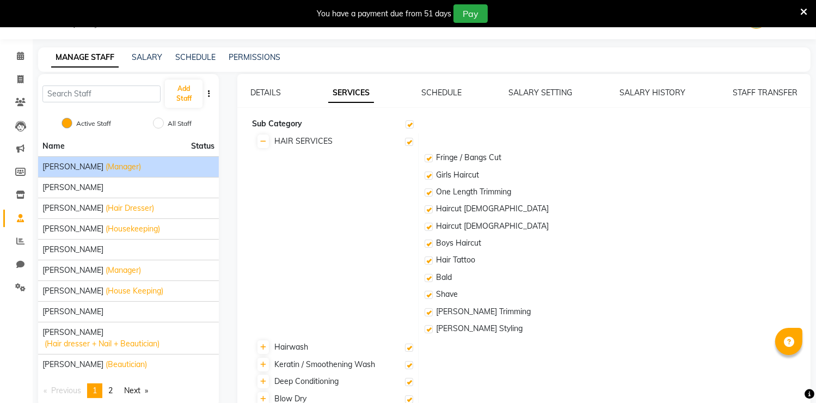
checkbox input "true"
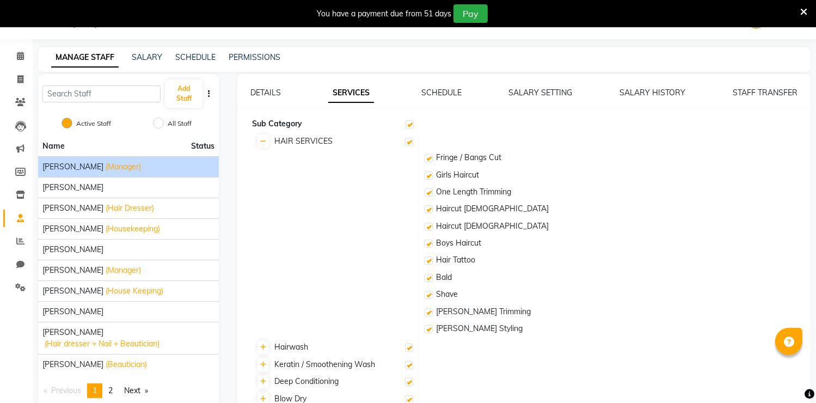
checkbox input "true"
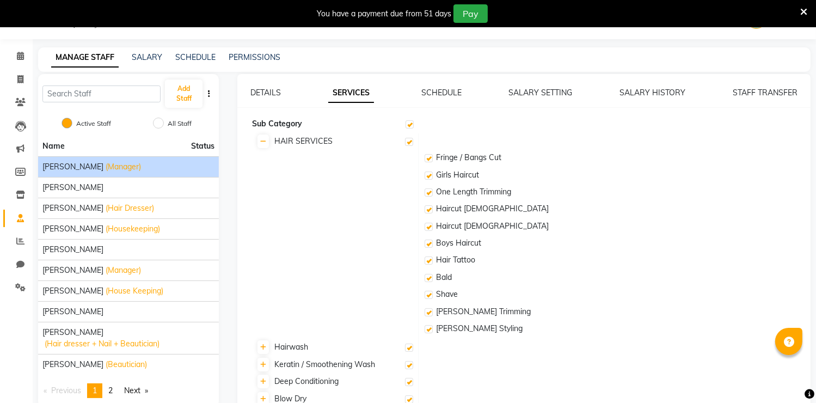
checkbox input "true"
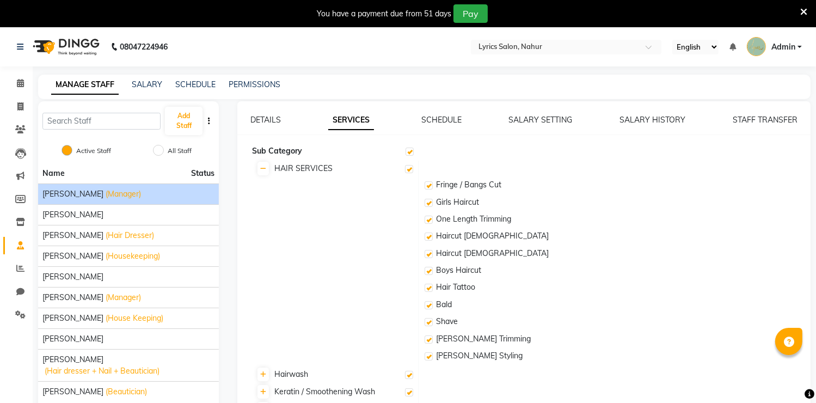
click at [409, 154] on label at bounding box center [410, 152] width 8 height 8
click at [409, 154] on input "checkbox" at bounding box center [409, 152] width 7 height 7
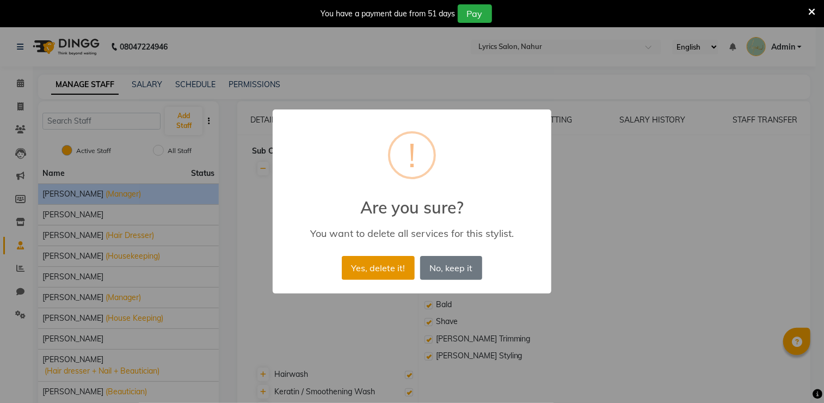
click at [366, 262] on button "Yes, delete it!" at bounding box center [378, 268] width 73 height 24
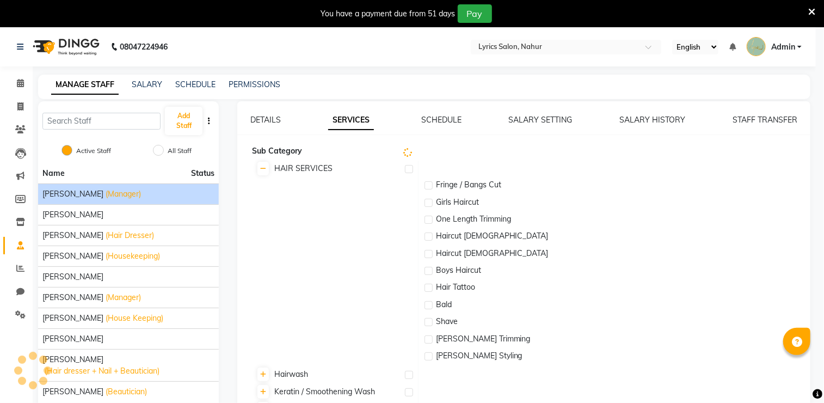
checkbox input "false"
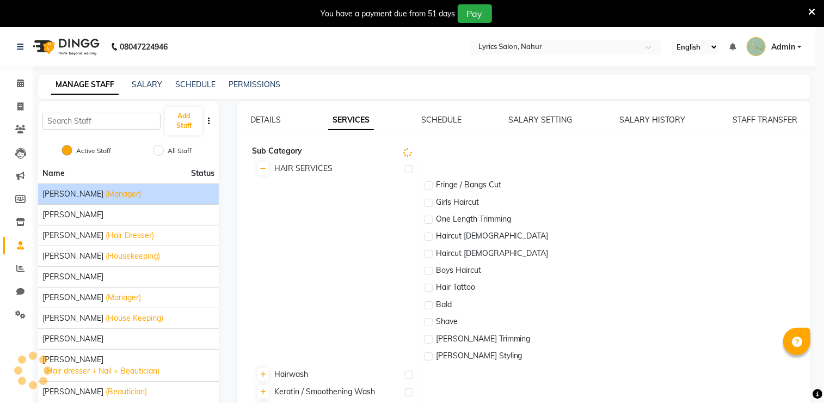
checkbox input "false"
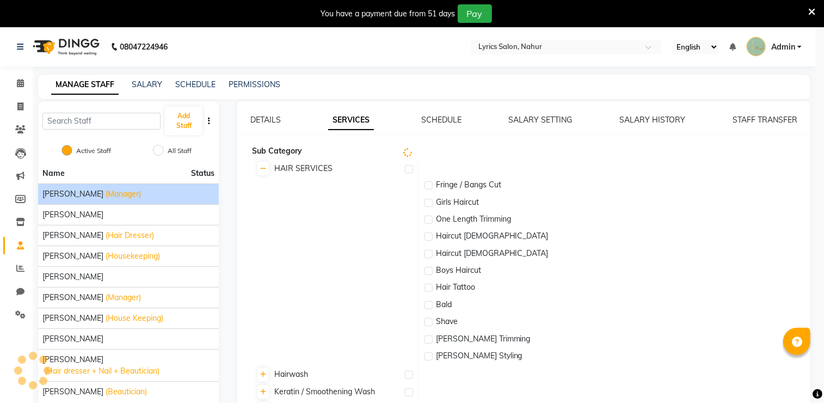
checkbox input "false"
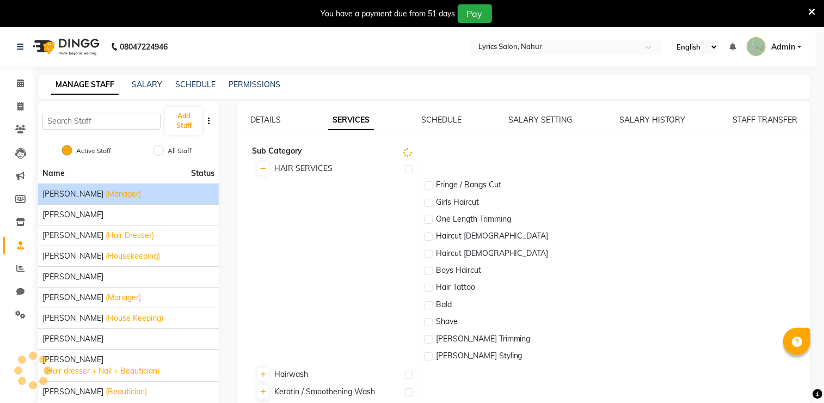
checkbox input "false"
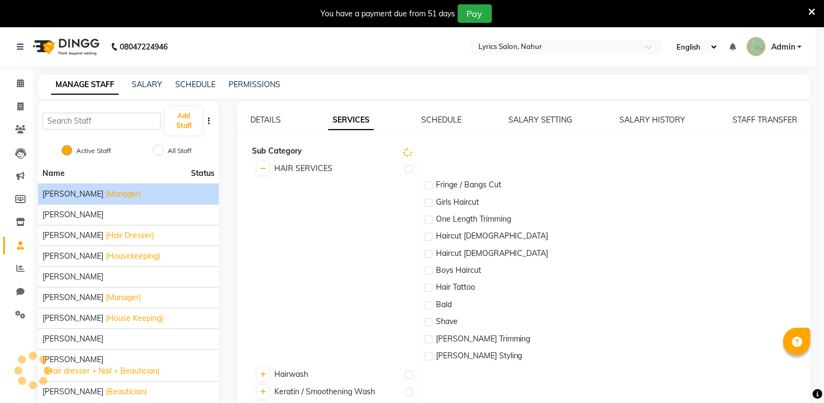
checkbox input "false"
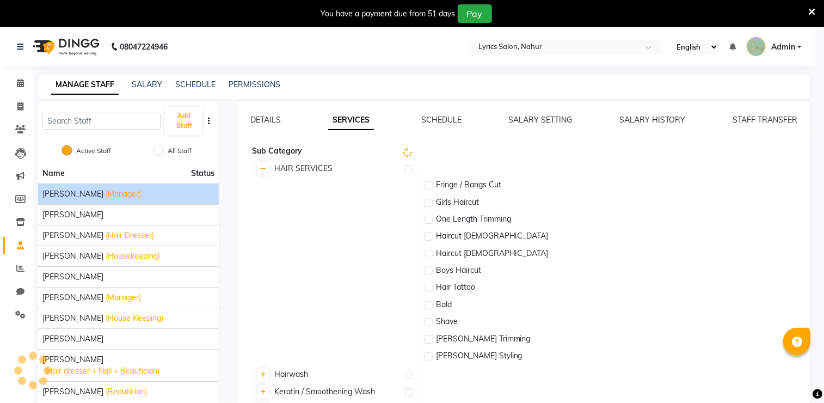
checkbox input "false"
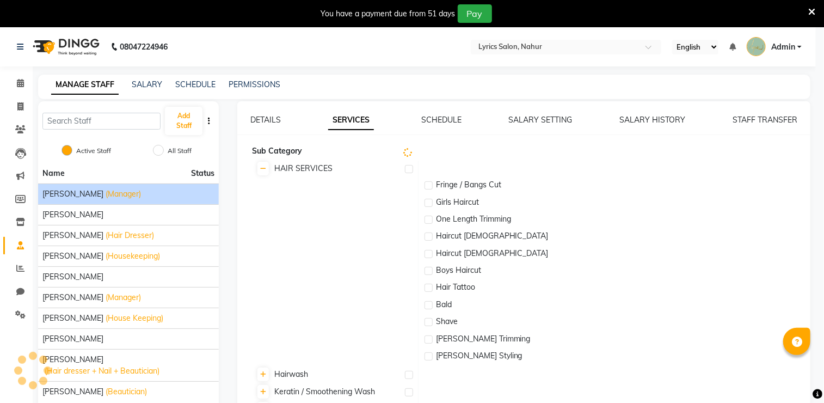
checkbox input "false"
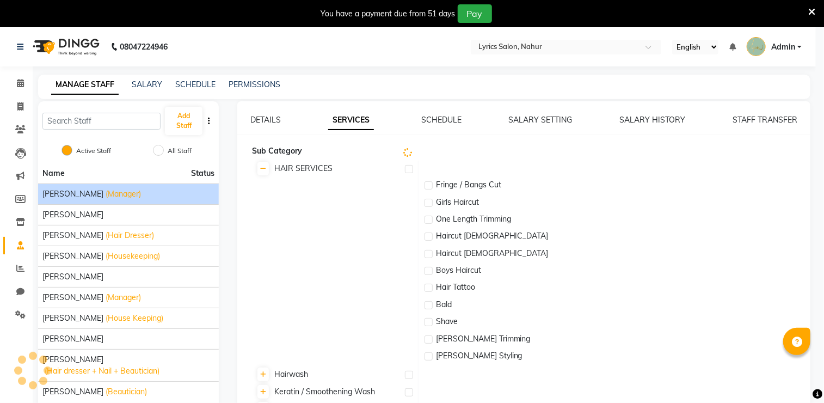
checkbox input "false"
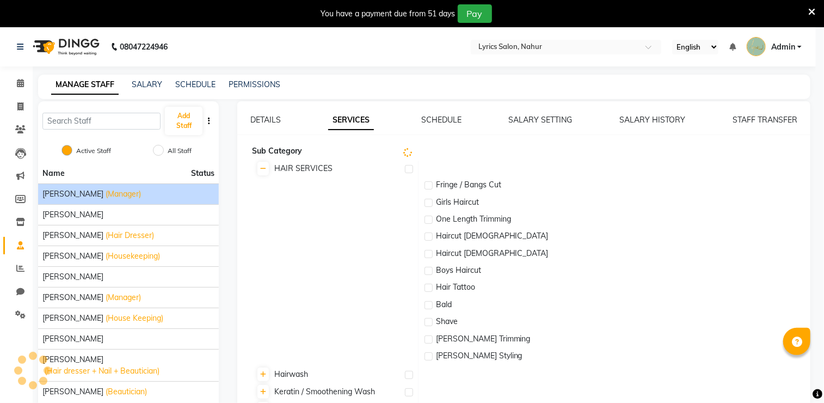
checkbox input "false"
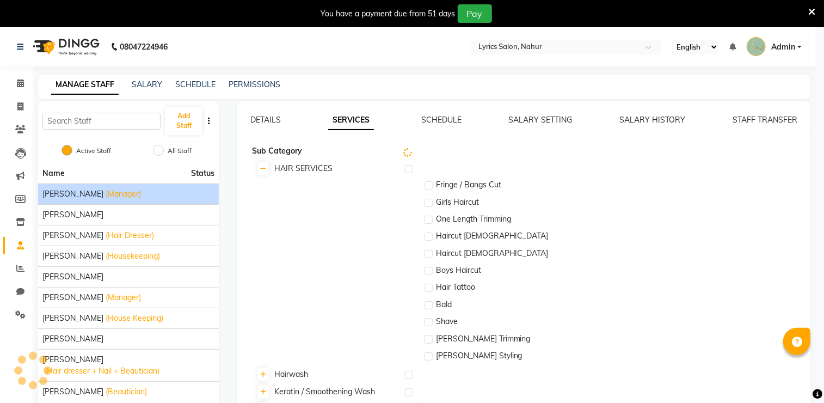
checkbox input "false"
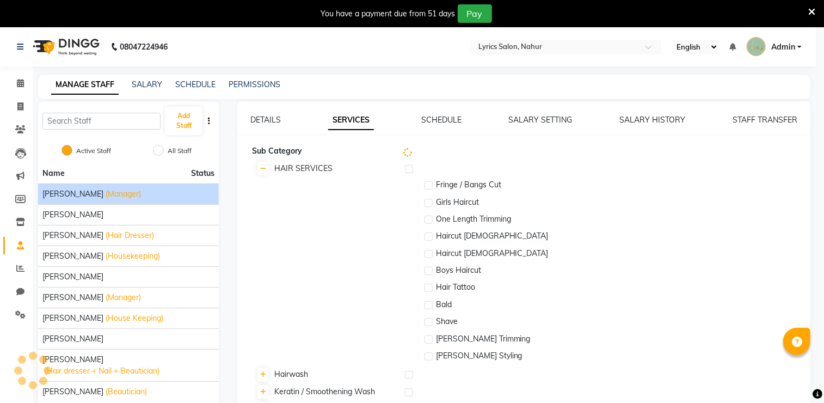
checkbox input "false"
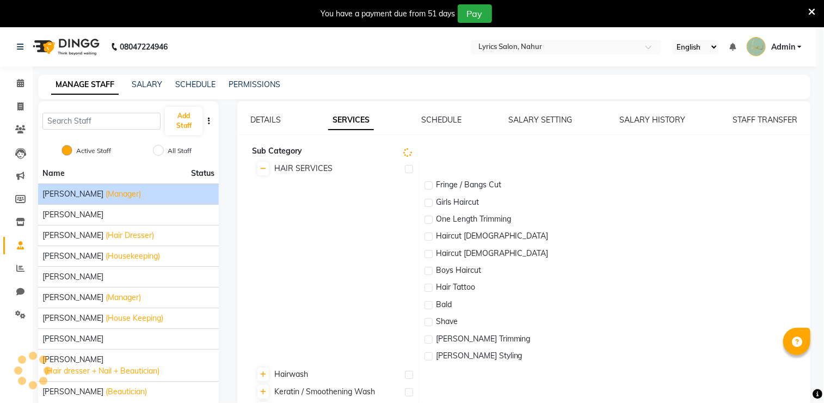
checkbox input "false"
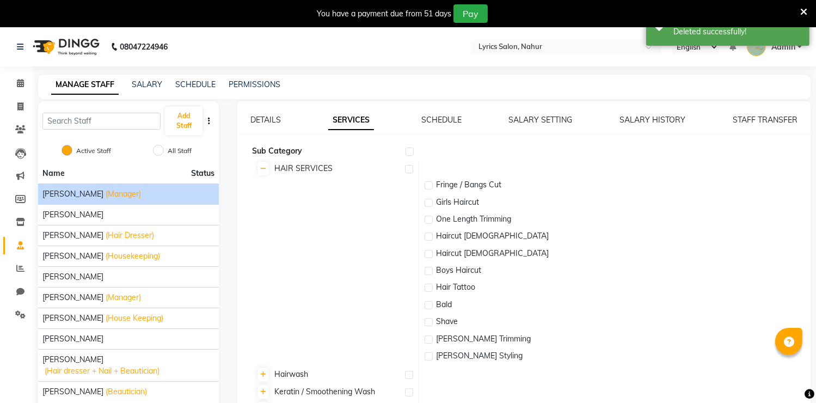
click at [413, 150] on label at bounding box center [410, 152] width 8 height 8
click at [413, 150] on input "checkbox" at bounding box center [409, 152] width 7 height 7
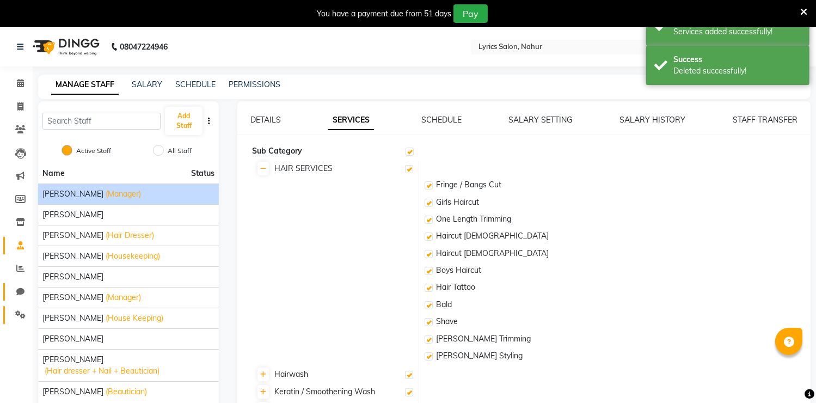
drag, startPoint x: 9, startPoint y: 312, endPoint x: 28, endPoint y: 300, distance: 23.3
click at [9, 312] on link "Settings" at bounding box center [16, 315] width 26 height 18
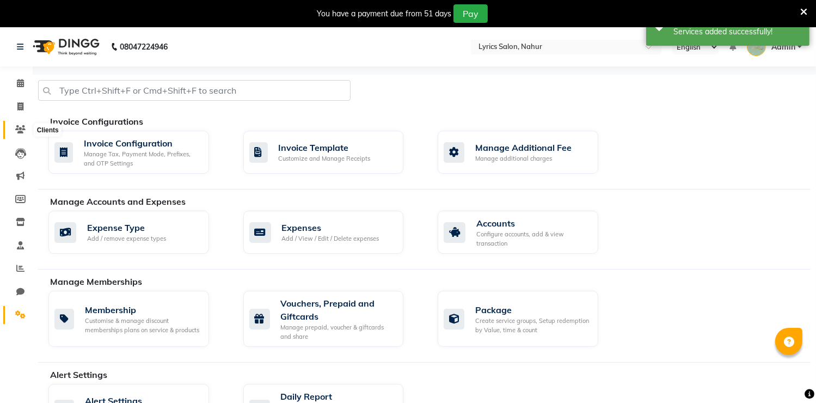
click at [21, 136] on span at bounding box center [20, 130] width 19 height 13
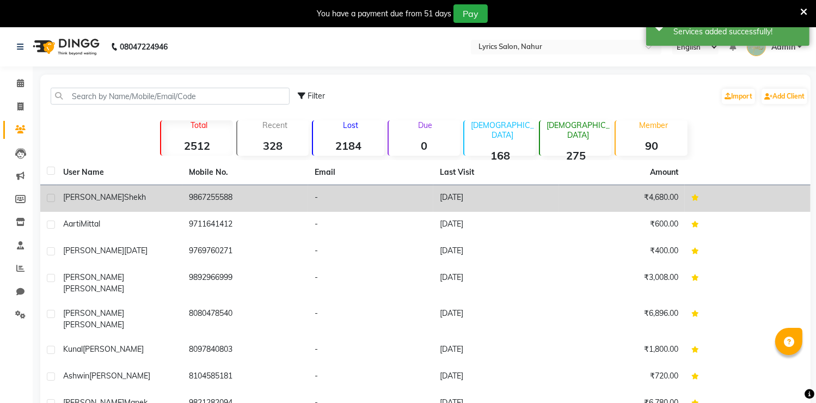
click at [142, 192] on div "[PERSON_NAME]" at bounding box center [119, 197] width 113 height 11
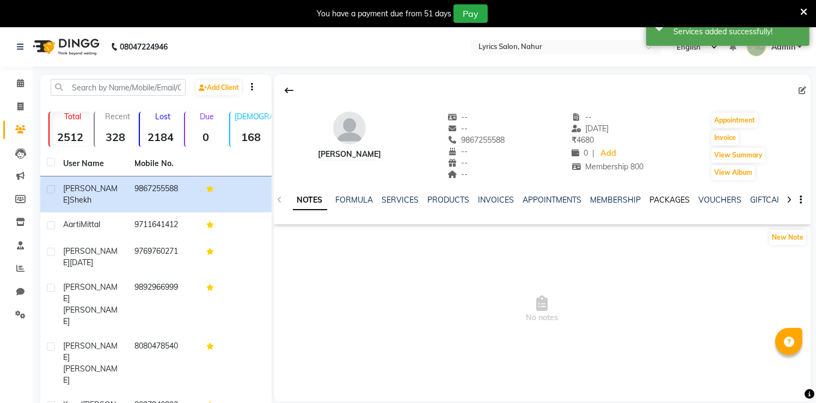
click at [666, 201] on link "PACKAGES" at bounding box center [670, 200] width 40 height 10
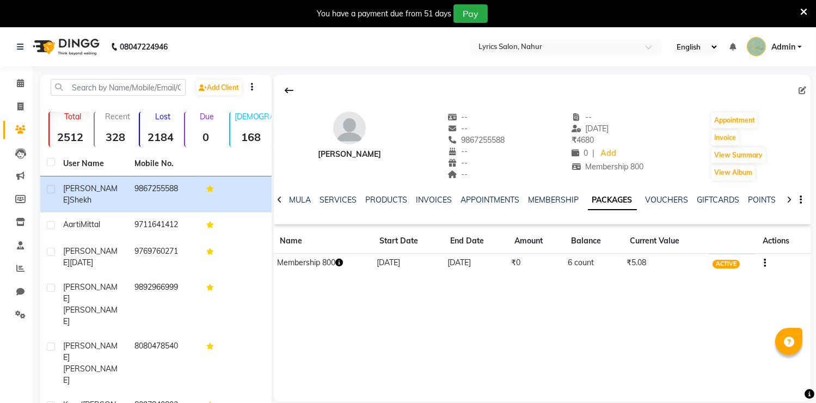
click at [343, 261] on icon "button" at bounding box center [339, 263] width 8 height 8
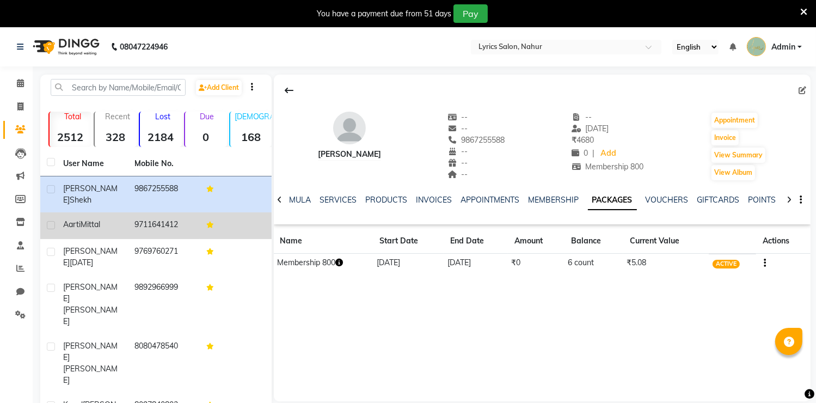
click at [159, 220] on td "9711641412" at bounding box center [164, 225] width 72 height 27
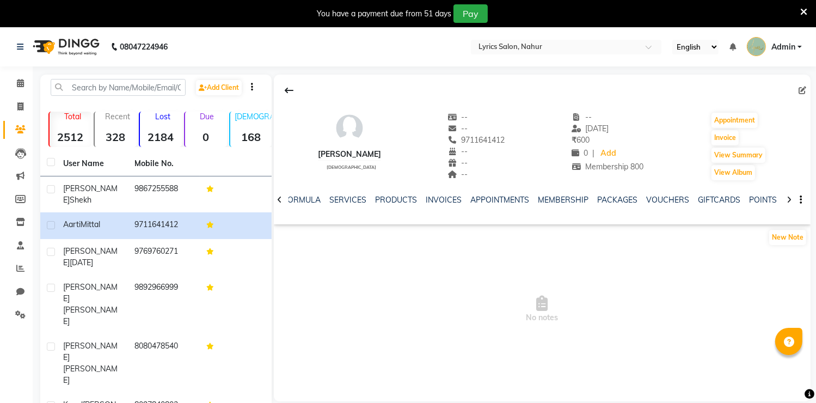
click at [23, 305] on li "Settings" at bounding box center [16, 314] width 33 height 23
click at [12, 320] on span at bounding box center [20, 315] width 19 height 13
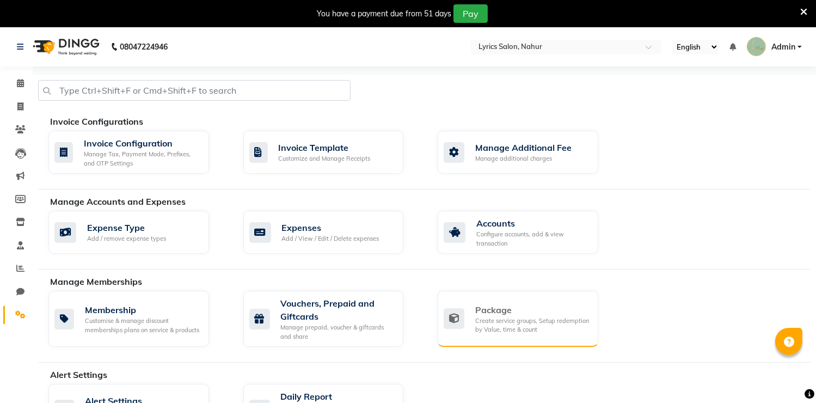
click at [470, 313] on div "Package Create service groups, Setup redemption by Value, time & count" at bounding box center [517, 318] width 146 height 31
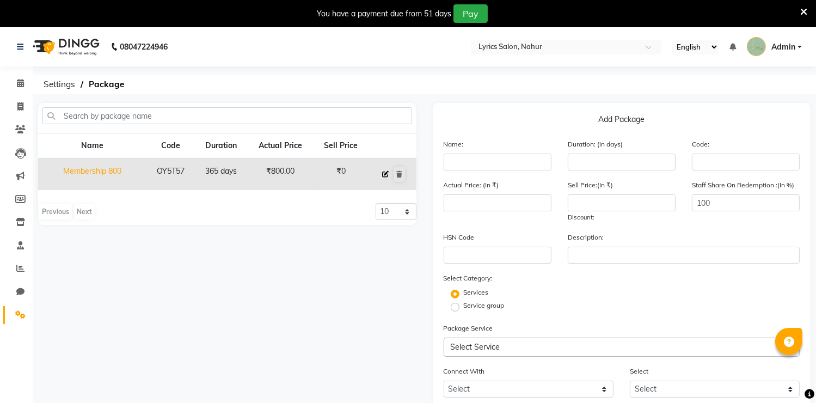
click at [385, 172] on icon at bounding box center [385, 174] width 7 height 7
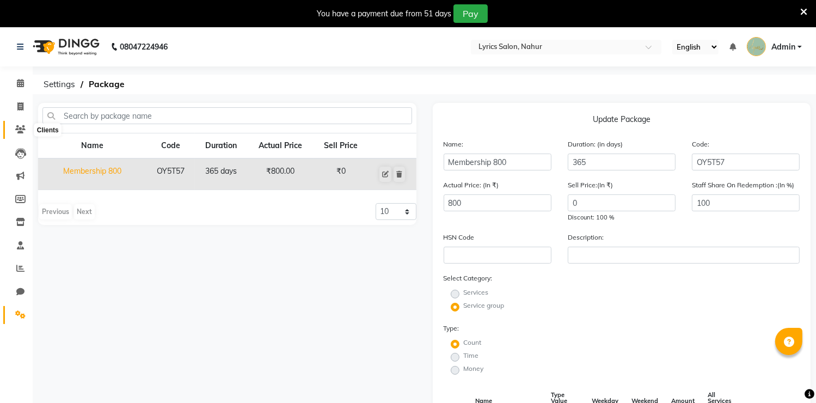
click at [20, 133] on icon at bounding box center [20, 129] width 10 height 8
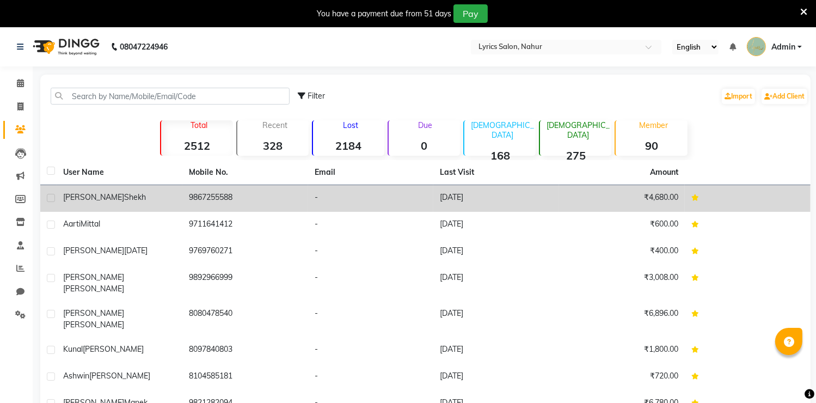
click at [181, 207] on td "[PERSON_NAME]" at bounding box center [120, 198] width 126 height 27
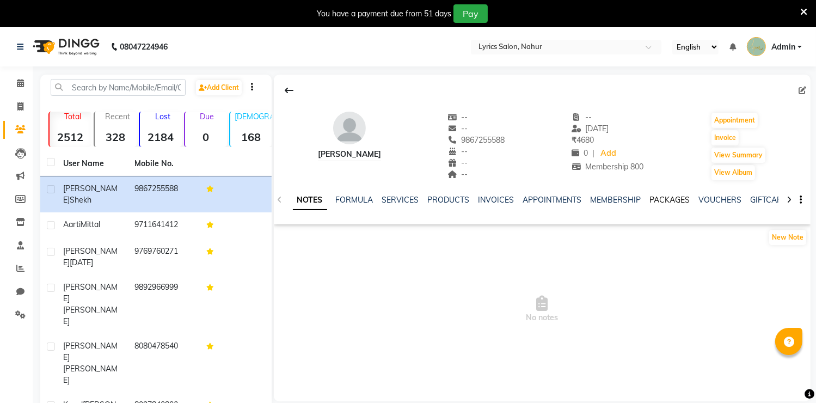
click at [660, 202] on link "PACKAGES" at bounding box center [670, 200] width 40 height 10
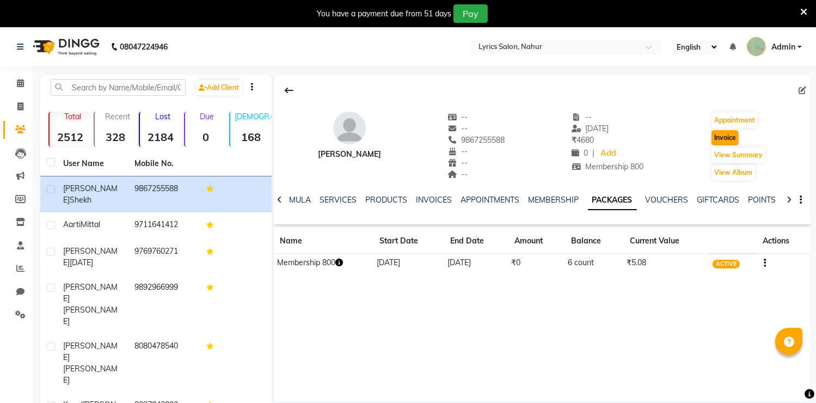
click at [723, 136] on button "Invoice" at bounding box center [724, 137] width 27 height 15
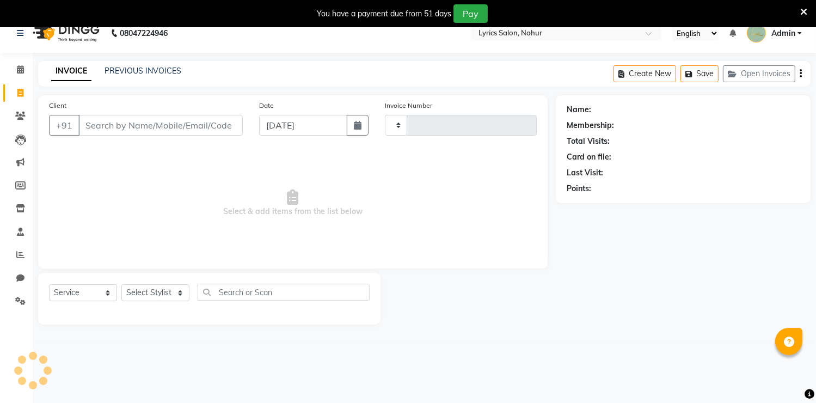
scroll to position [27, 0]
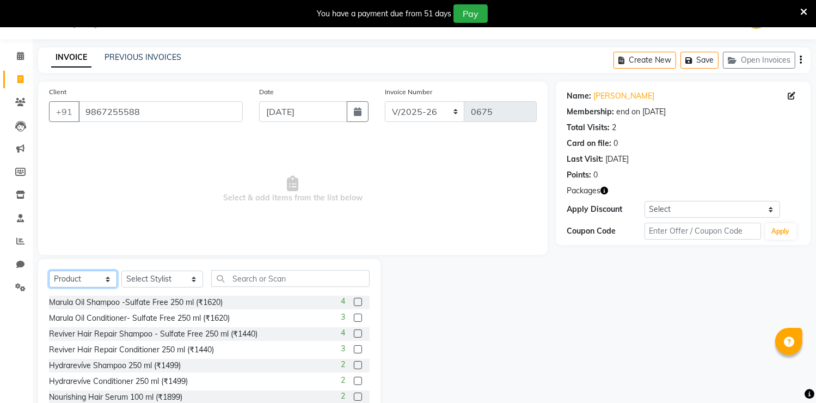
click at [100, 281] on select "Select Service Product Membership Package Voucher Prepaid Gift Card" at bounding box center [83, 279] width 68 height 17
click at [49, 271] on select "Select Service Product Membership Package Voucher Prepaid Gift Card" at bounding box center [83, 279] width 68 height 17
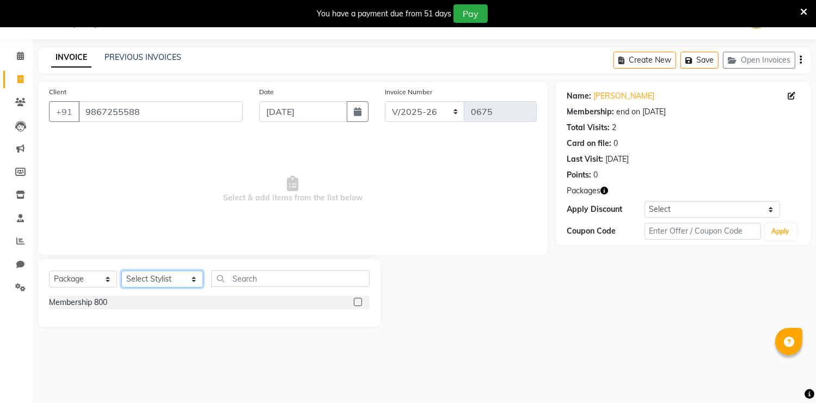
click at [150, 276] on select "Select Stylist [PERSON_NAME] [PERSON_NAME] [PERSON_NAME] [PERSON_NAME] Kajal [P…" at bounding box center [162, 279] width 82 height 17
click at [121, 271] on select "Select Stylist [PERSON_NAME] [PERSON_NAME] [PERSON_NAME] [PERSON_NAME] Kajal [P…" at bounding box center [162, 279] width 82 height 17
click at [88, 306] on div "Membership 800" at bounding box center [78, 302] width 58 height 11
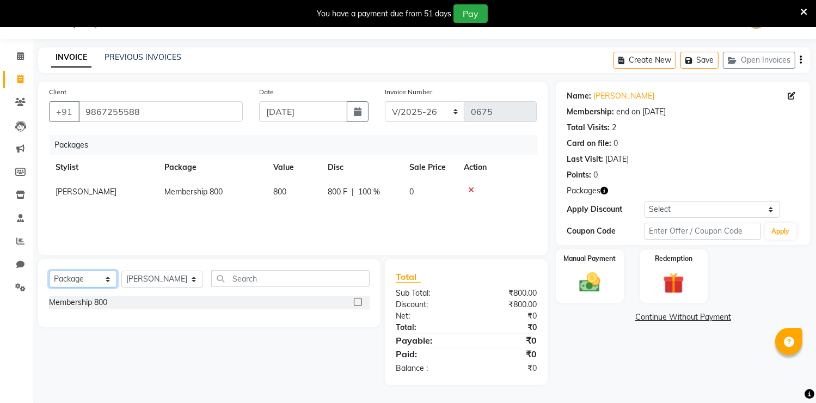
click at [83, 273] on select "Select Service Product Membership Package Voucher Prepaid Gift Card" at bounding box center [83, 279] width 68 height 17
click at [49, 271] on select "Select Service Product Membership Package Voucher Prepaid Gift Card" at bounding box center [83, 279] width 68 height 17
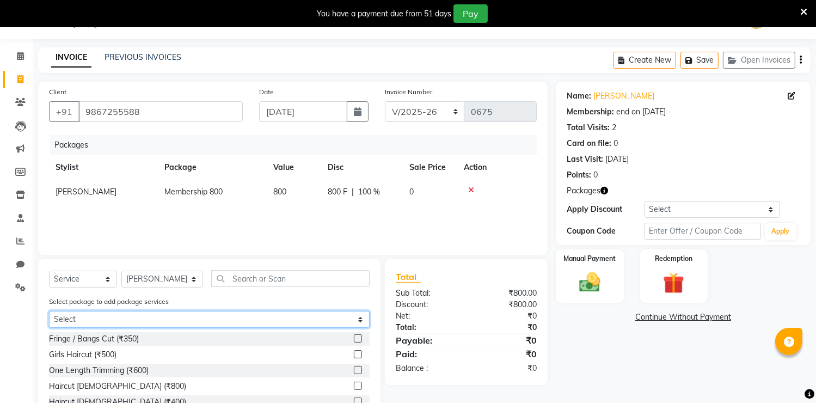
click at [77, 314] on select "Select Membership 800 Membership 800" at bounding box center [209, 319] width 321 height 17
click at [77, 317] on select "Select Membership 800 Membership 800" at bounding box center [209, 319] width 321 height 17
click at [49, 311] on select "Select Membership 800 Membership 800" at bounding box center [209, 319] width 321 height 17
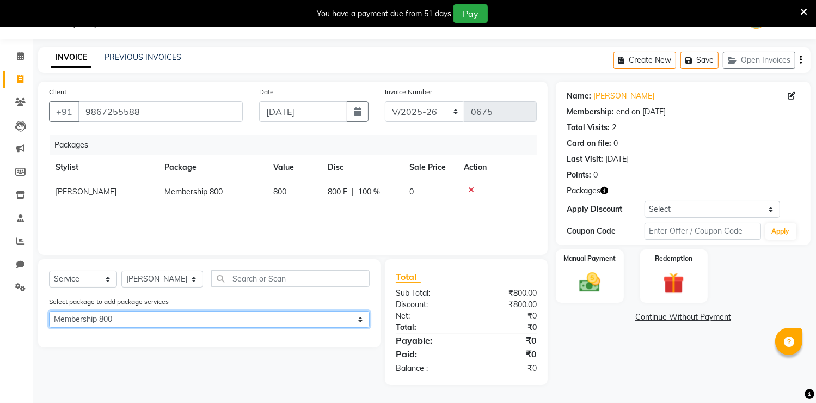
click at [107, 320] on select "Select Membership 800 Membership 800" at bounding box center [209, 319] width 321 height 17
click at [49, 311] on select "Select Membership 800 Membership 800" at bounding box center [209, 319] width 321 height 17
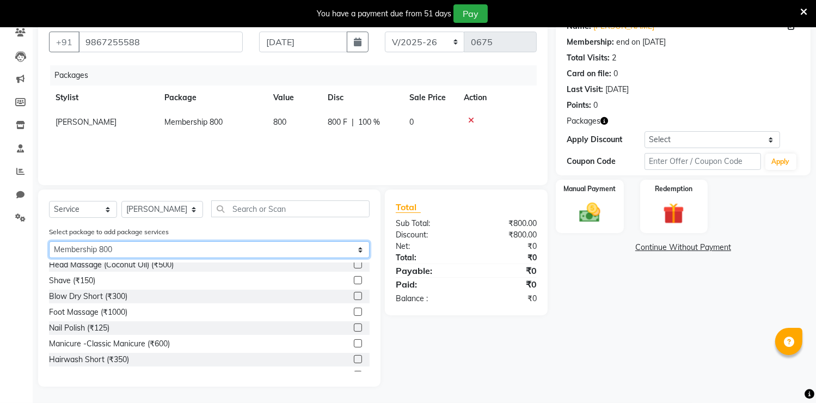
scroll to position [0, 0]
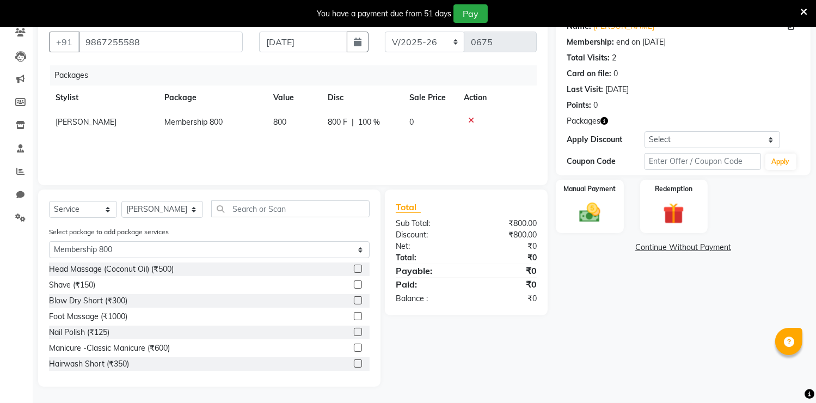
click at [469, 116] on icon at bounding box center [471, 120] width 6 height 8
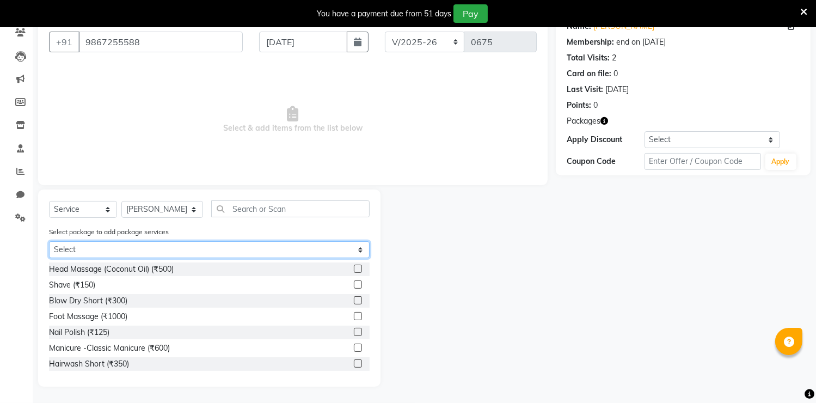
click at [105, 248] on select "Select Membership 800" at bounding box center [209, 249] width 321 height 17
click at [49, 258] on select "Select Membership 800" at bounding box center [209, 249] width 321 height 17
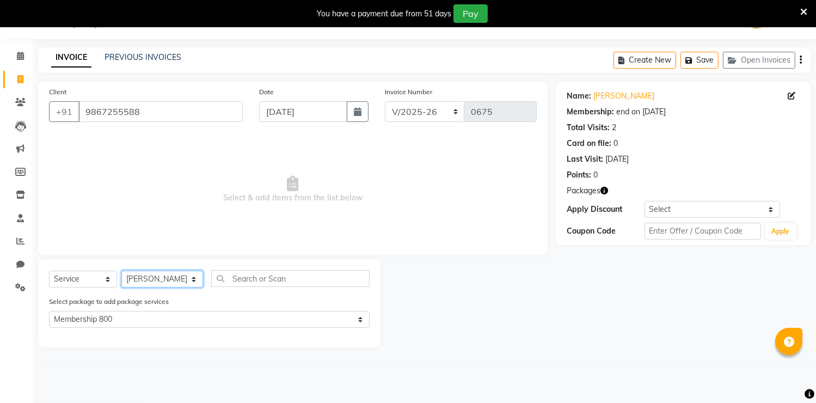
click at [163, 278] on select "Select Stylist [PERSON_NAME] [PERSON_NAME] [PERSON_NAME] [PERSON_NAME] Kajal [P…" at bounding box center [162, 279] width 82 height 17
click at [121, 271] on select "Select Stylist [PERSON_NAME] [PERSON_NAME] [PERSON_NAME] [PERSON_NAME] Kajal [P…" at bounding box center [162, 279] width 82 height 17
click at [99, 278] on select "Select Service Product Membership Package Voucher Prepaid Gift Card" at bounding box center [83, 279] width 68 height 17
click at [79, 280] on select "Select Service Product Membership Package Voucher Prepaid Gift Card" at bounding box center [83, 279] width 68 height 17
click at [49, 271] on select "Select Service Product Membership Package Voucher Prepaid Gift Card" at bounding box center [83, 279] width 68 height 17
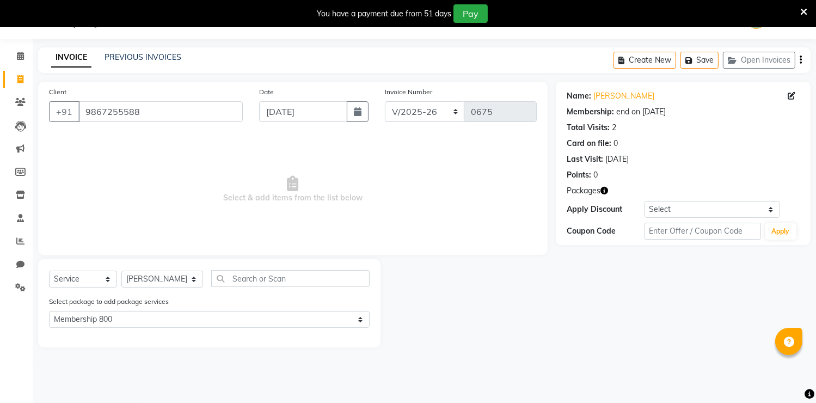
click at [70, 267] on div "Select Service Product Membership Package Voucher Prepaid Gift Card Select Styl…" at bounding box center [209, 303] width 342 height 88
click at [71, 280] on select "Select Service Product Membership Package Voucher Prepaid Gift Card" at bounding box center [83, 279] width 68 height 17
click at [49, 271] on select "Select Service Product Membership Package Voucher Prepaid Gift Card" at bounding box center [83, 279] width 68 height 17
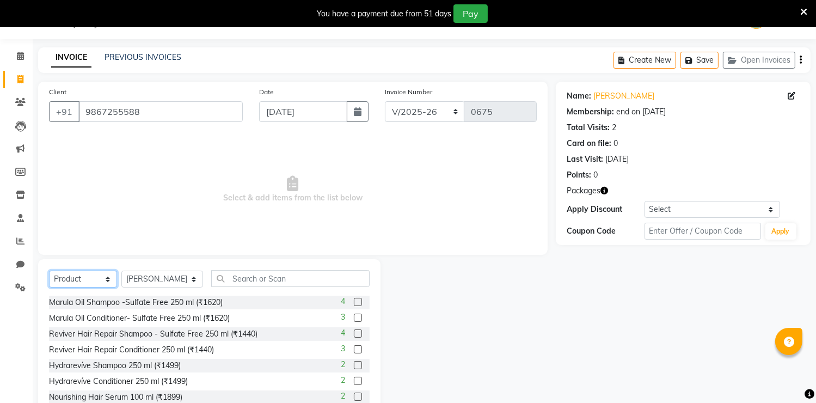
click at [77, 276] on select "Select Service Product Membership Package Voucher Prepaid Gift Card" at bounding box center [83, 279] width 68 height 17
click at [49, 271] on select "Select Service Product Membership Package Voucher Prepaid Gift Card" at bounding box center [83, 279] width 68 height 17
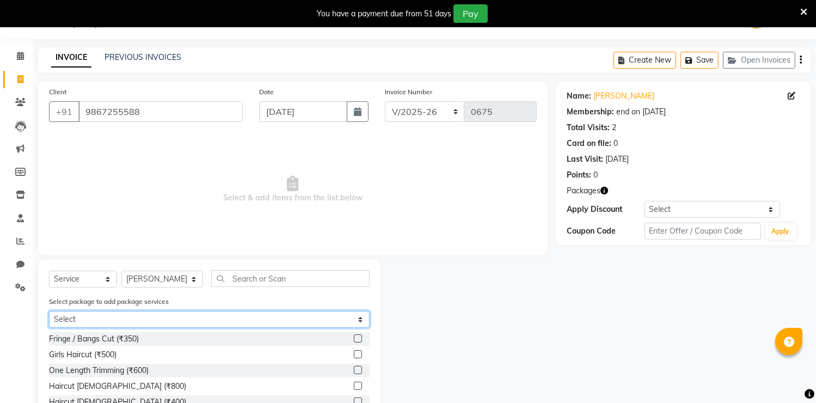
click at [133, 320] on select "Select Membership 800" at bounding box center [209, 319] width 321 height 17
click at [49, 311] on select "Select Membership 800" at bounding box center [209, 319] width 321 height 17
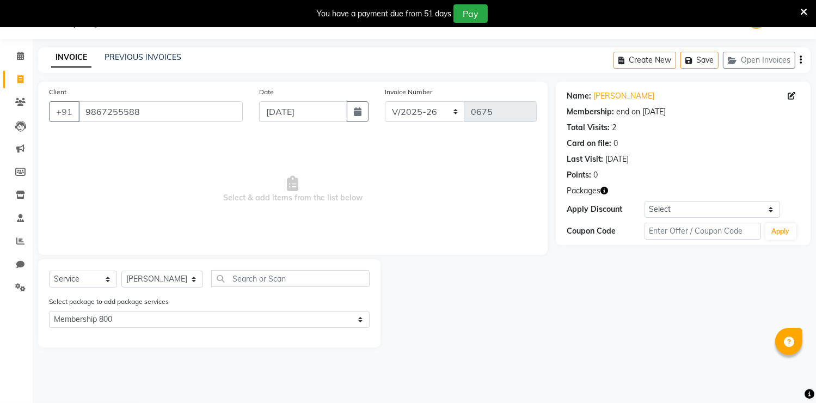
click at [604, 187] on icon "button" at bounding box center [604, 191] width 8 height 8
click at [348, 215] on span "Select & add items from the list below" at bounding box center [293, 189] width 488 height 109
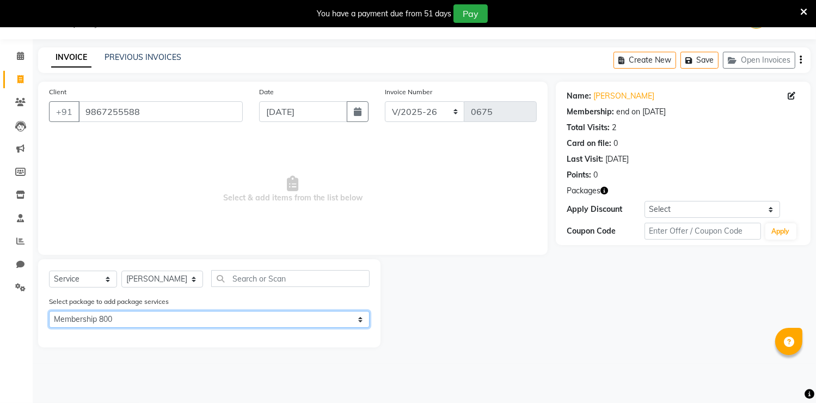
click at [113, 320] on select "Select Membership 800" at bounding box center [209, 319] width 321 height 17
click at [97, 315] on select "Select Membership 800" at bounding box center [209, 319] width 321 height 17
click at [49, 311] on select "Select Membership 800" at bounding box center [209, 319] width 321 height 17
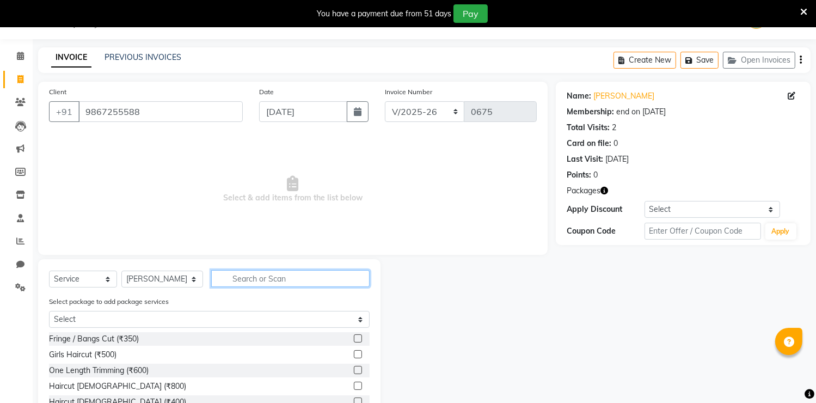
click at [248, 274] on input "text" at bounding box center [290, 278] width 158 height 17
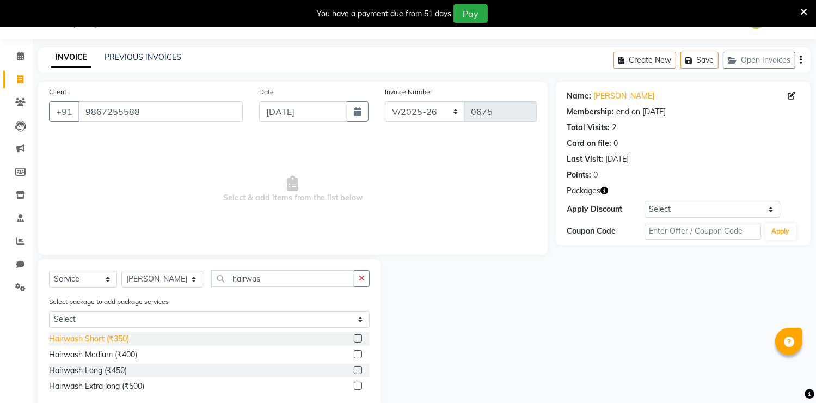
click at [108, 342] on div "Hairwash Short (₹350)" at bounding box center [89, 338] width 80 height 11
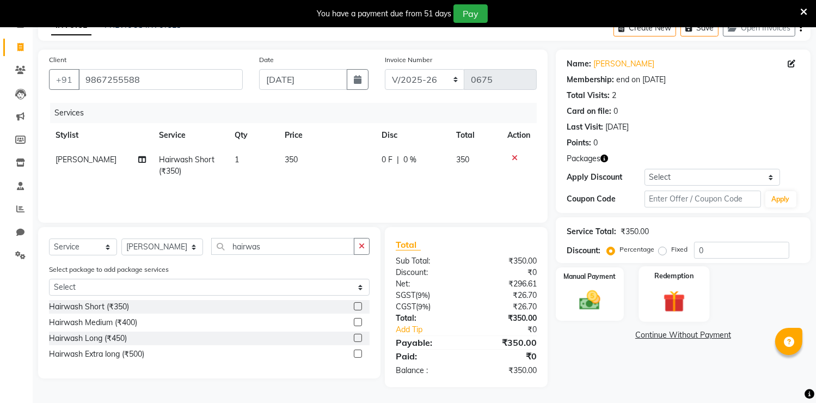
scroll to position [60, 0]
click at [687, 277] on label "Redemption" at bounding box center [673, 275] width 39 height 10
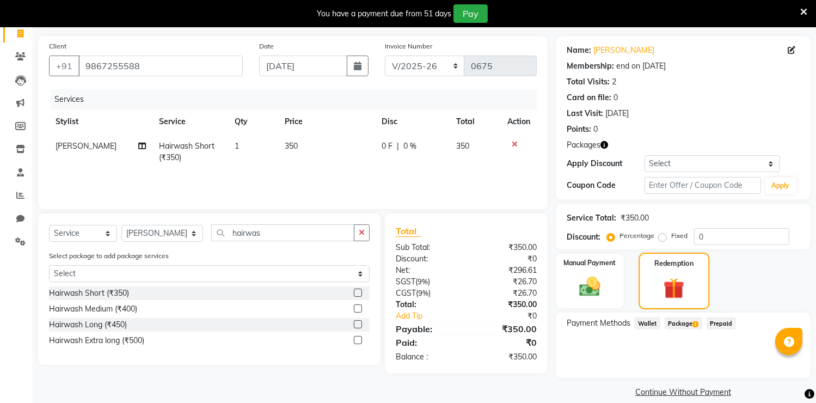
scroll to position [86, 0]
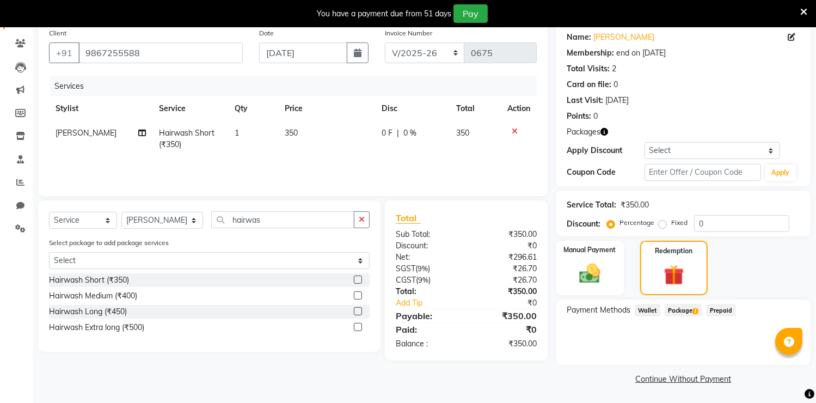
click at [687, 311] on span "Package 1" at bounding box center [684, 310] width 38 height 13
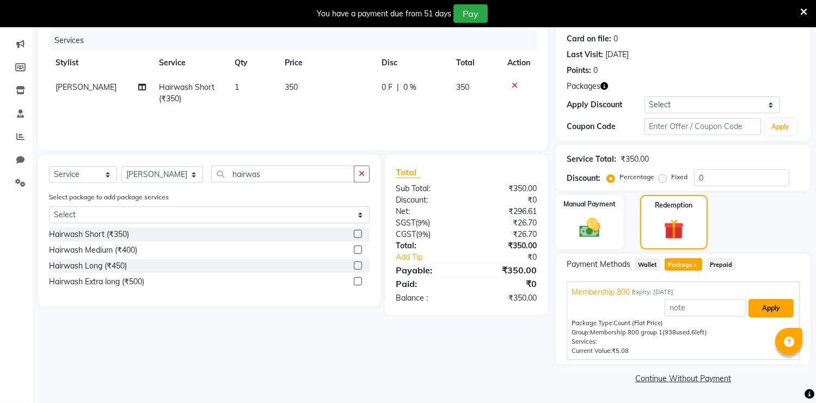
click at [773, 304] on button "Apply" at bounding box center [770, 308] width 45 height 19
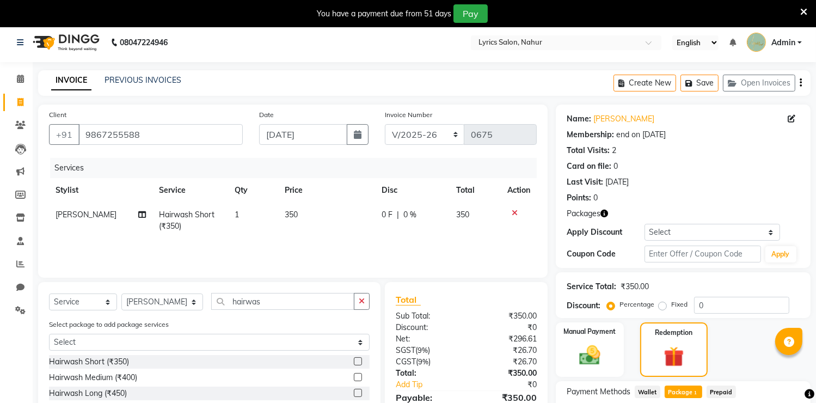
scroll to position [0, 0]
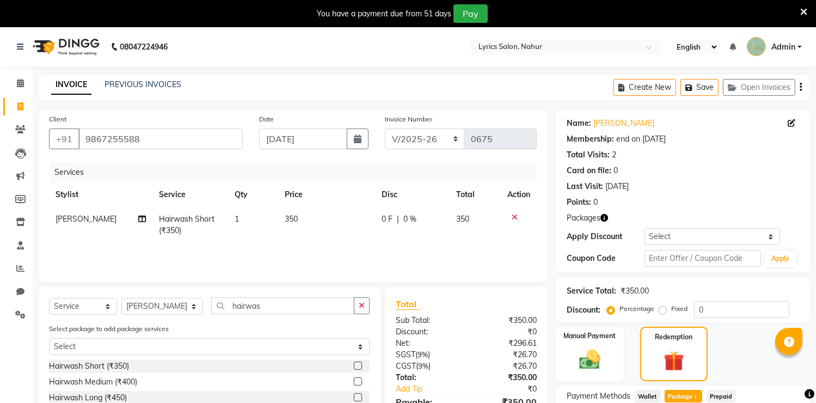
click at [28, 304] on li "Settings" at bounding box center [16, 314] width 33 height 23
drag, startPoint x: 15, startPoint y: 316, endPoint x: 514, endPoint y: 59, distance: 560.9
click at [15, 316] on icon at bounding box center [20, 314] width 10 height 8
click at [708, 83] on button "Save" at bounding box center [699, 87] width 38 height 17
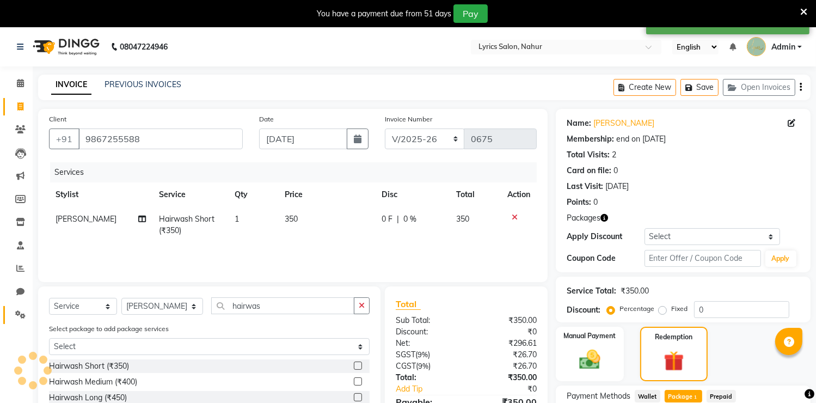
click at [20, 315] on icon at bounding box center [20, 314] width 10 height 8
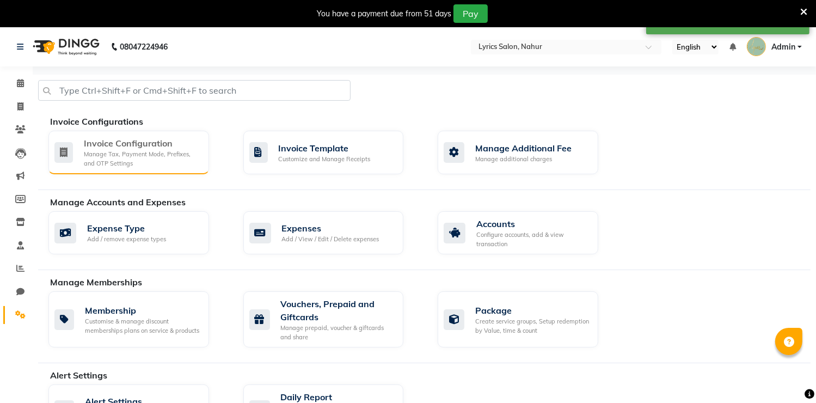
click at [149, 141] on div "Invoice Configuration" at bounding box center [142, 143] width 116 height 13
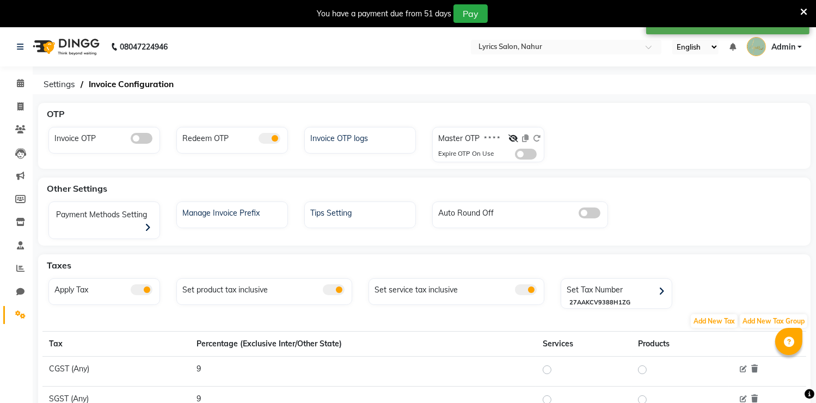
click at [275, 137] on span at bounding box center [270, 138] width 22 height 11
click at [259, 140] on input "checkbox" at bounding box center [259, 140] width 0 height 0
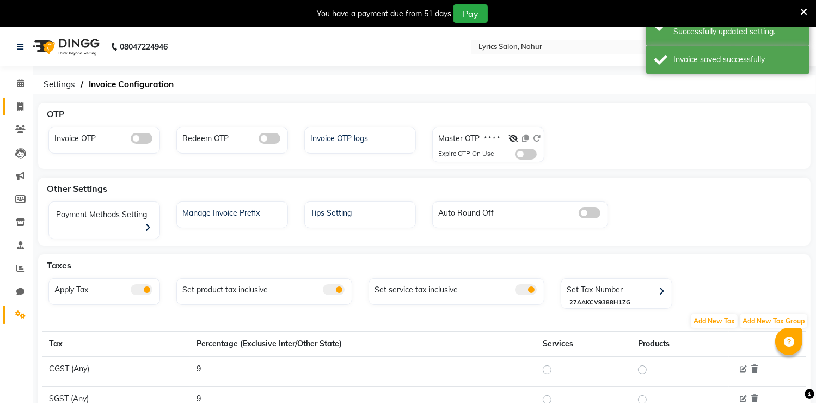
click at [19, 106] on icon at bounding box center [20, 106] width 6 height 8
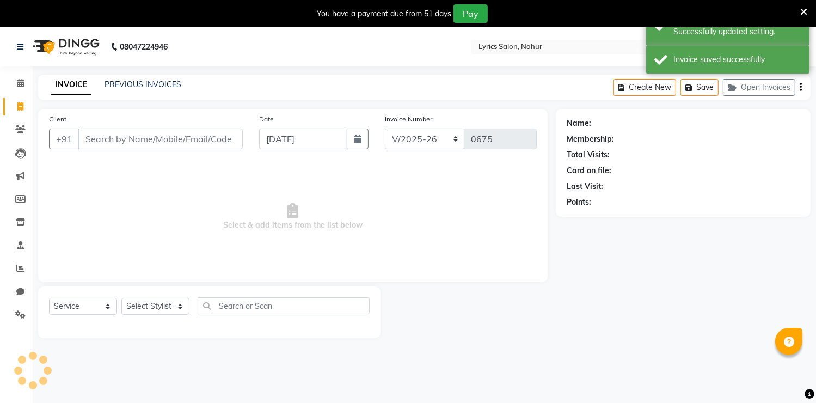
scroll to position [27, 0]
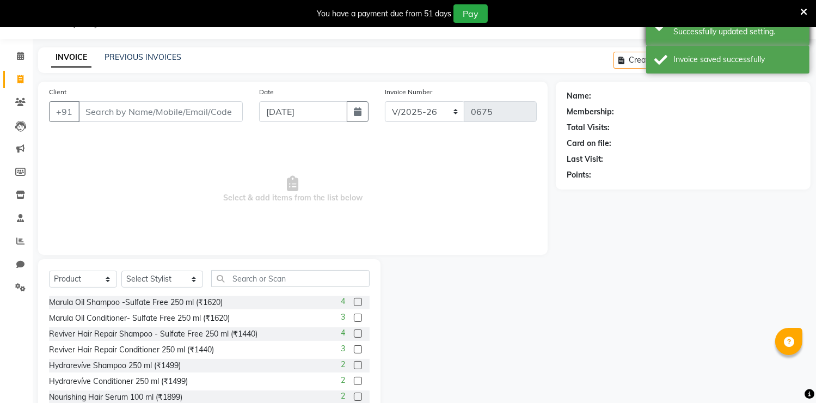
click at [712, 41] on div "Success Successfully updated setting." at bounding box center [727, 26] width 163 height 39
click at [716, 46] on div "Invoice saved successfully" at bounding box center [727, 60] width 163 height 28
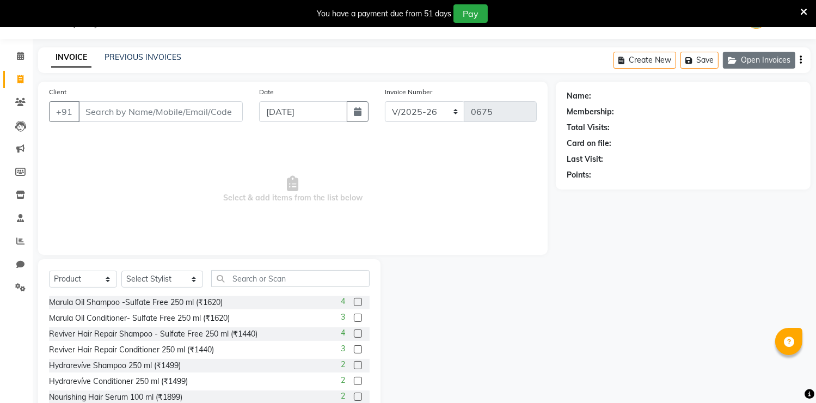
click at [747, 58] on button "Open Invoices" at bounding box center [759, 60] width 72 height 17
click at [750, 64] on button "Open Invoices" at bounding box center [759, 60] width 72 height 17
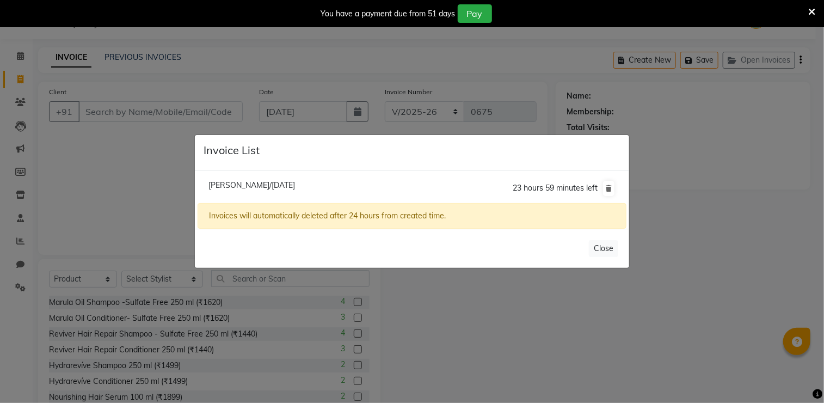
click at [246, 186] on span "[PERSON_NAME]/[DATE]" at bounding box center [251, 185] width 87 height 10
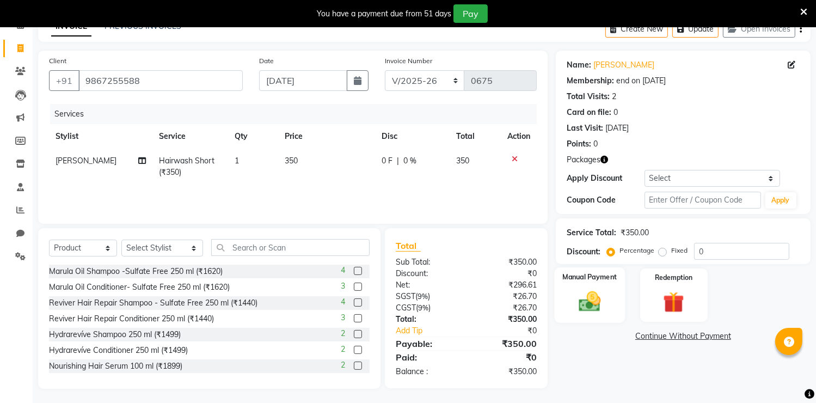
scroll to position [61, 0]
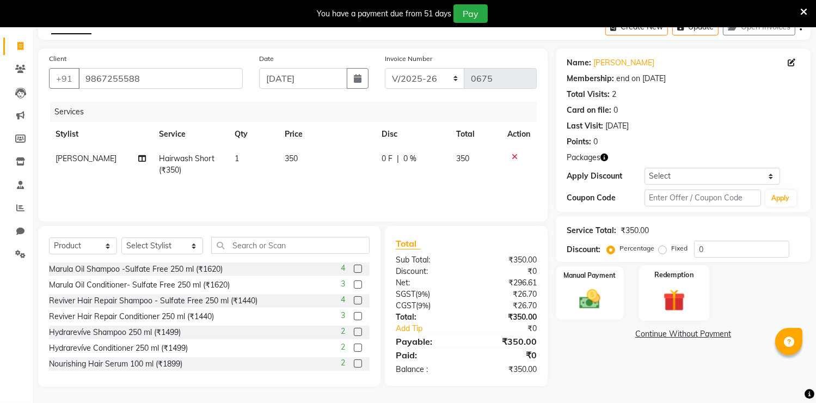
click at [681, 288] on img at bounding box center [674, 300] width 36 height 27
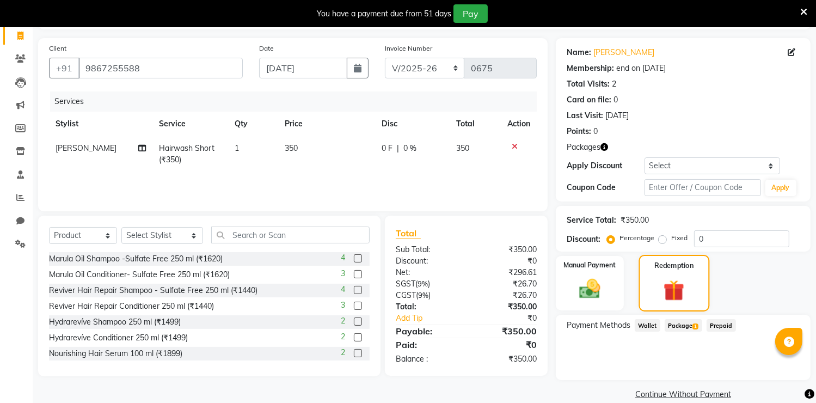
scroll to position [86, 0]
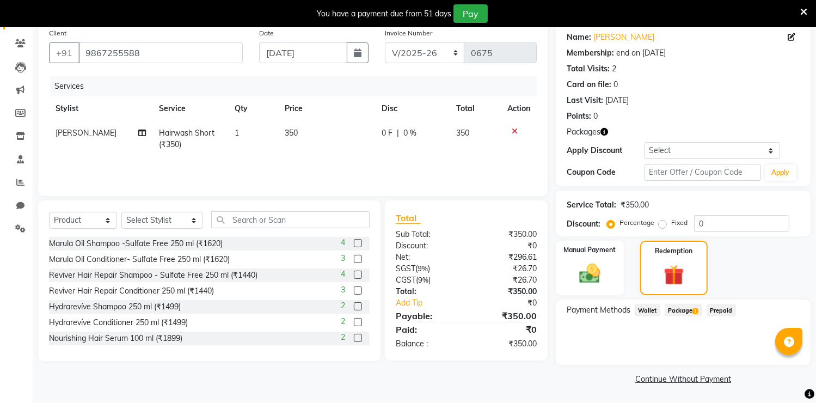
click at [681, 313] on span "Package 1" at bounding box center [684, 310] width 38 height 13
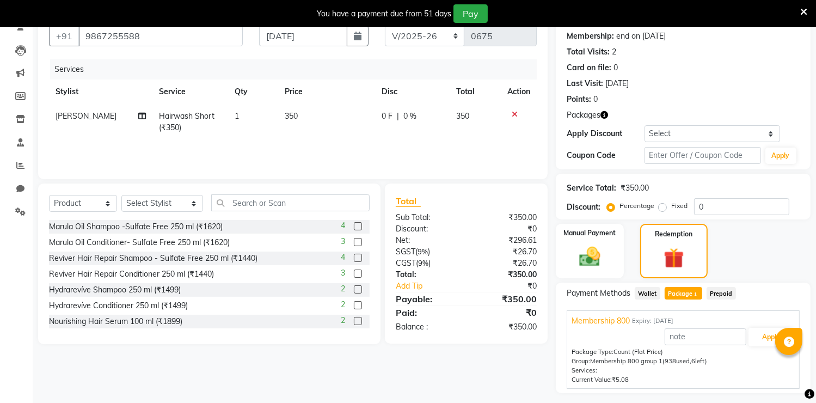
scroll to position [132, 0]
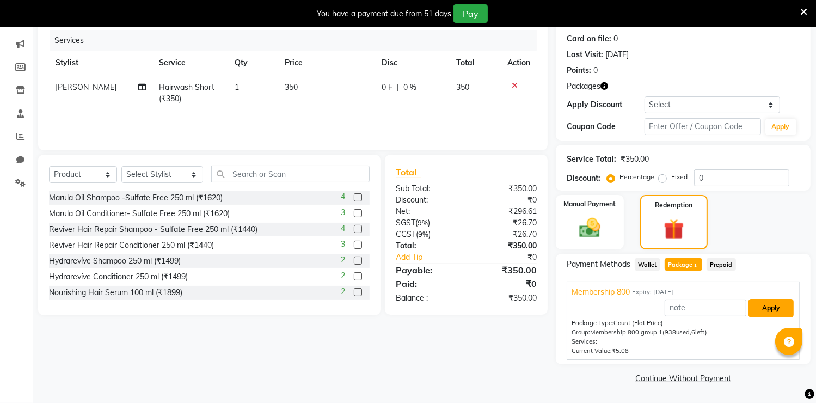
click at [771, 309] on button "Apply" at bounding box center [770, 308] width 45 height 19
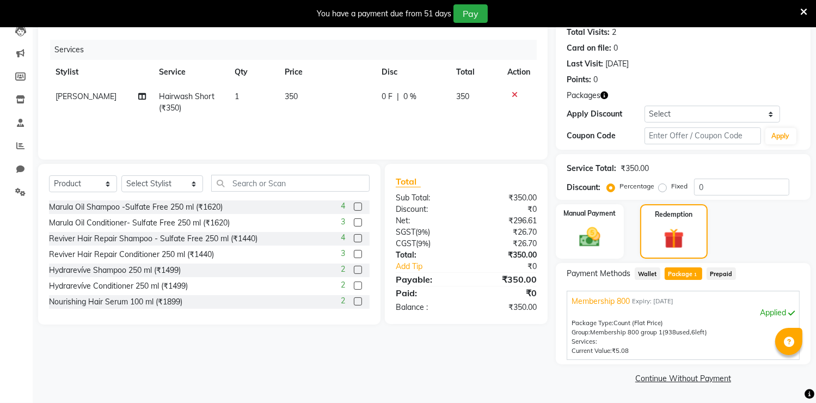
click at [514, 295] on div "₹0" at bounding box center [505, 292] width 79 height 13
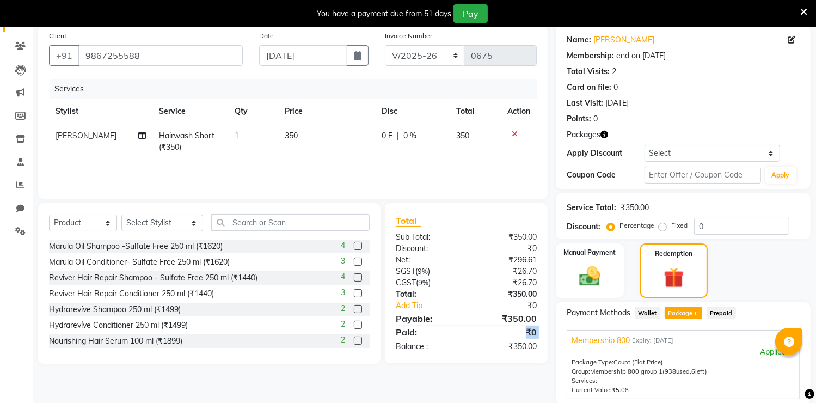
scroll to position [0, 0]
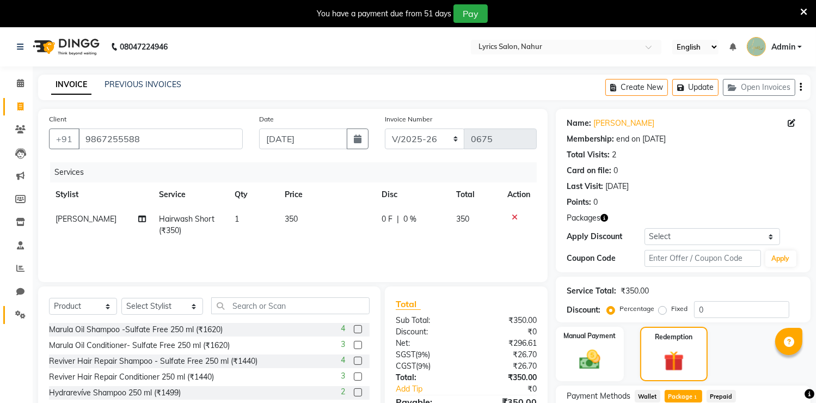
click at [9, 317] on link "Settings" at bounding box center [16, 315] width 26 height 18
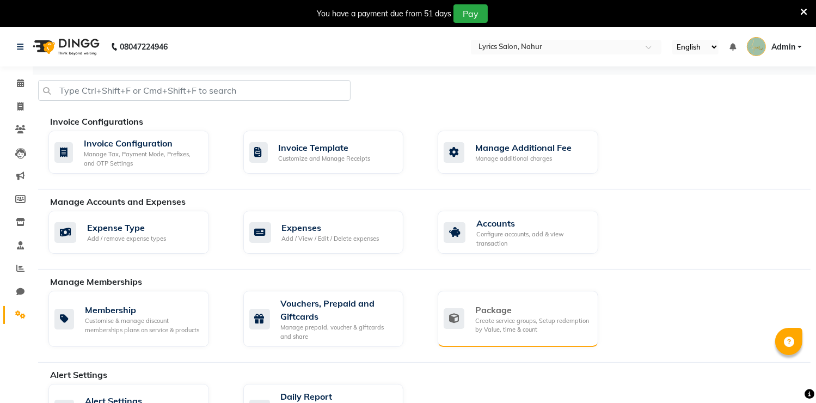
click at [519, 322] on div "Create service groups, Setup redemption by Value, time & count" at bounding box center [532, 325] width 114 height 18
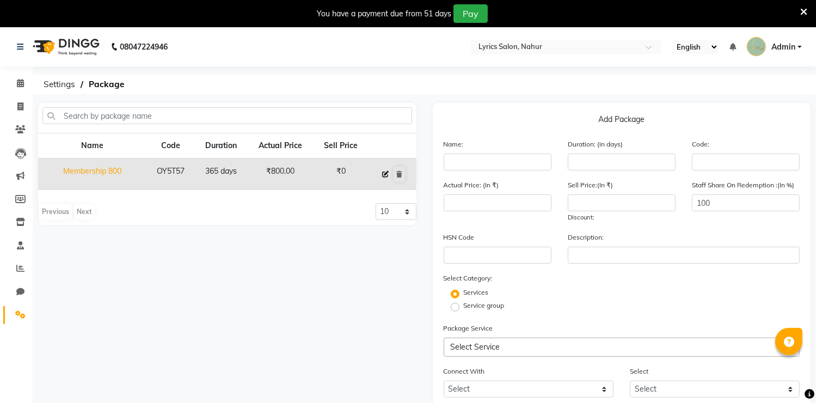
click at [385, 177] on button at bounding box center [385, 174] width 12 height 15
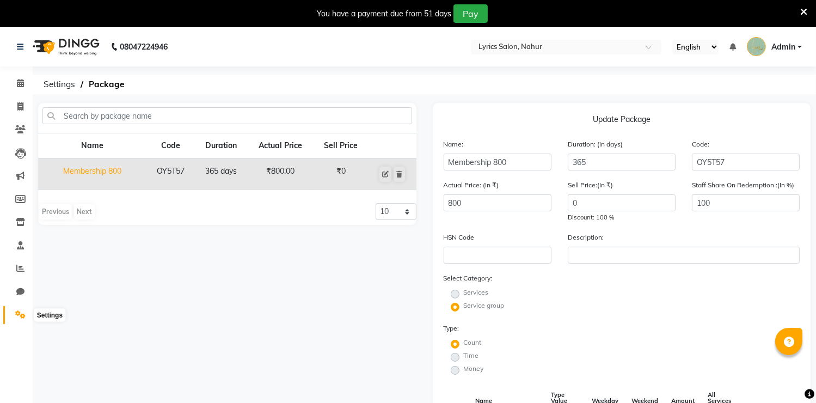
click at [15, 312] on icon at bounding box center [20, 314] width 10 height 8
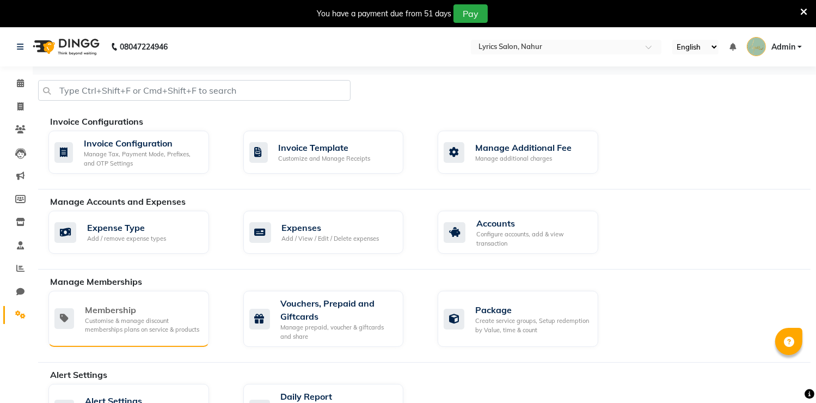
click at [116, 302] on div "Membership Customise & manage discount memberships plans on service & products" at bounding box center [128, 319] width 161 height 56
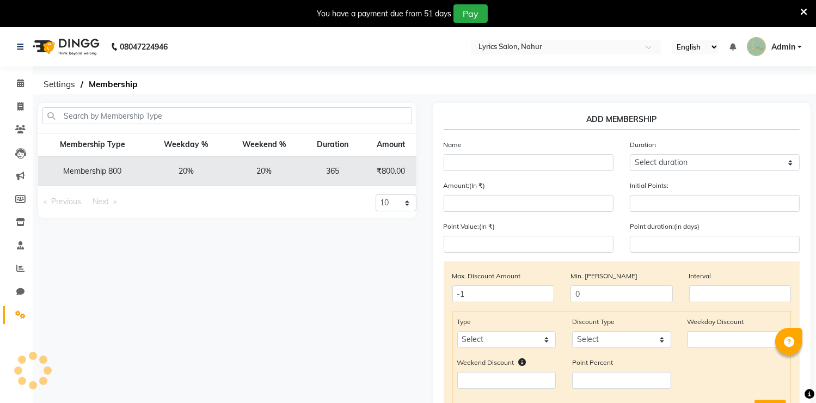
scroll to position [0, 57]
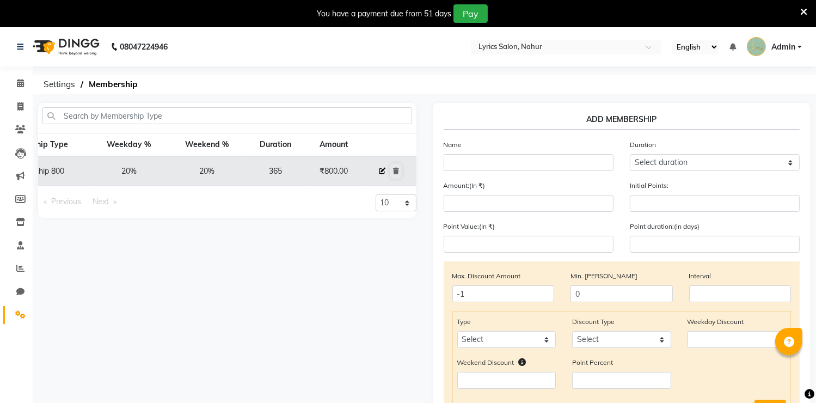
click at [381, 173] on icon at bounding box center [382, 171] width 7 height 7
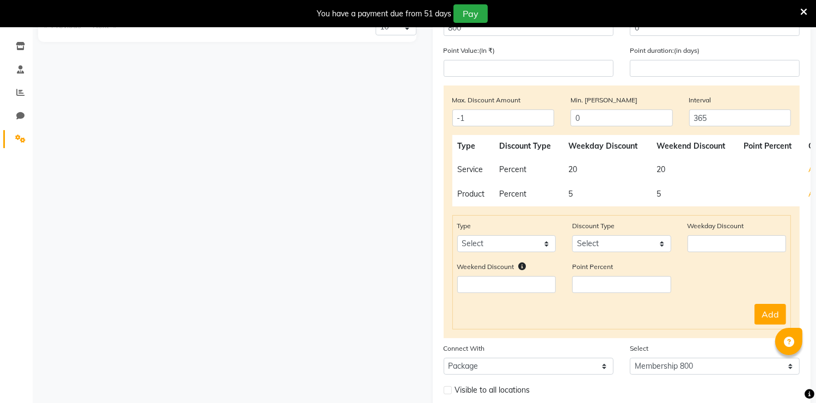
scroll to position [0, 0]
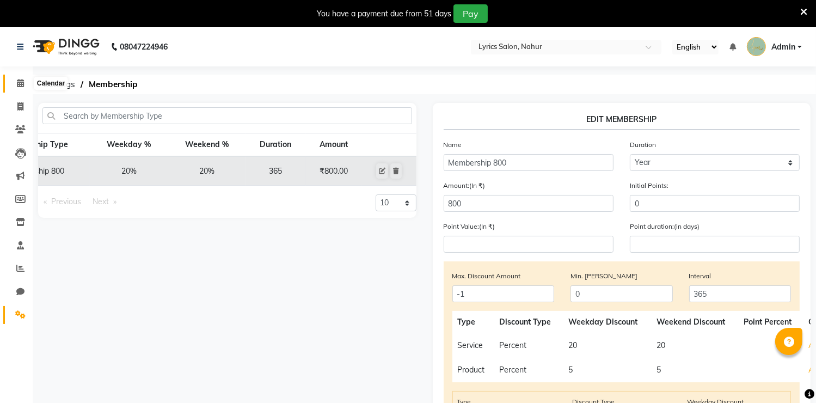
click at [17, 87] on icon at bounding box center [20, 83] width 7 height 8
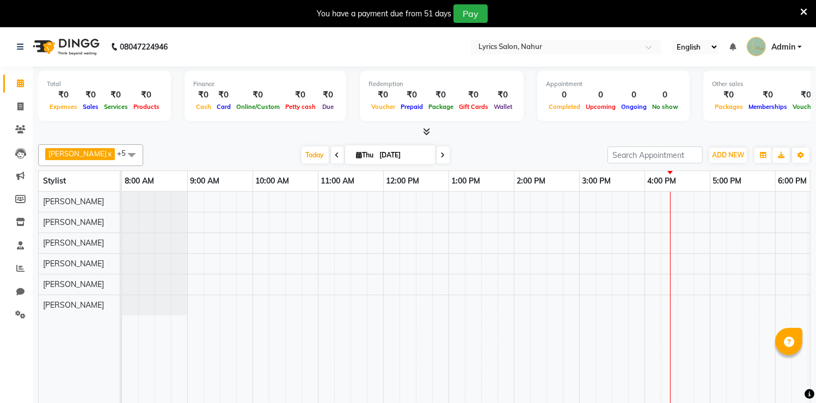
click at [677, 84] on div "Appointment 0 Completed 0 Upcoming 0 Ongoing 0 No show" at bounding box center [613, 96] width 152 height 50
